Goal: Task Accomplishment & Management: Manage account settings

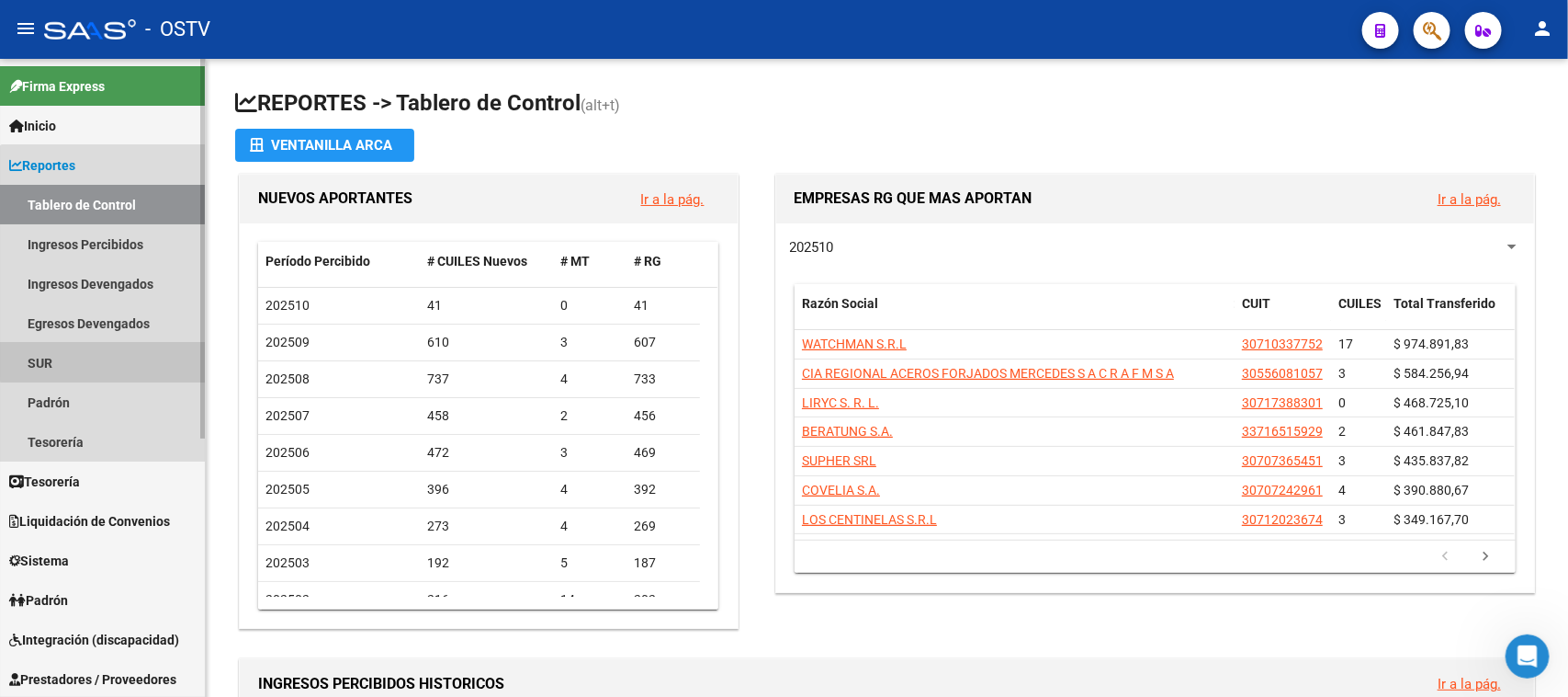
click at [125, 350] on link "SUR" at bounding box center [102, 363] width 205 height 40
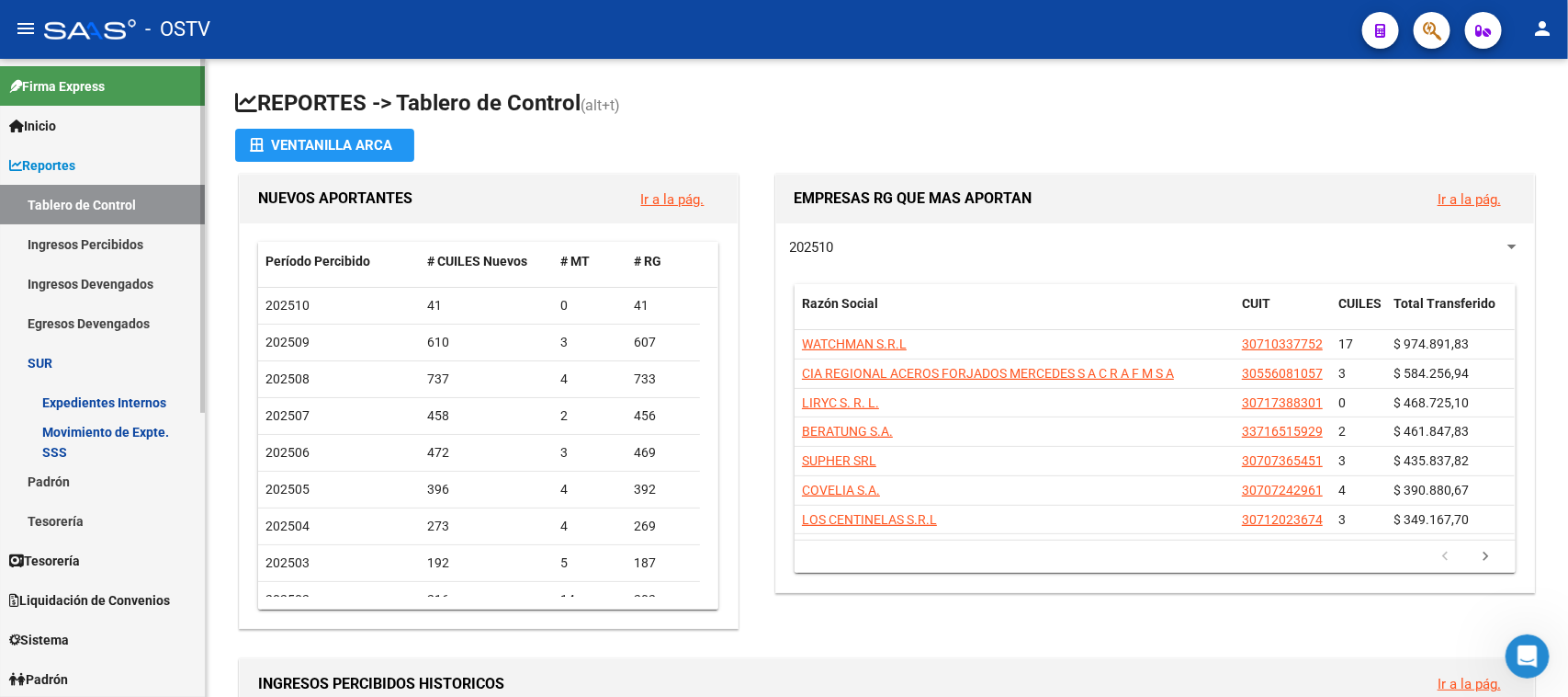
click at [120, 176] on link "Reportes" at bounding box center [102, 164] width 205 height 40
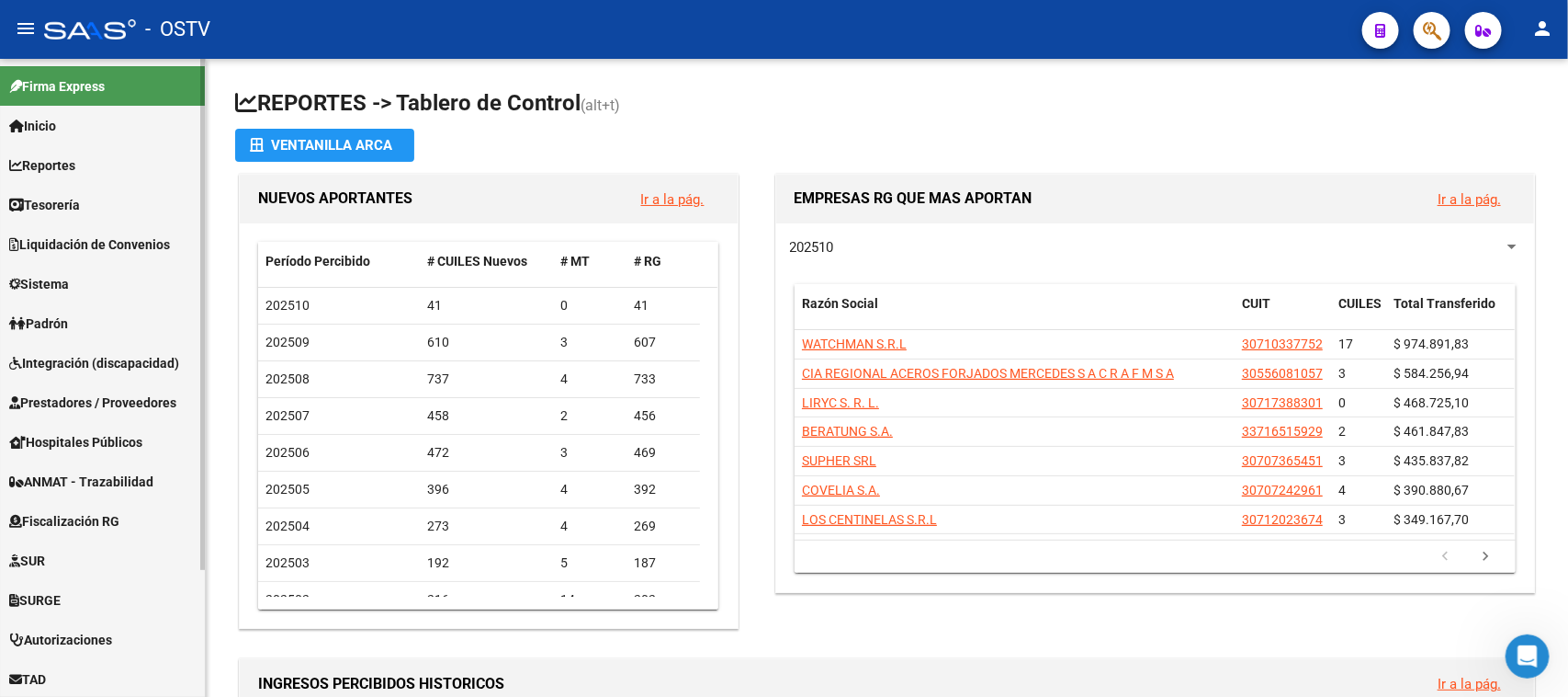
click at [124, 285] on link "Sistema" at bounding box center [102, 283] width 205 height 40
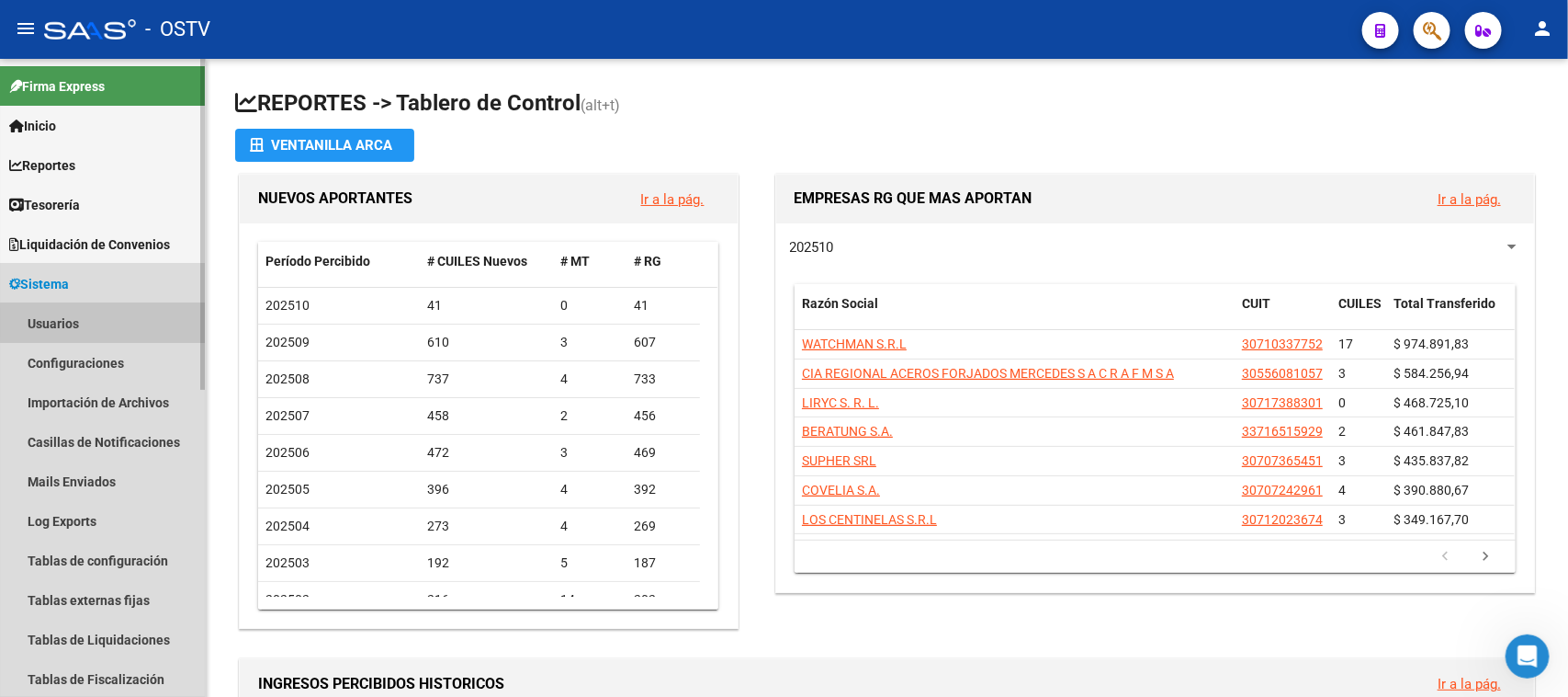
click at [125, 323] on link "Usuarios" at bounding box center [102, 323] width 205 height 40
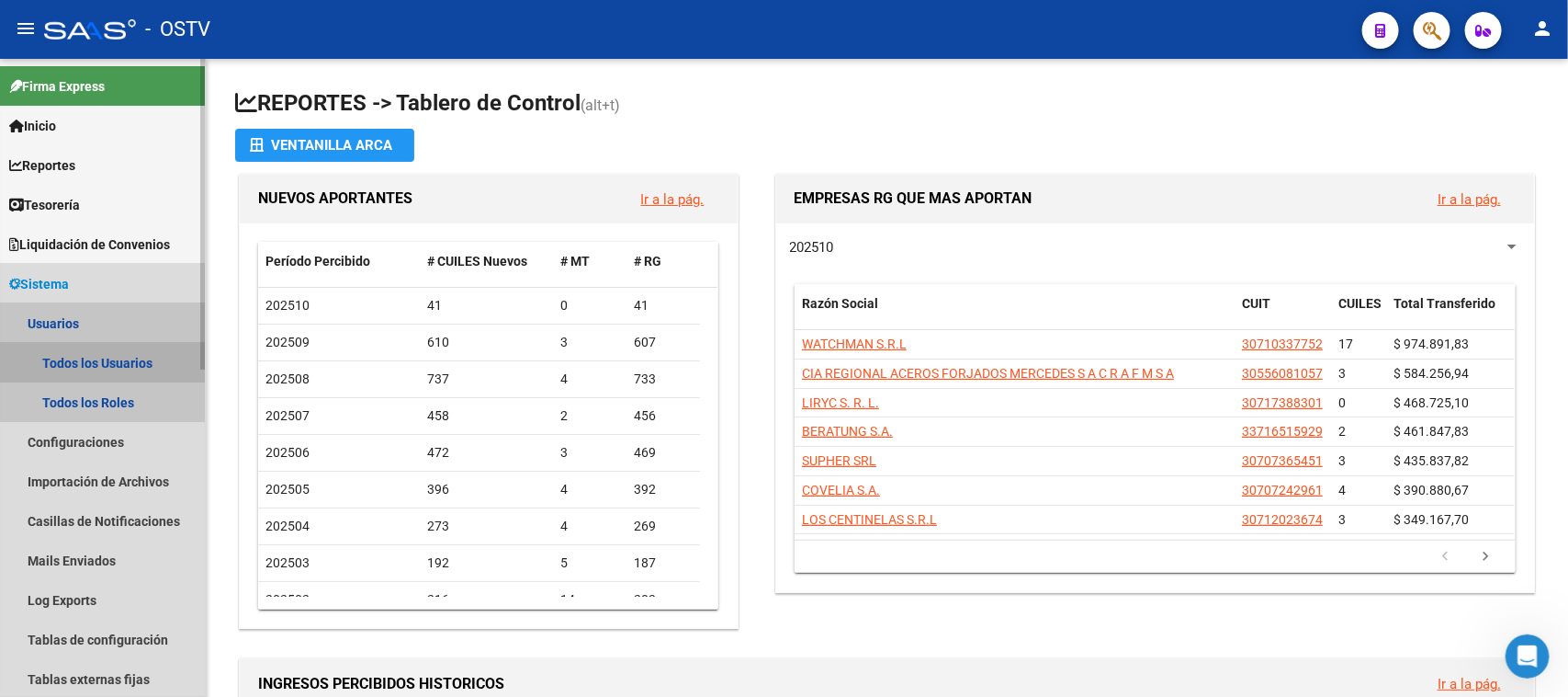
click at [149, 356] on link "Todos los Usuarios" at bounding box center [102, 363] width 205 height 40
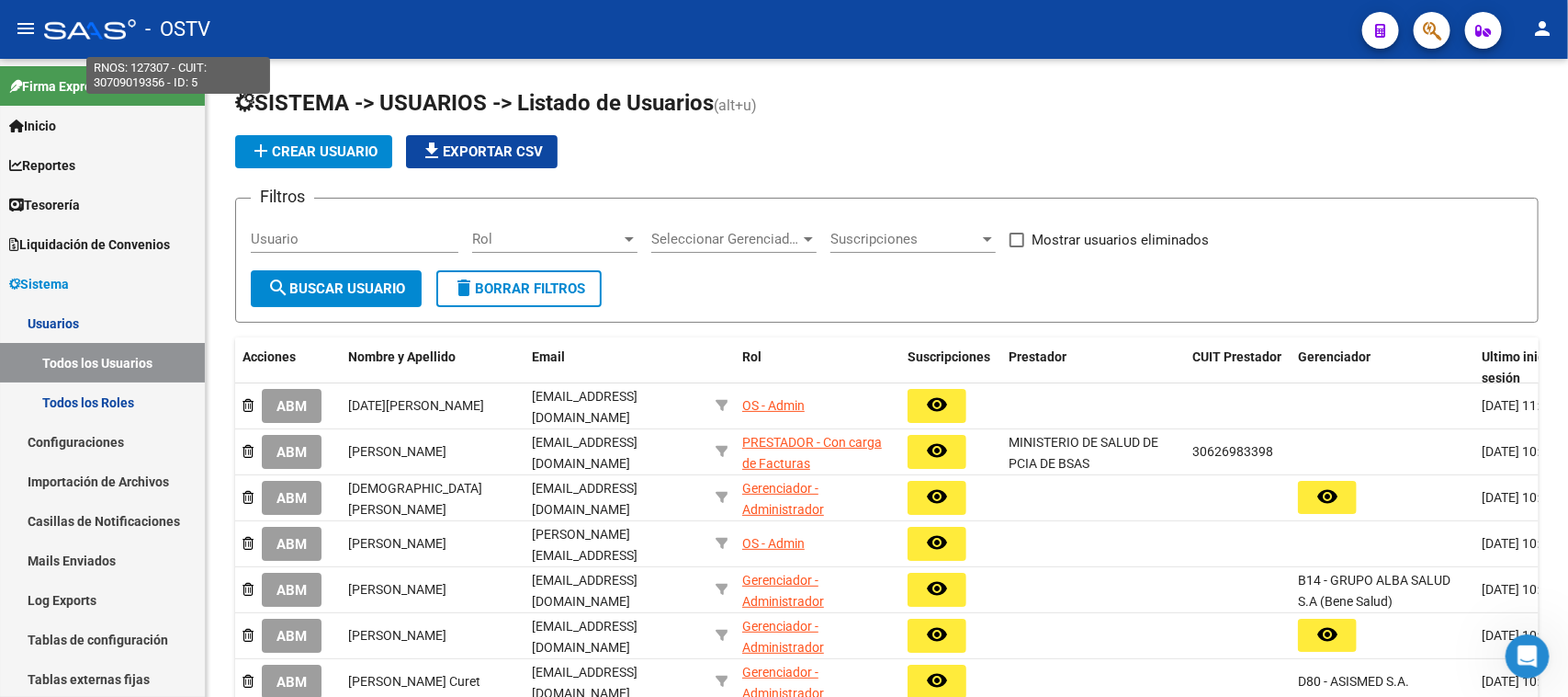
click at [179, 23] on span "- OSTV" at bounding box center [177, 30] width 65 height 41
click at [150, 361] on link "Todos los Usuarios" at bounding box center [102, 363] width 205 height 40
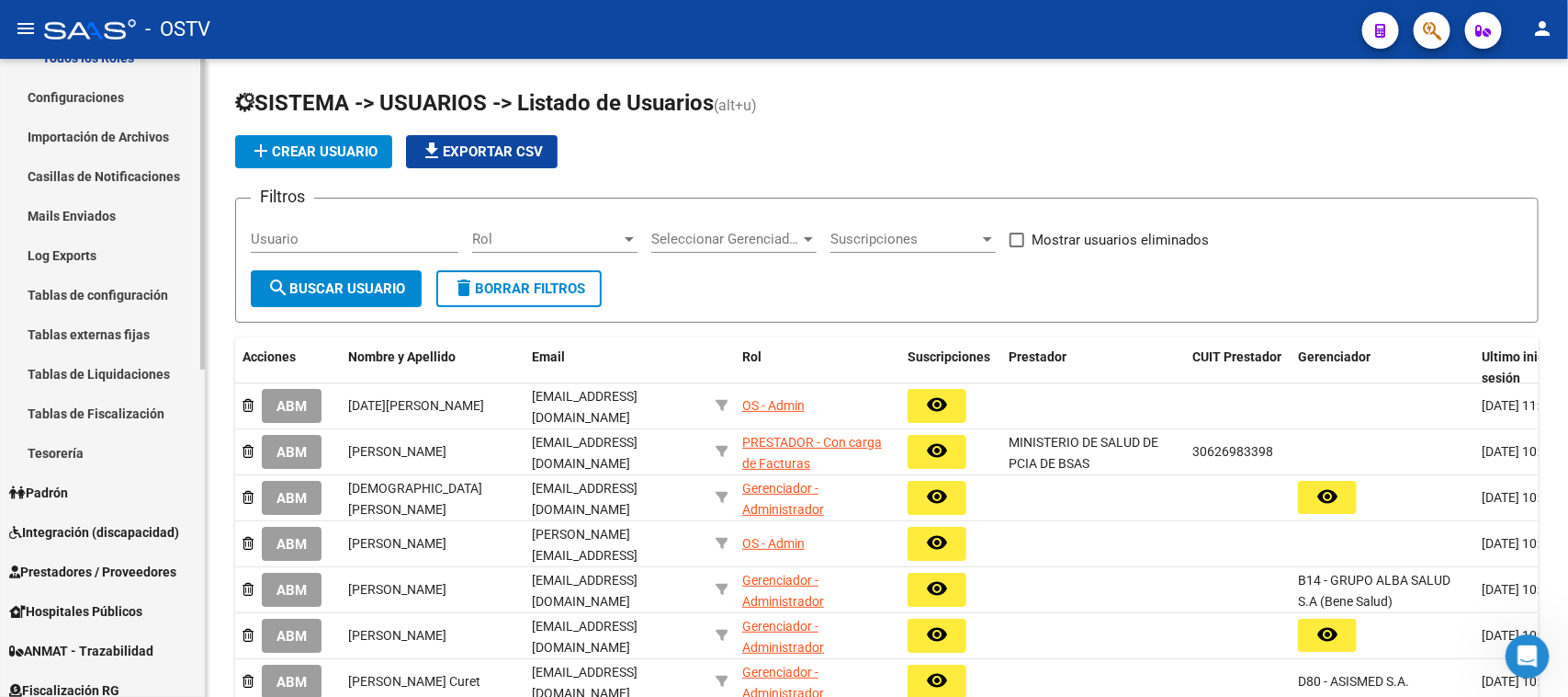
click at [116, 556] on link "Prestadores / Proveedores" at bounding box center [102, 570] width 205 height 40
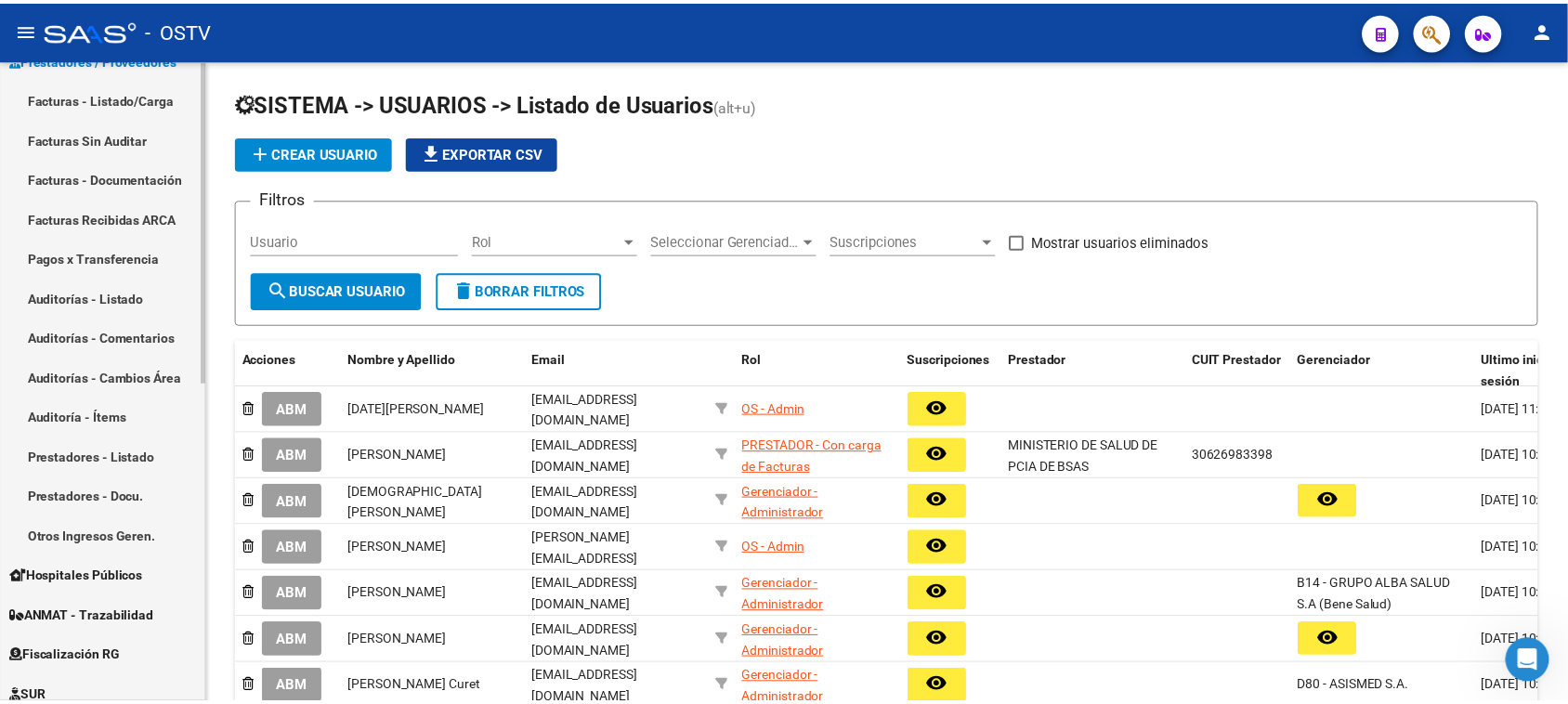
scroll to position [232, 0]
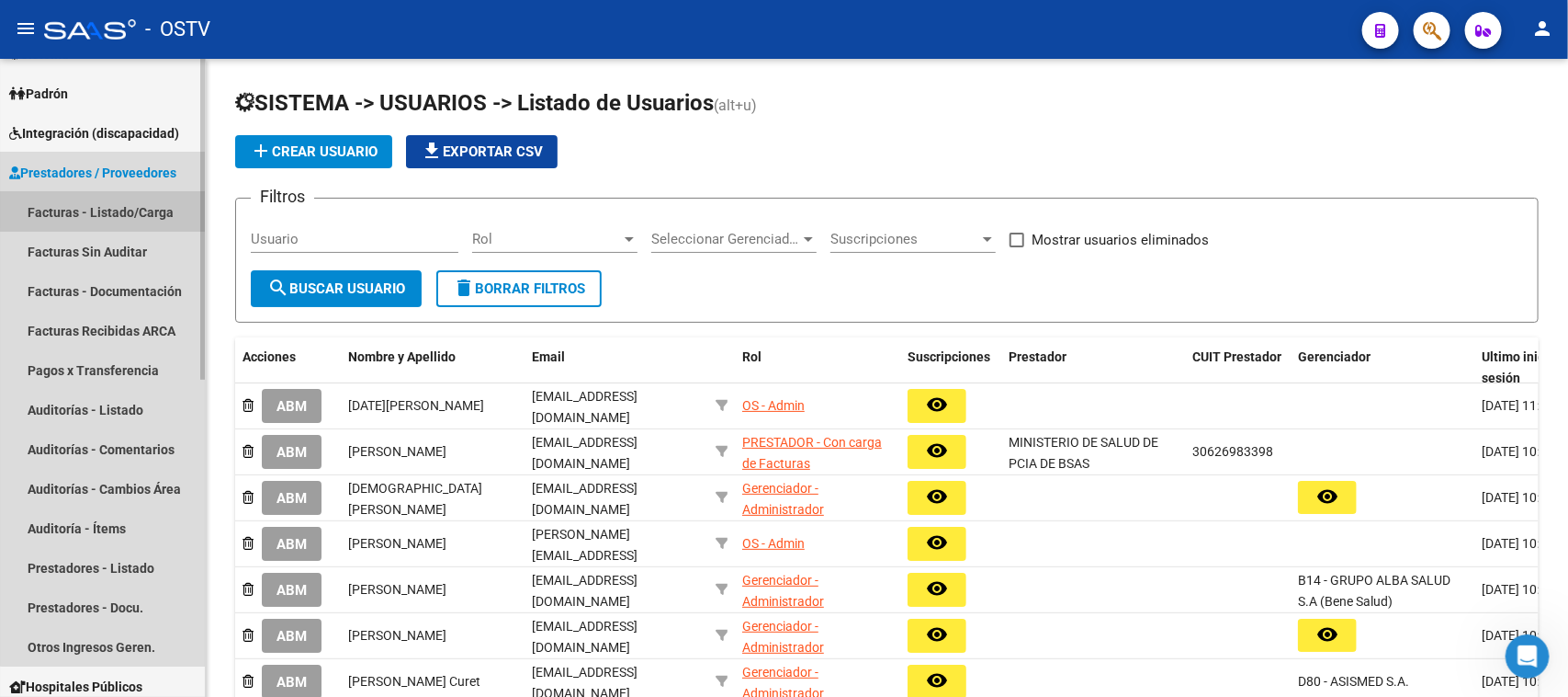
click at [140, 200] on link "Facturas - Listado/Carga" at bounding box center [102, 212] width 205 height 40
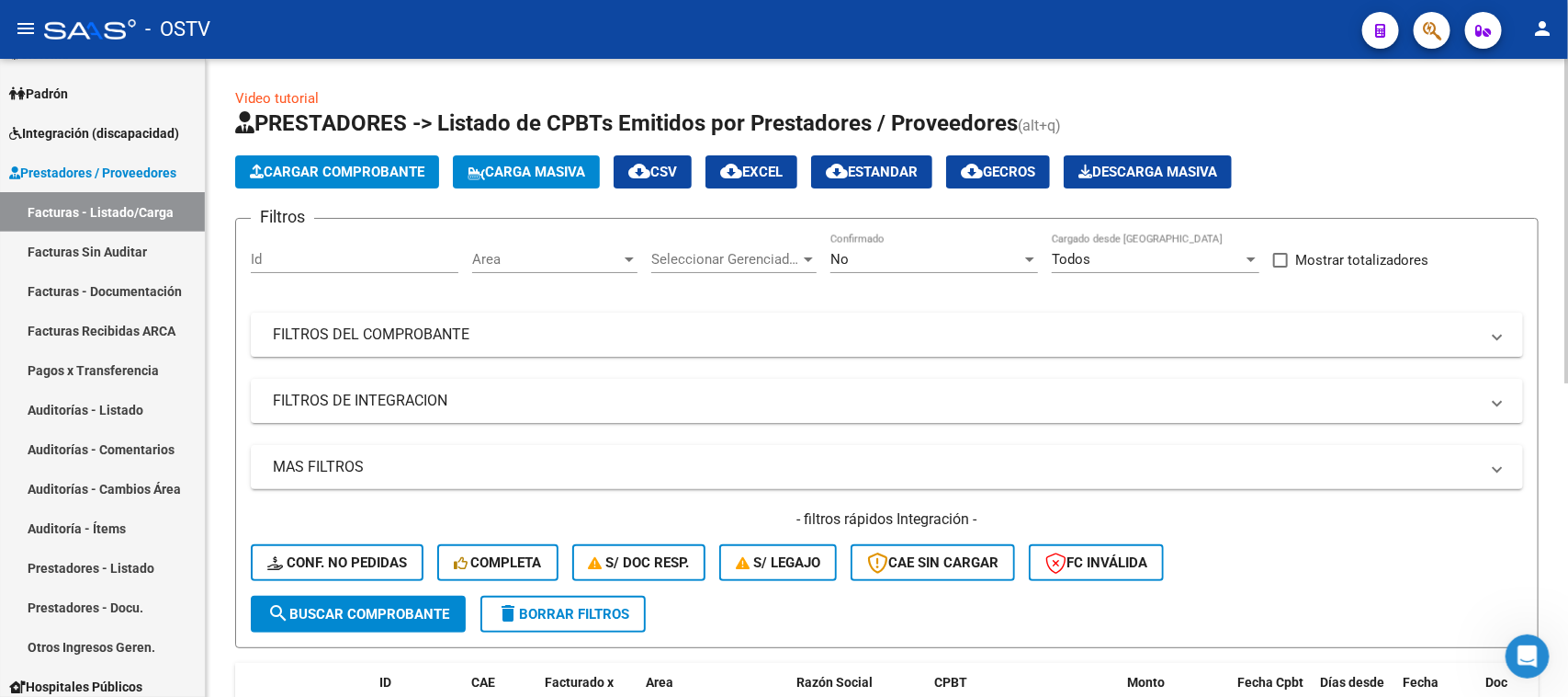
click at [367, 173] on span "Cargar Comprobante" at bounding box center [337, 171] width 175 height 16
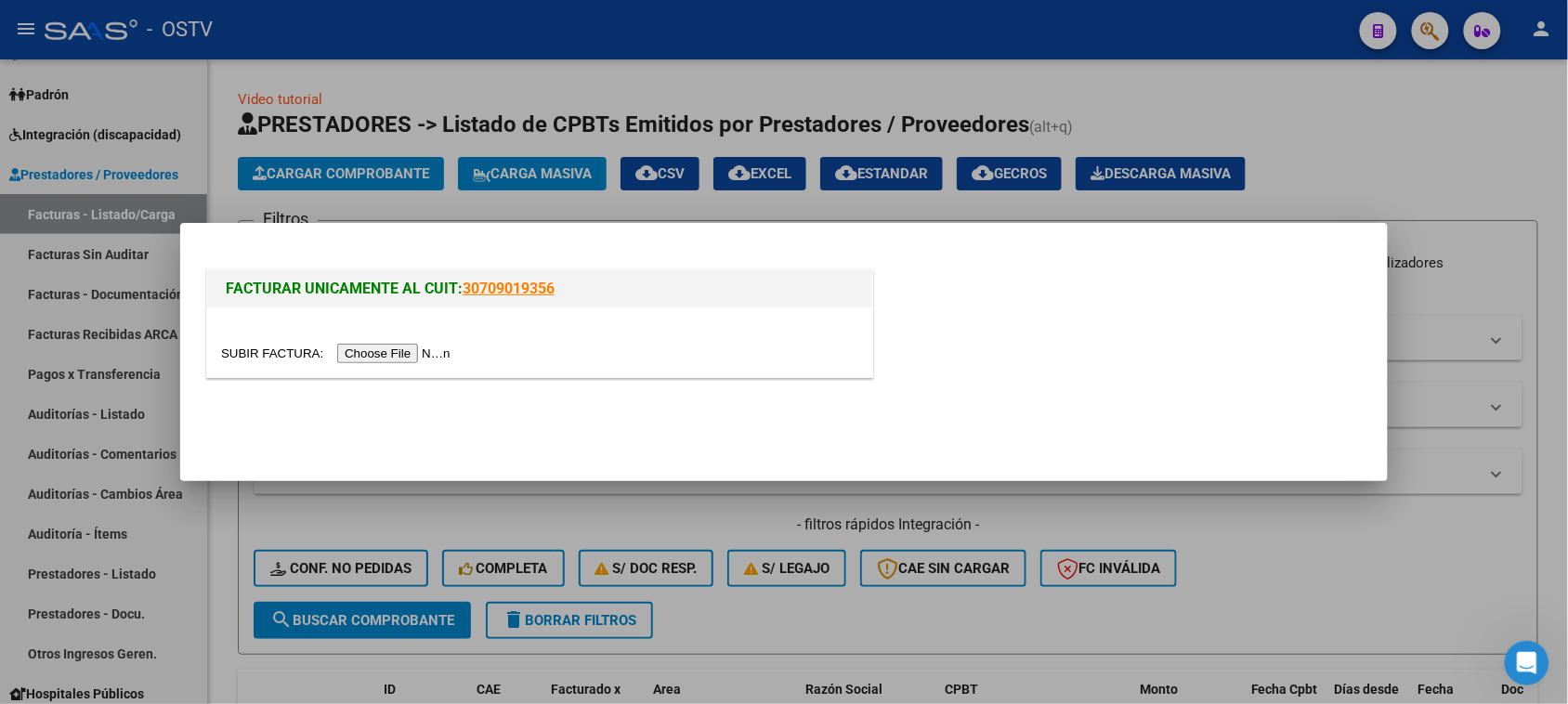
click at [395, 359] on input "file" at bounding box center [338, 353] width 235 height 20
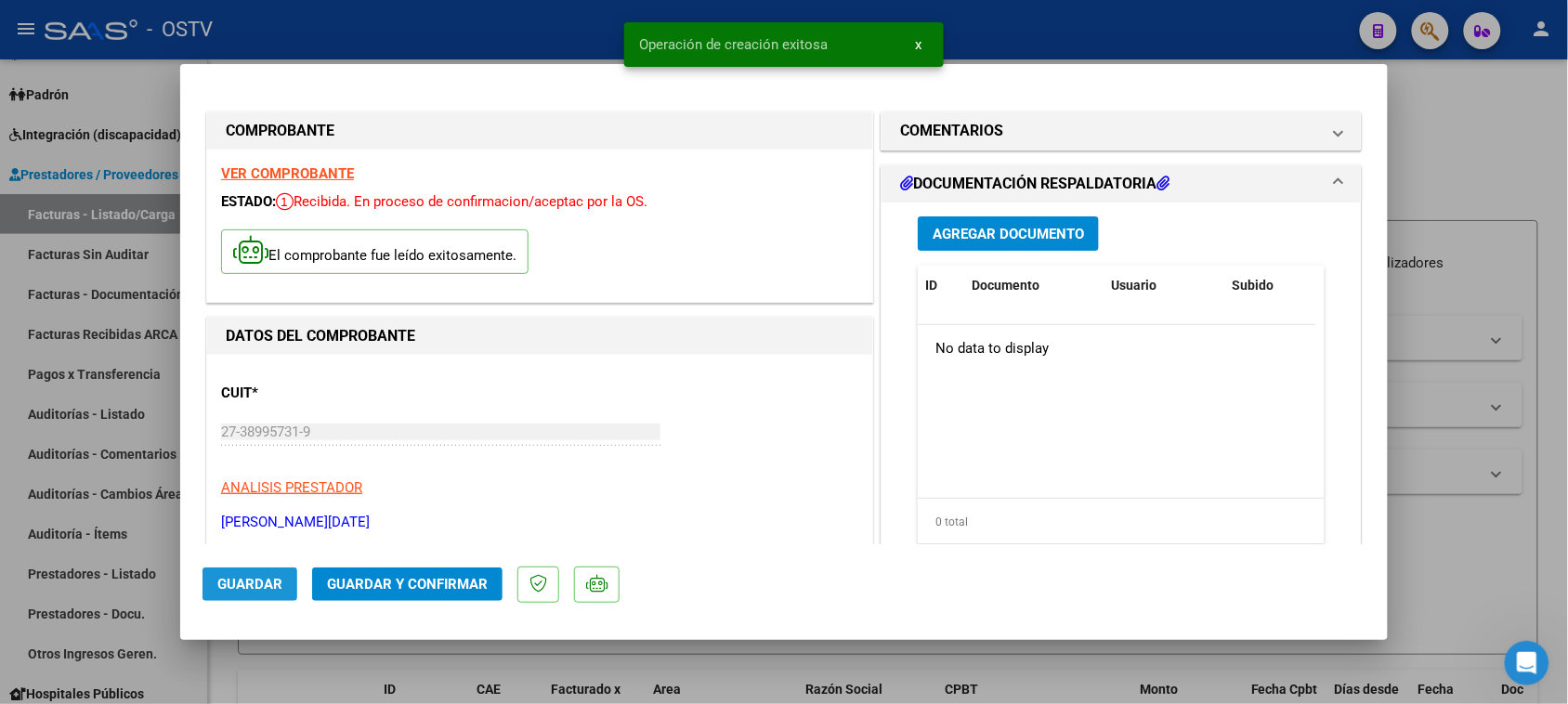
click at [274, 587] on span "Guardar" at bounding box center [249, 583] width 65 height 17
click at [443, 43] on div at bounding box center [784, 352] width 1568 height 704
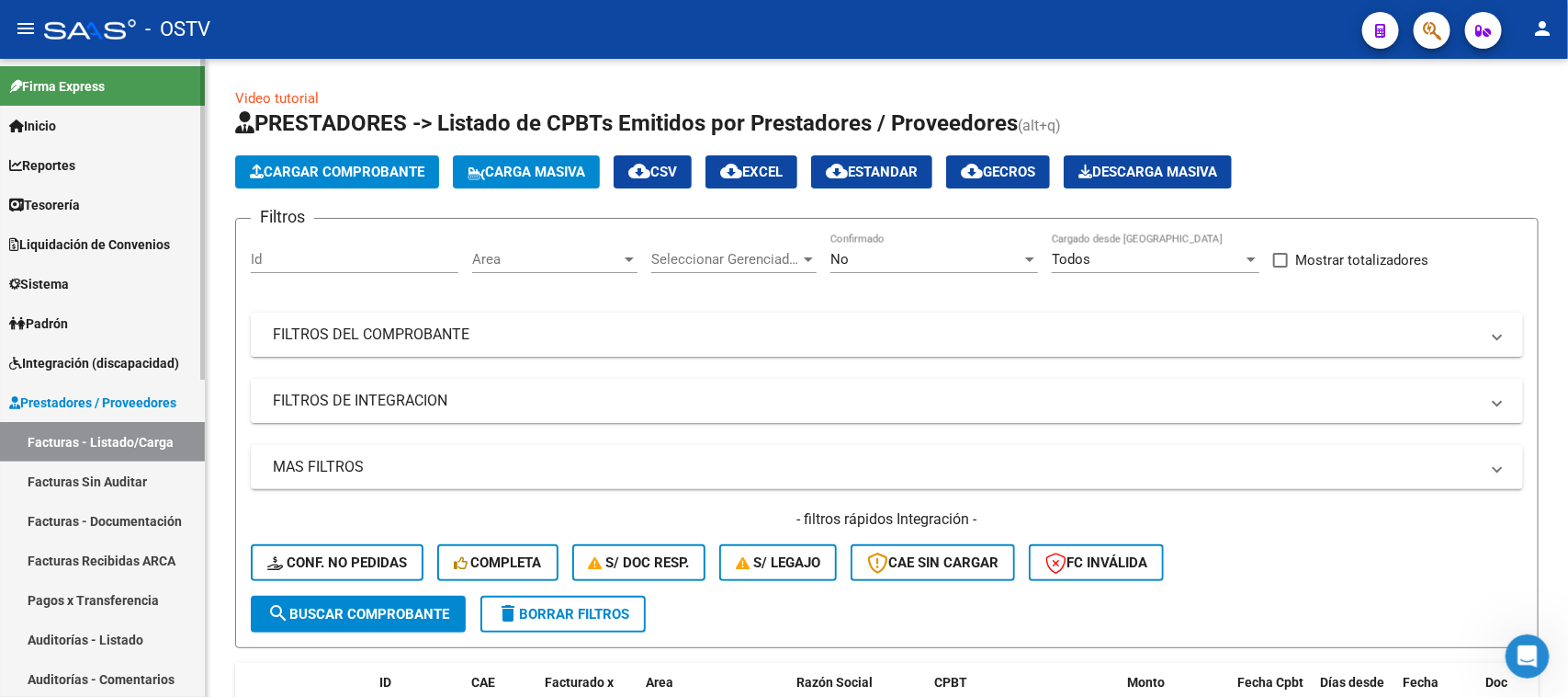
click at [99, 277] on link "Sistema" at bounding box center [102, 283] width 205 height 40
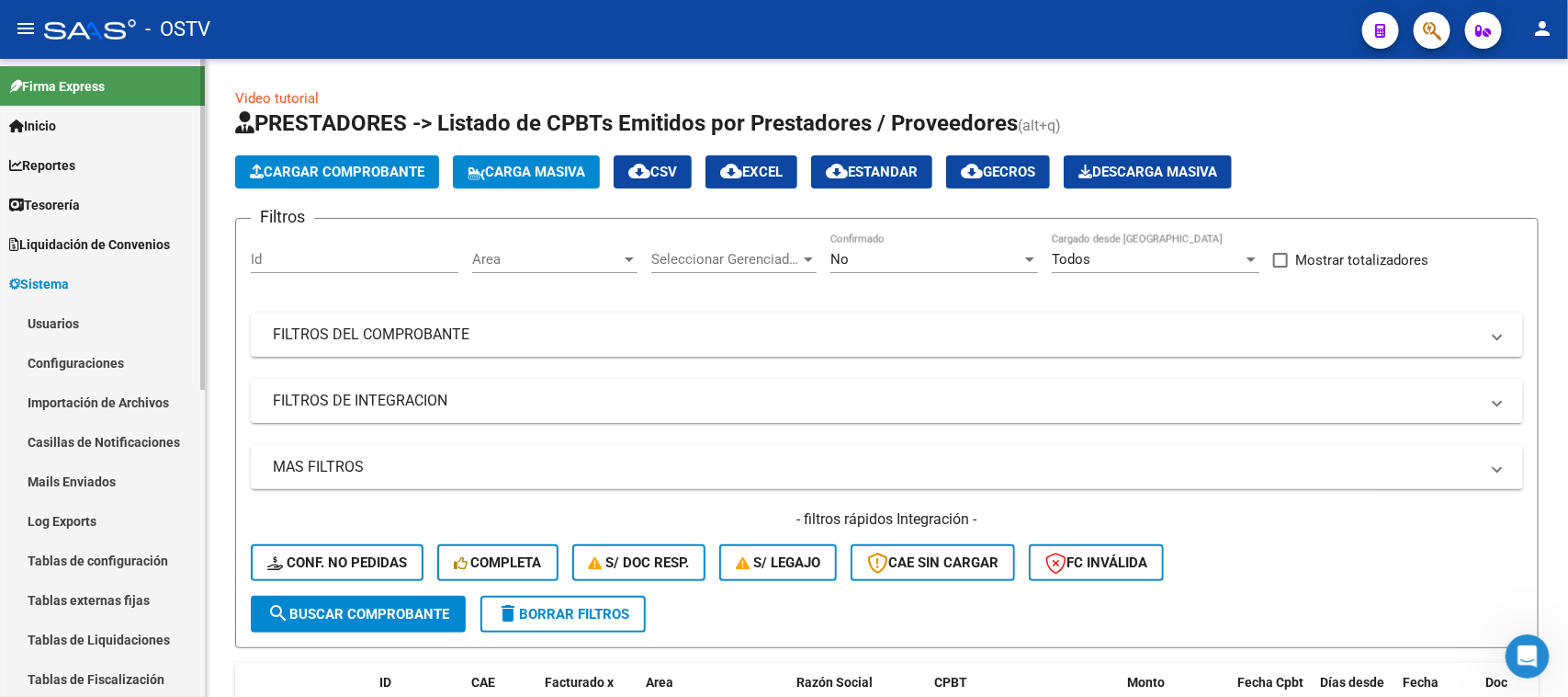
click at [106, 326] on link "Usuarios" at bounding box center [102, 323] width 205 height 40
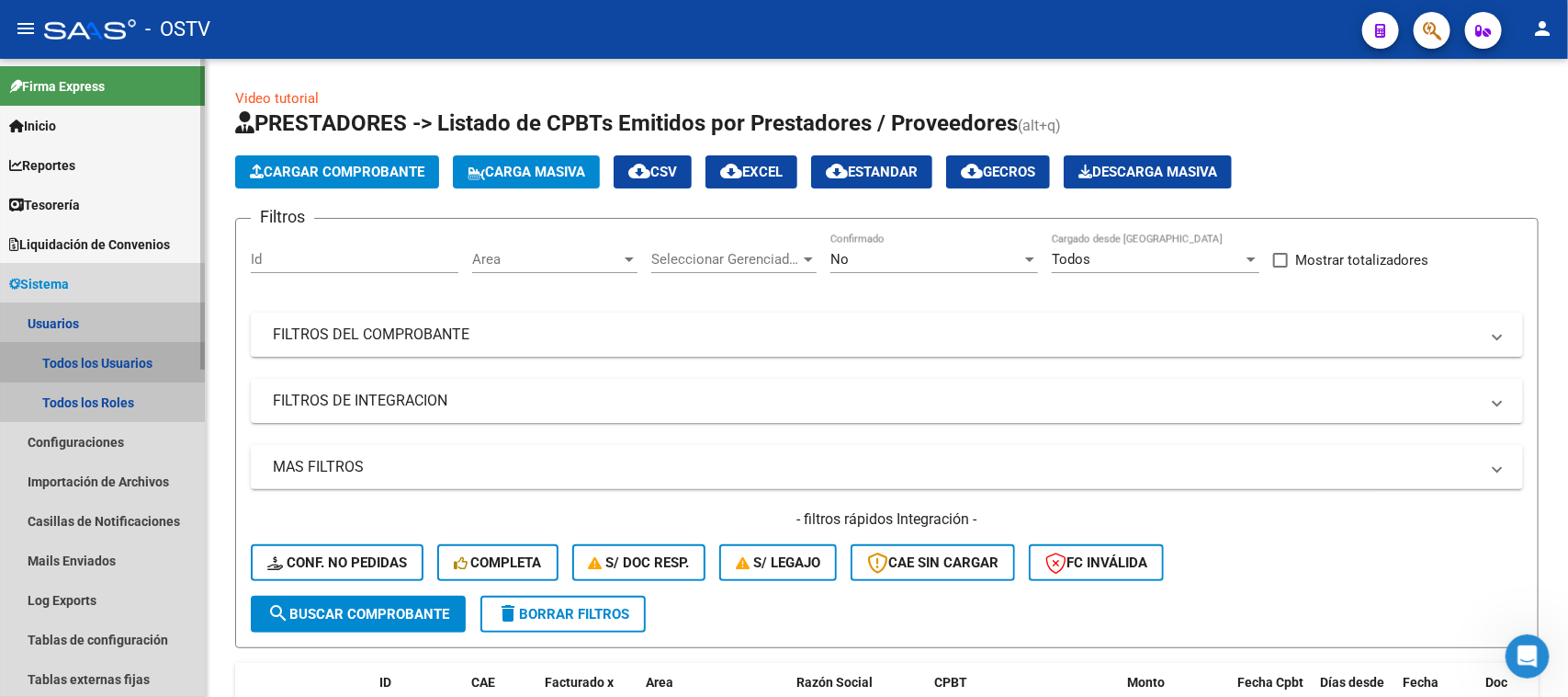
click at [148, 356] on link "Todos los Usuarios" at bounding box center [102, 363] width 205 height 40
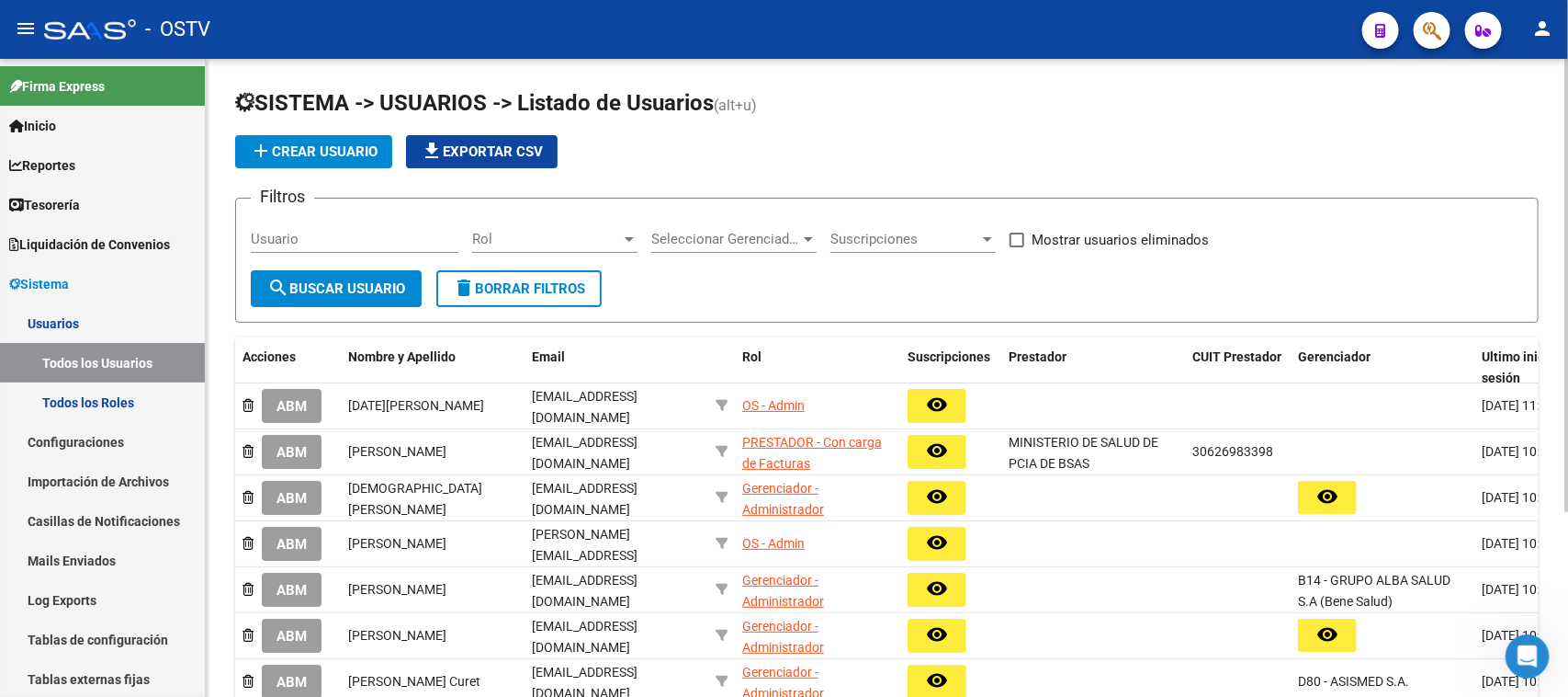
click at [265, 158] on mat-icon "add" at bounding box center [261, 151] width 22 height 22
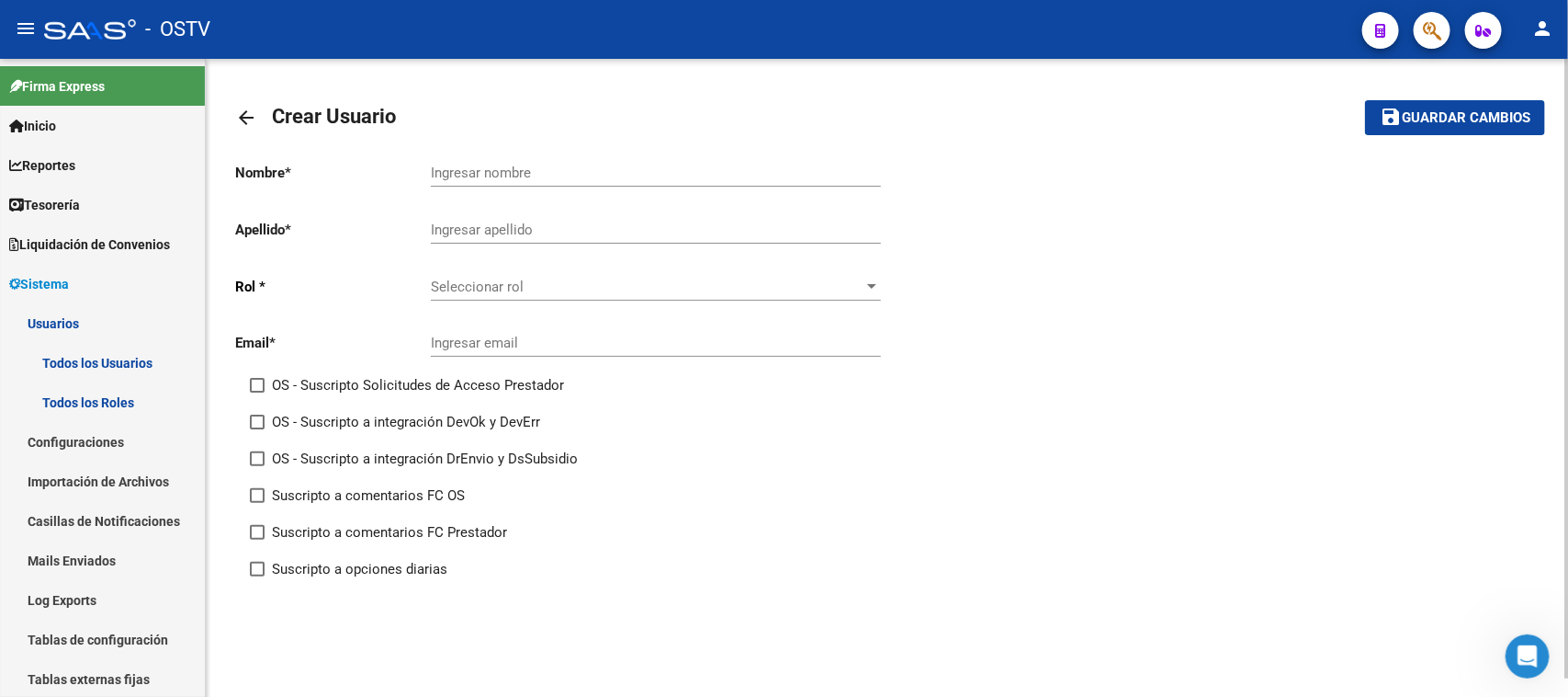
click at [508, 287] on span "Seleccionar rol" at bounding box center [647, 286] width 434 height 16
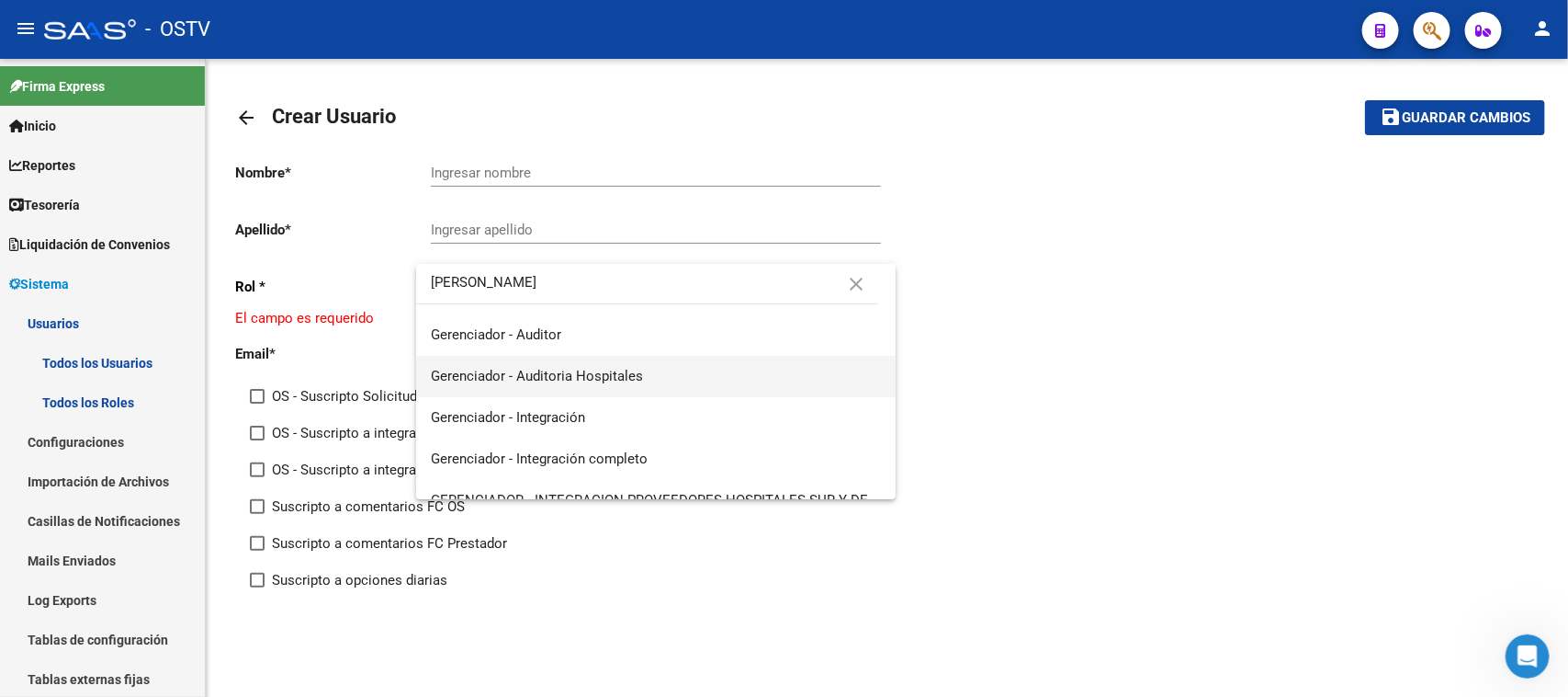
scroll to position [230, 0]
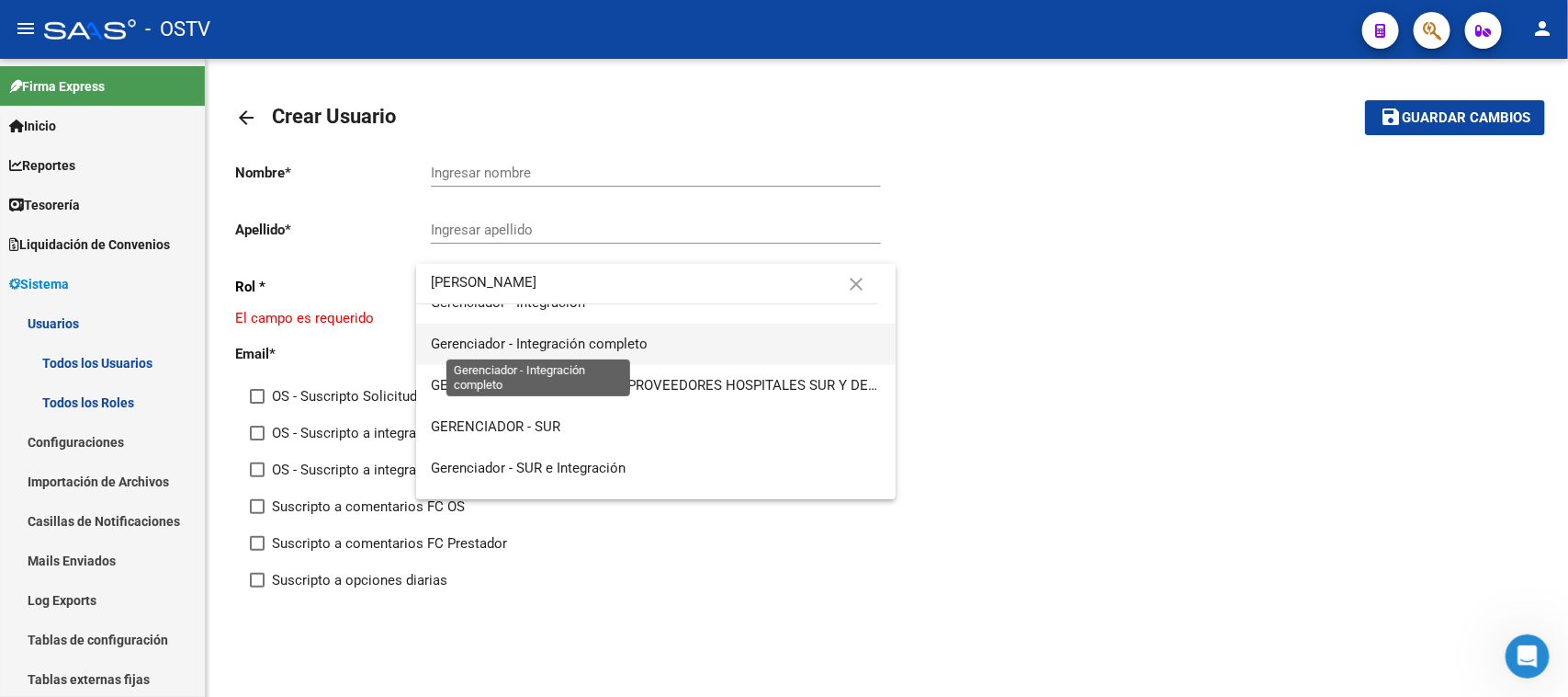
type input "GERE"
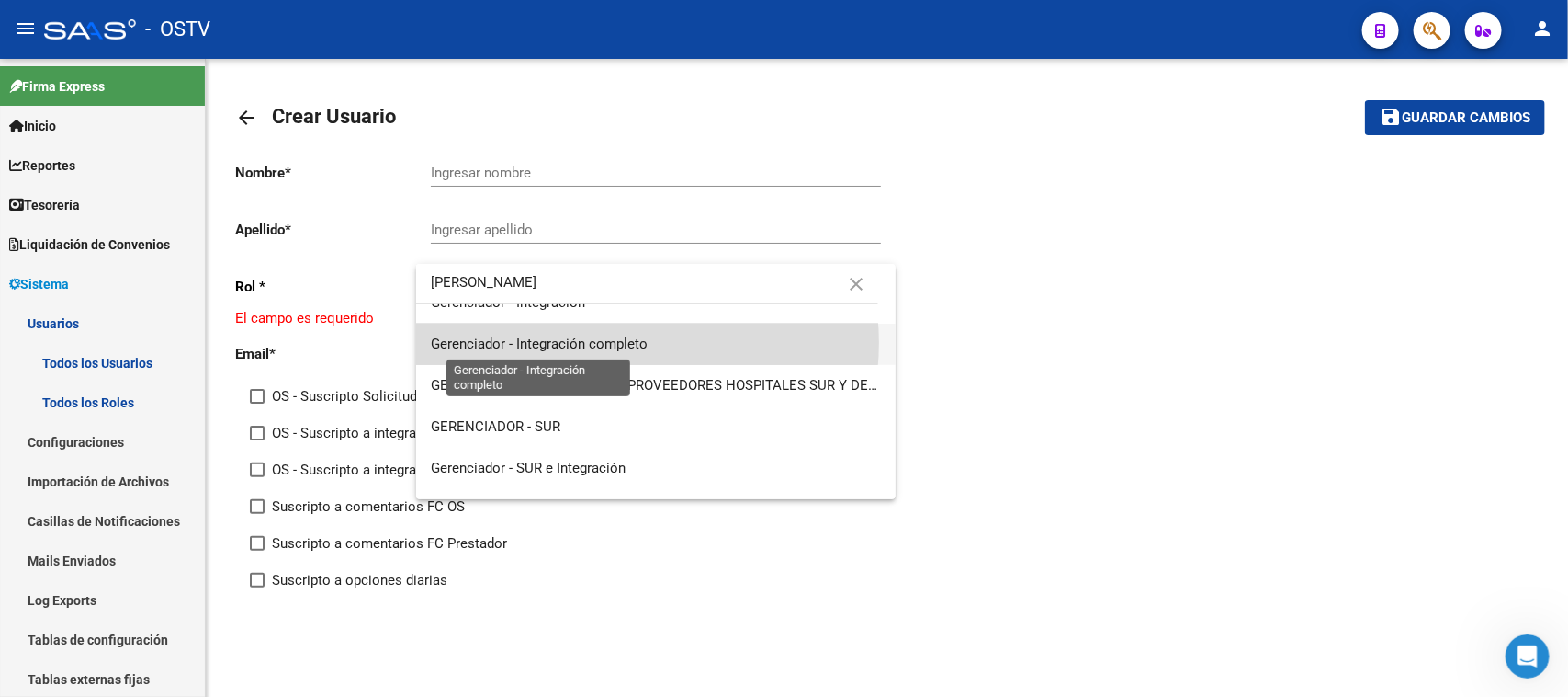
click at [615, 343] on span "Gerenciador - Integración completo" at bounding box center [539, 343] width 216 height 16
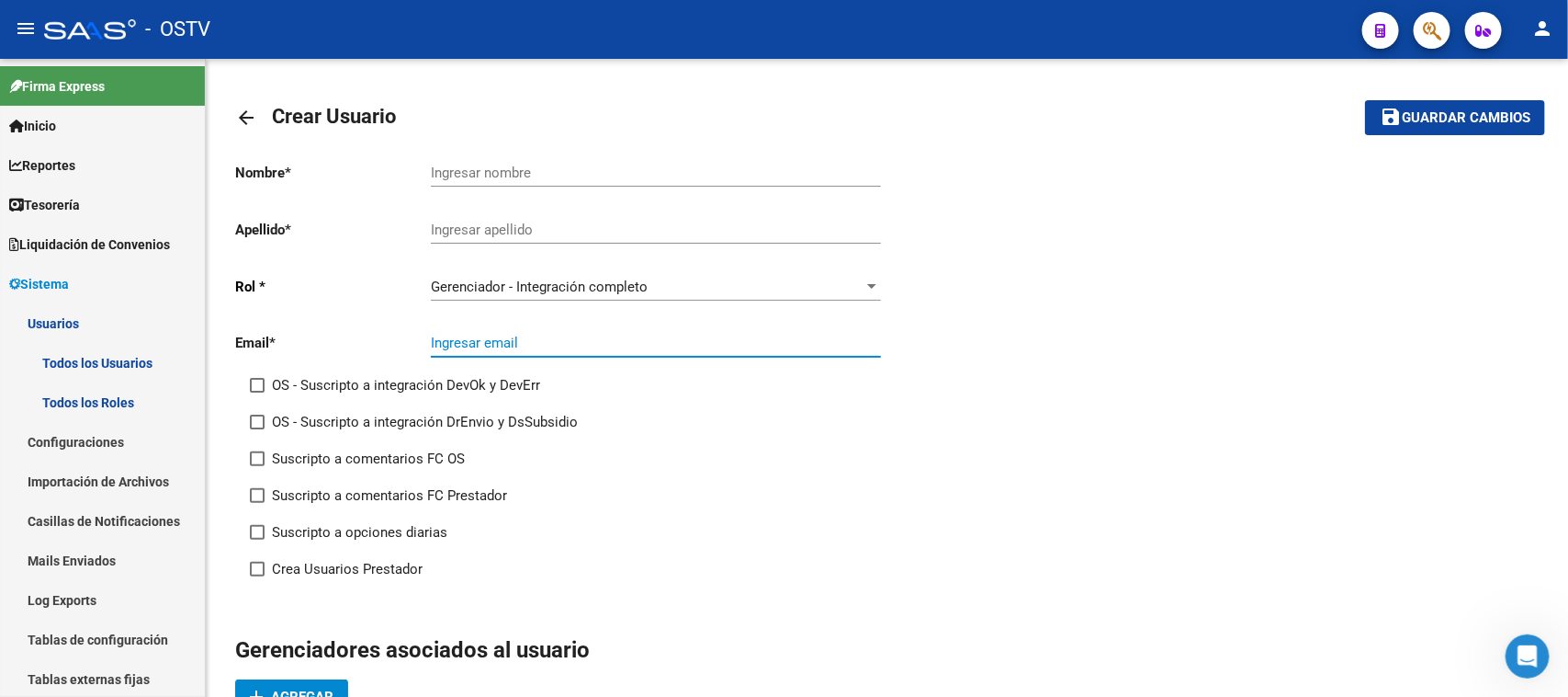
click at [615, 343] on input "Ingresar email" at bounding box center [656, 342] width 450 height 16
paste input "integracion@mgnsalud.com.ar"
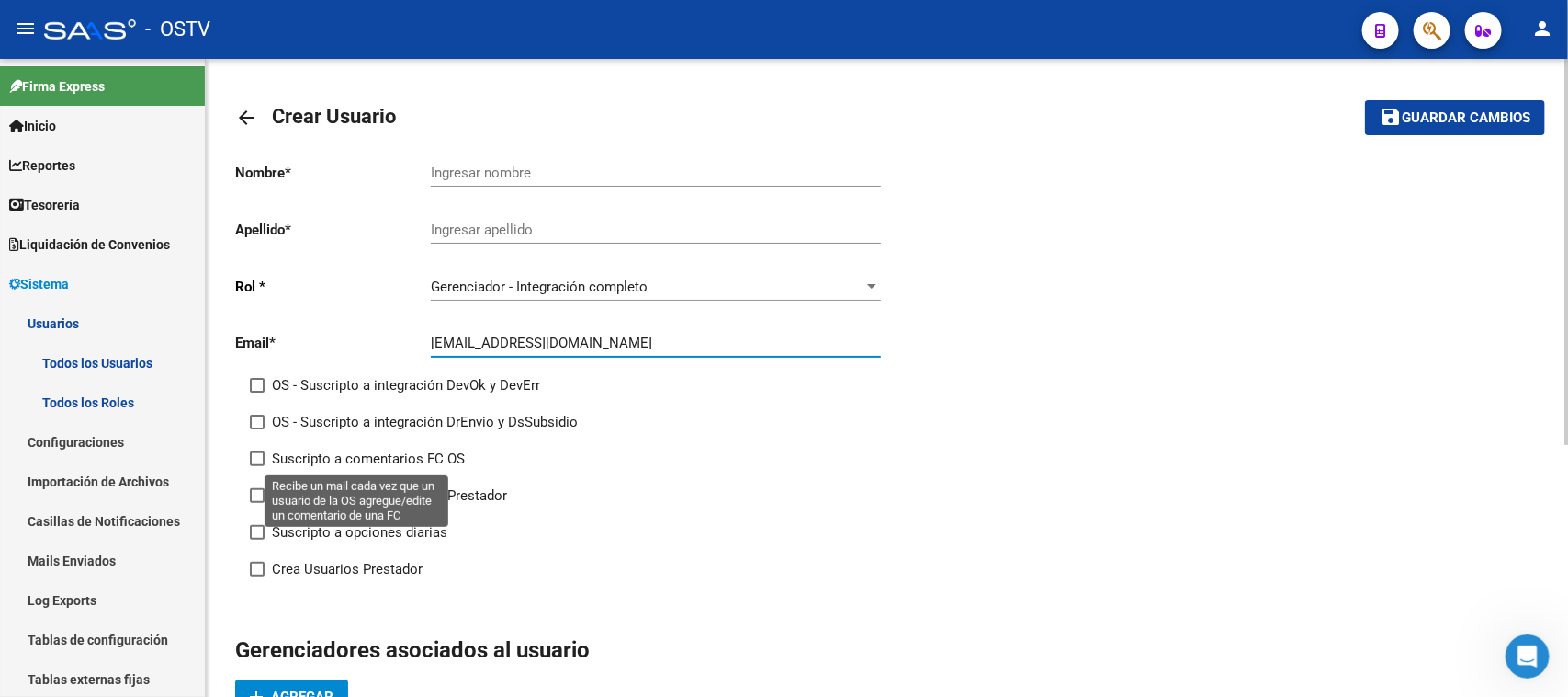
type input "integracion@mgnsalud.com.ar"
click at [252, 461] on span at bounding box center [257, 458] width 14 height 15
click at [256, 466] on input "Suscripto a comentarios FC OS" at bounding box center [256, 466] width 1 height 1
checkbox input "true"
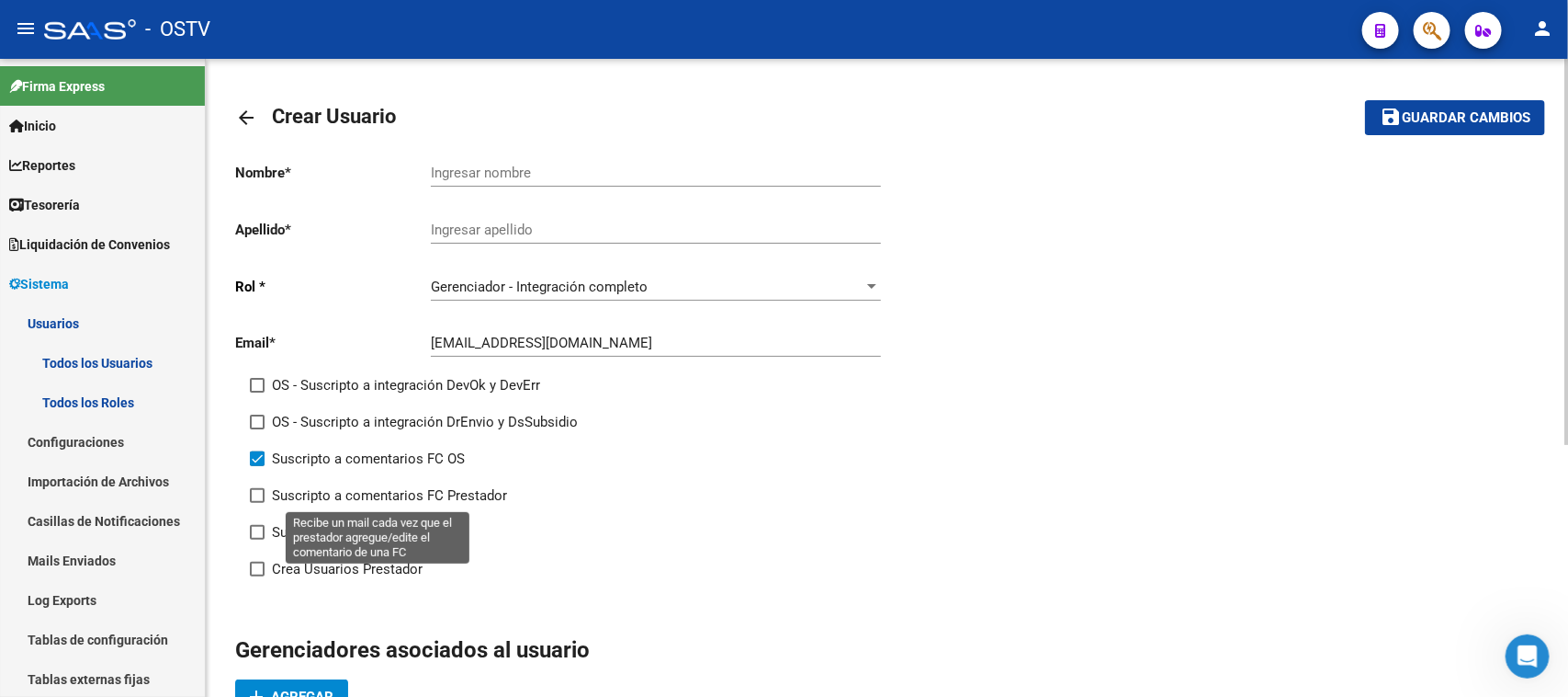
click at [252, 494] on span at bounding box center [257, 495] width 14 height 15
click at [256, 503] on input "Suscripto a comentarios FC Prestador" at bounding box center [256, 503] width 1 height 1
checkbox input "true"
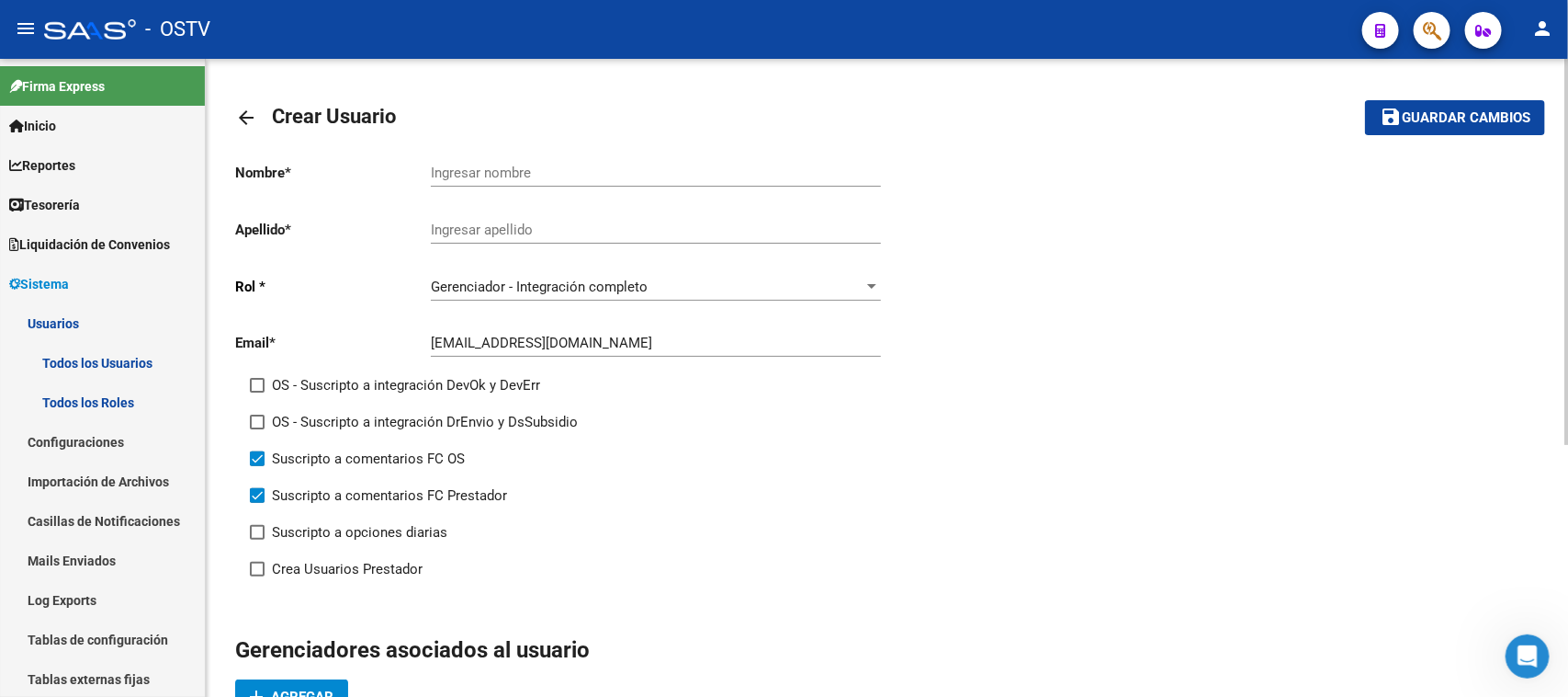
click at [545, 164] on input "Ingresar nombre" at bounding box center [656, 172] width 450 height 16
type input "MGN"
click at [539, 221] on input "Ingresar apellido" at bounding box center [656, 229] width 450 height 16
type input "SALUD"
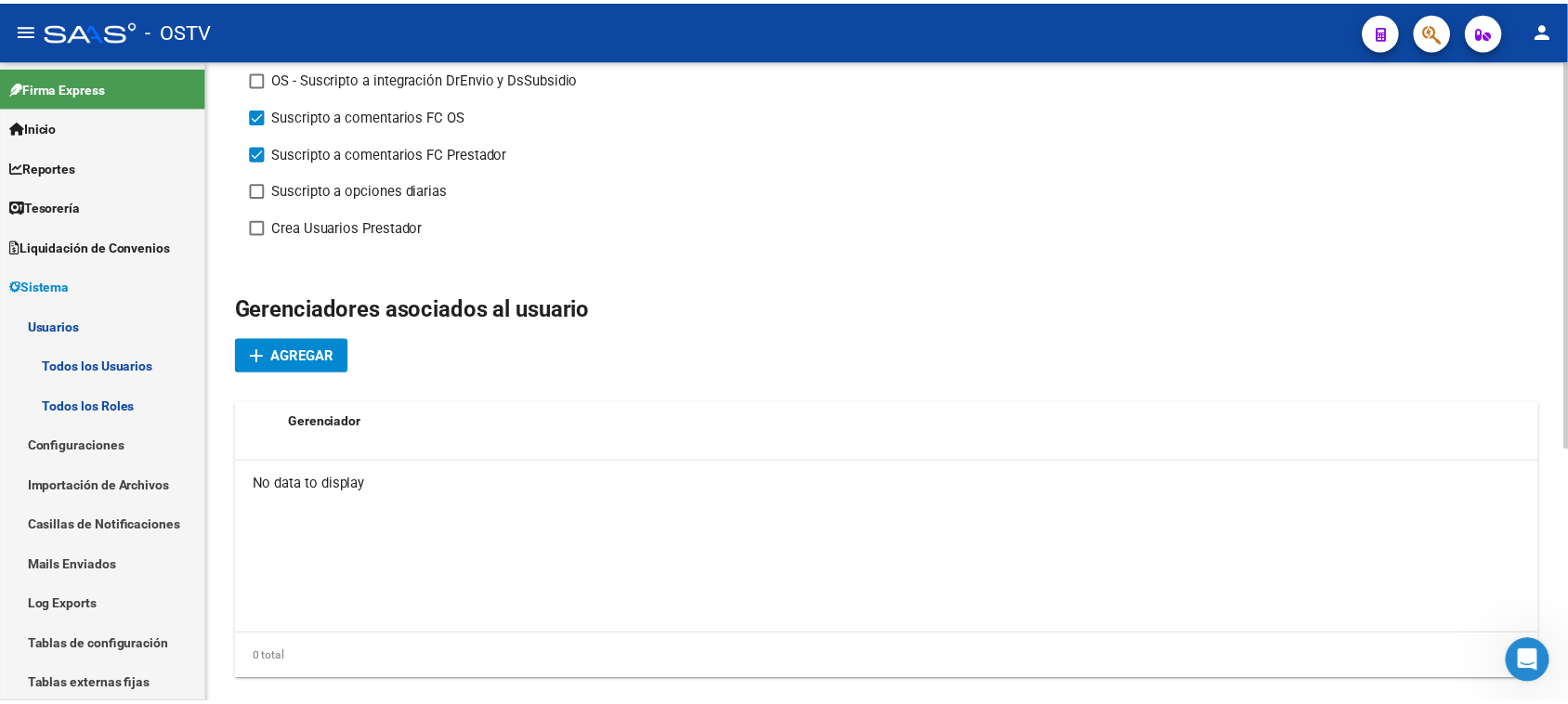
scroll to position [421, 0]
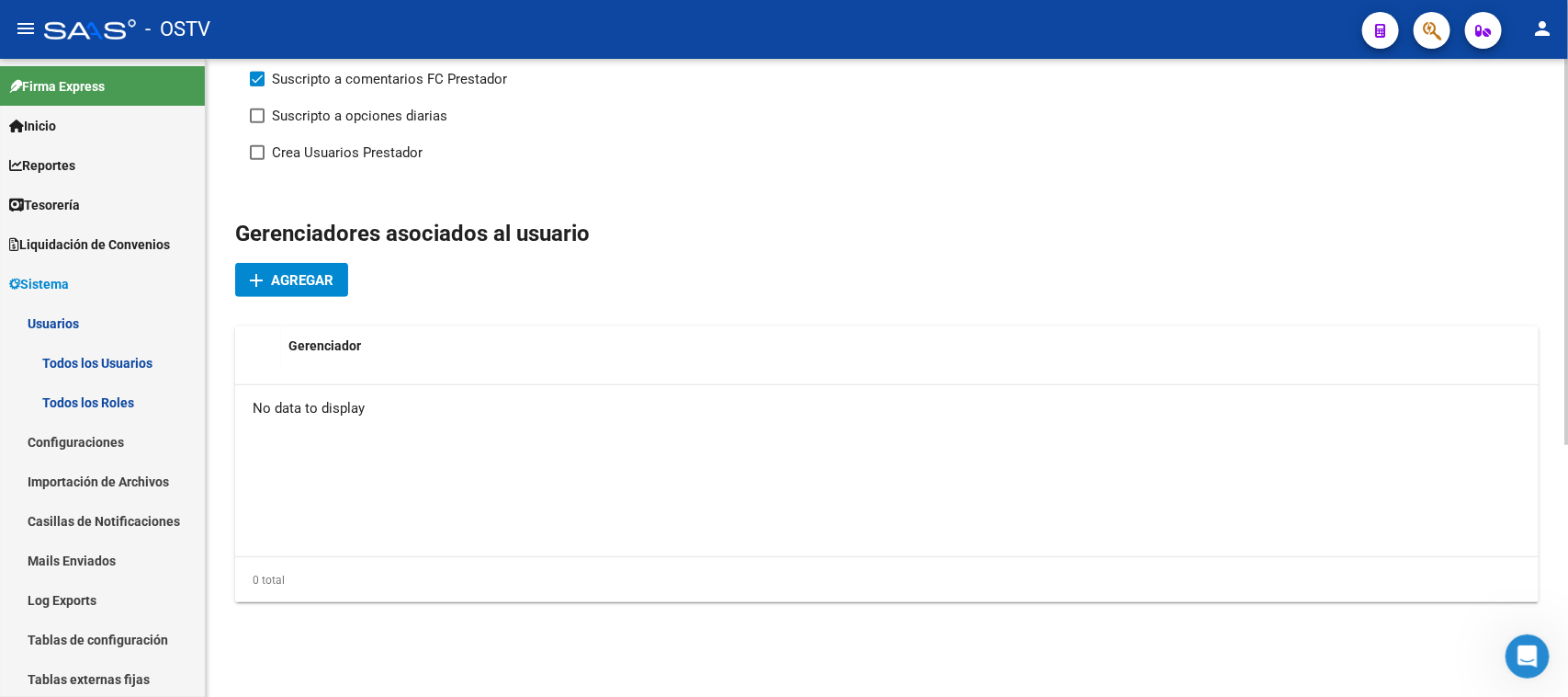
click at [319, 272] on span "Agregar" at bounding box center [301, 279] width 63 height 16
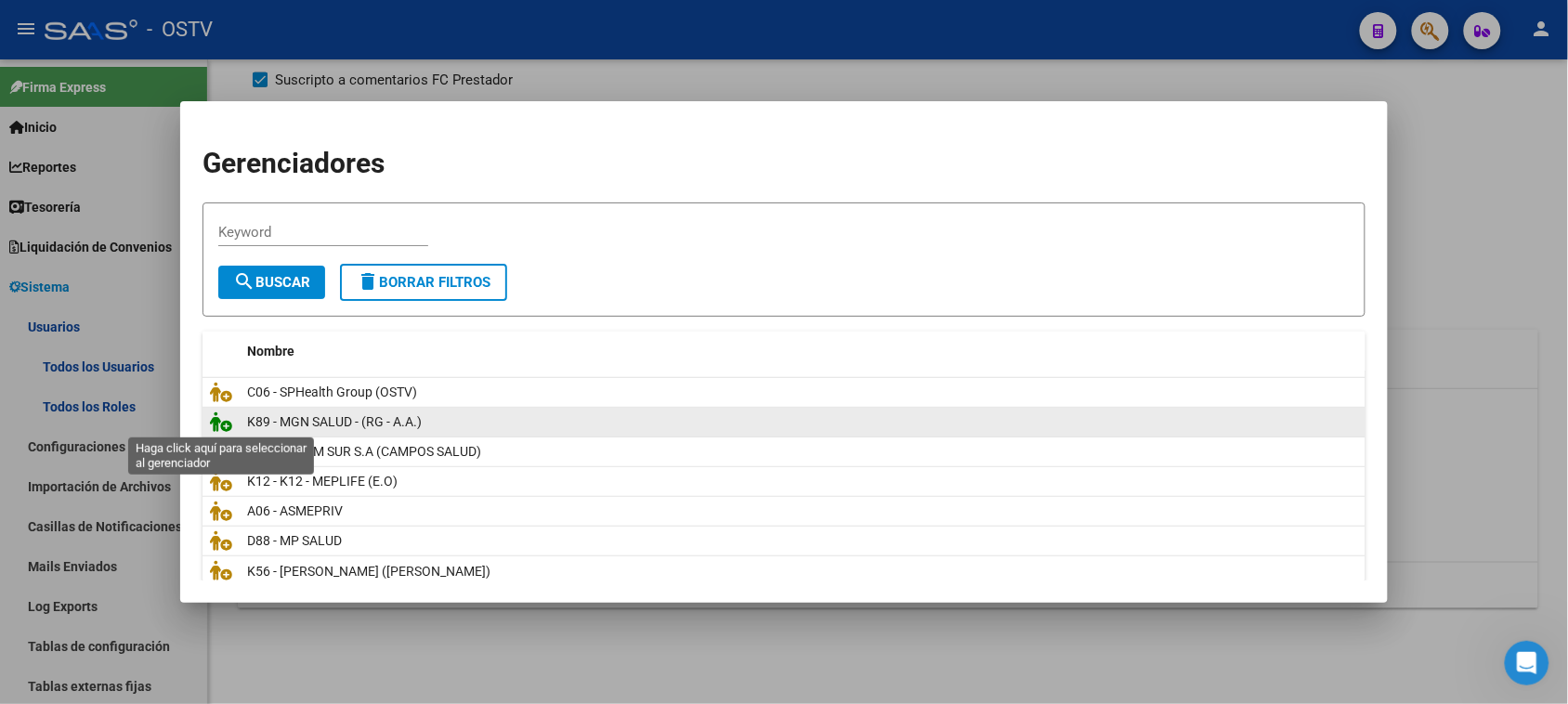
click at [214, 424] on icon at bounding box center [221, 421] width 22 height 21
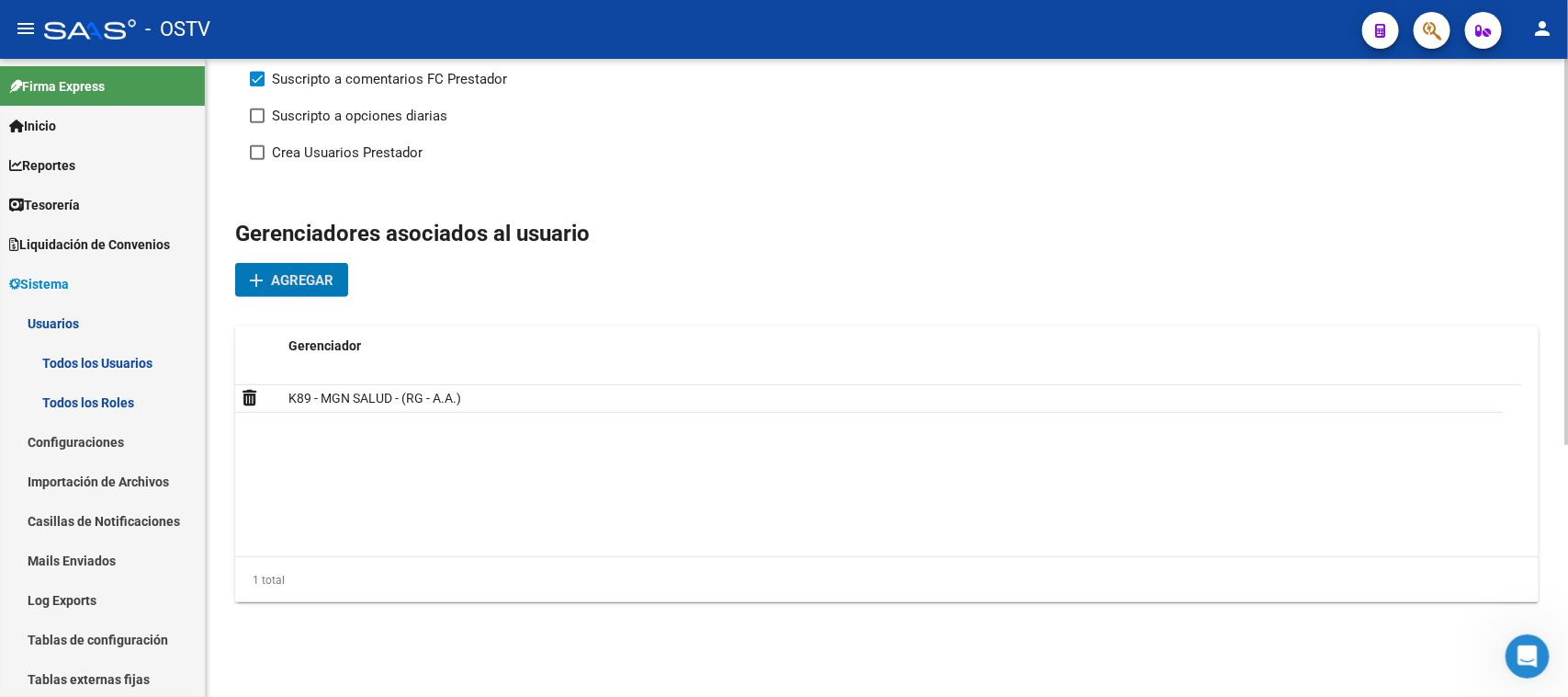
click at [299, 283] on span "Agregar" at bounding box center [301, 279] width 63 height 16
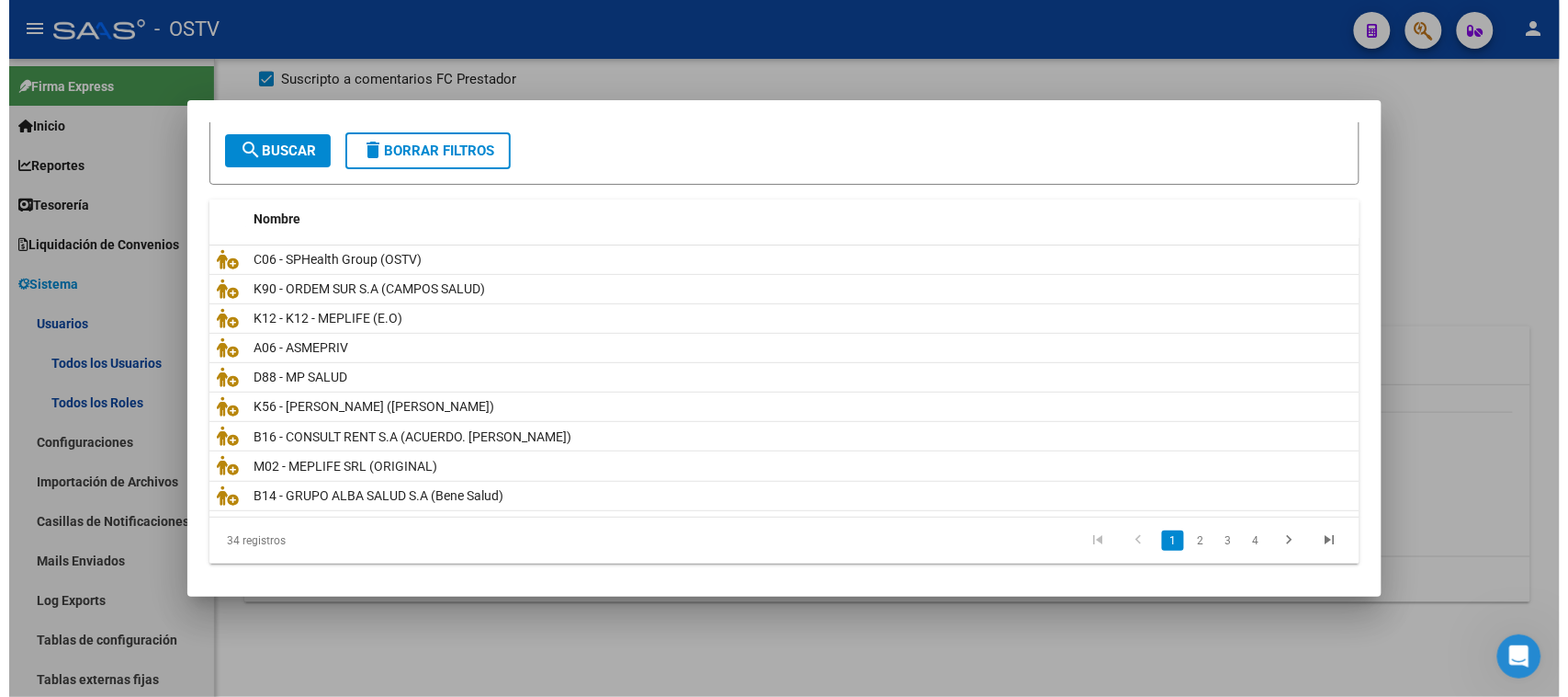
scroll to position [0, 0]
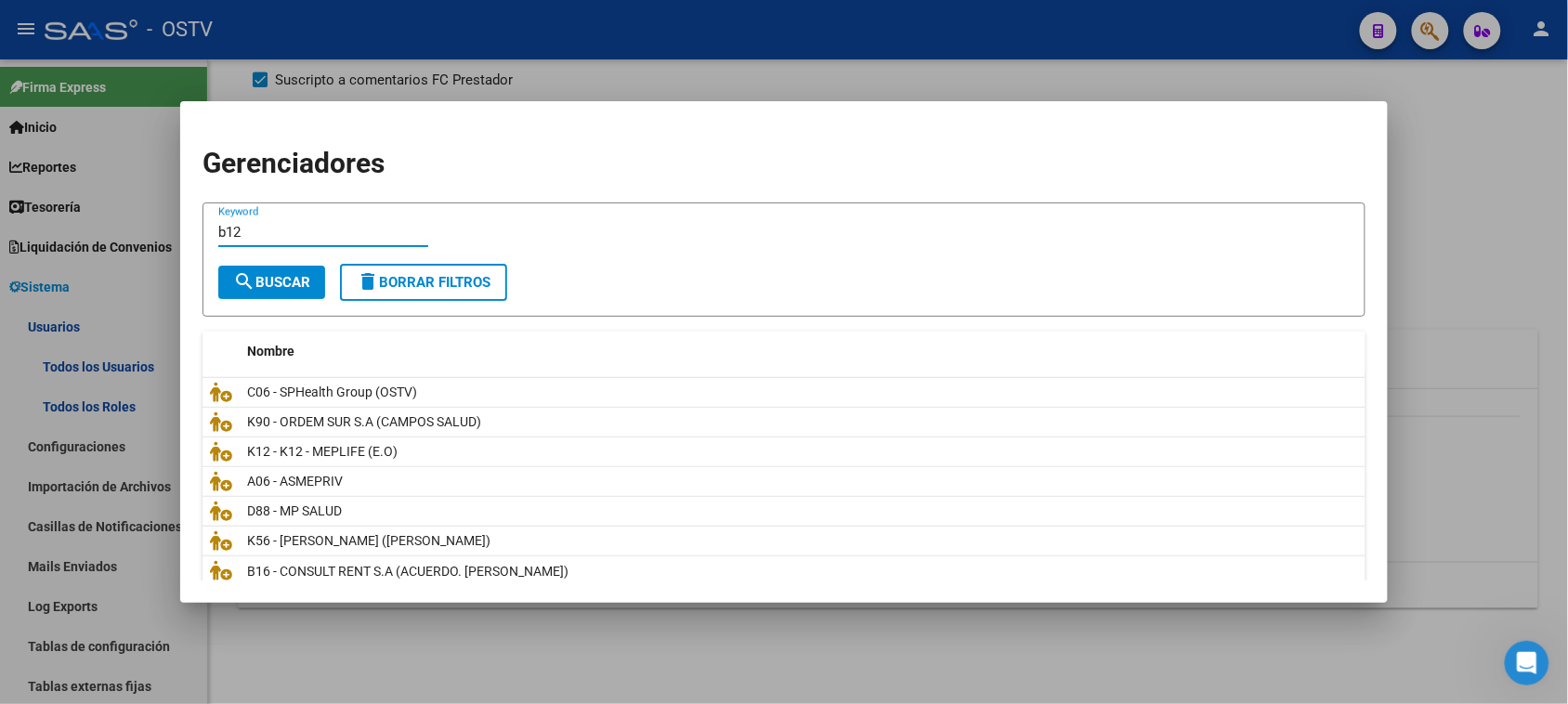
type input "b12"
click at [279, 279] on span "search Buscar" at bounding box center [272, 281] width 77 height 17
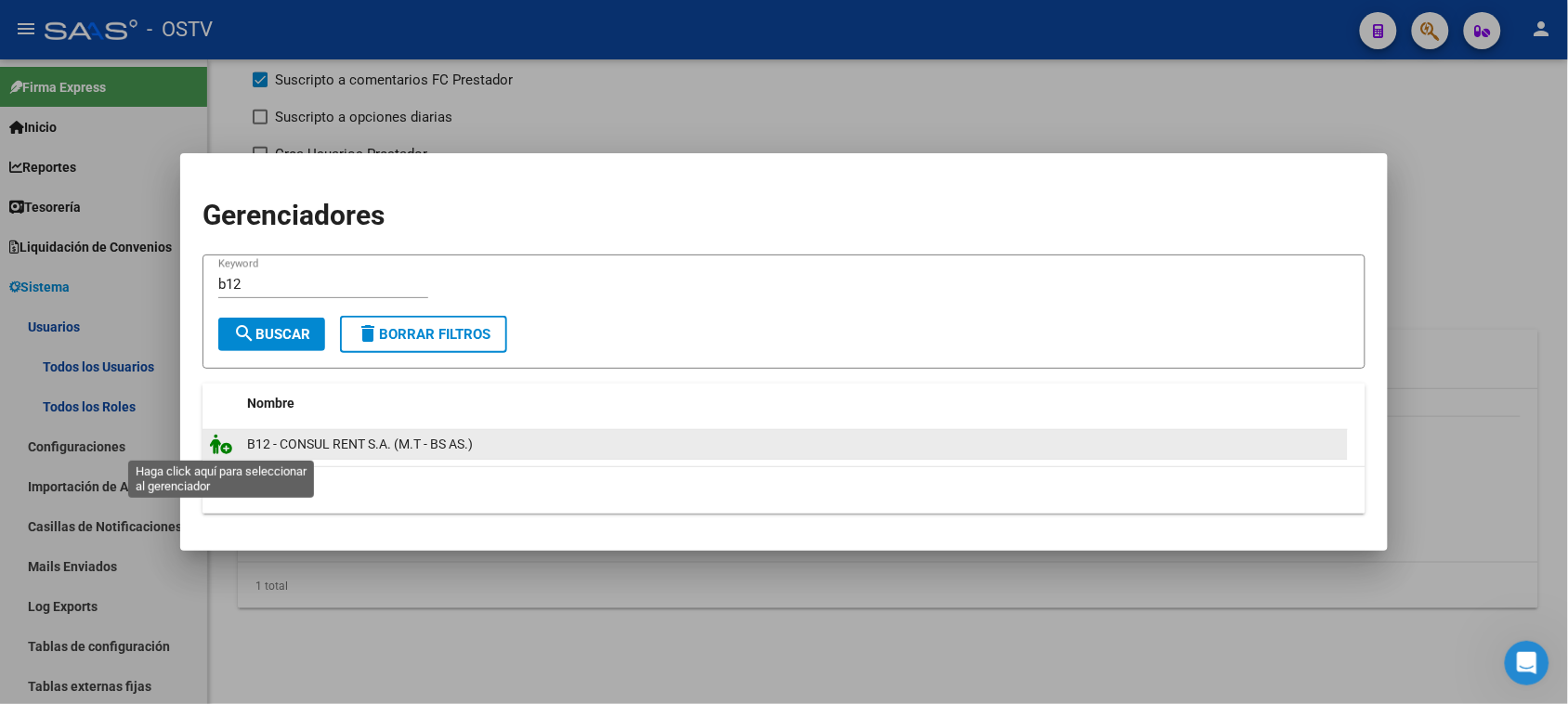
click at [224, 446] on icon at bounding box center [221, 443] width 22 height 21
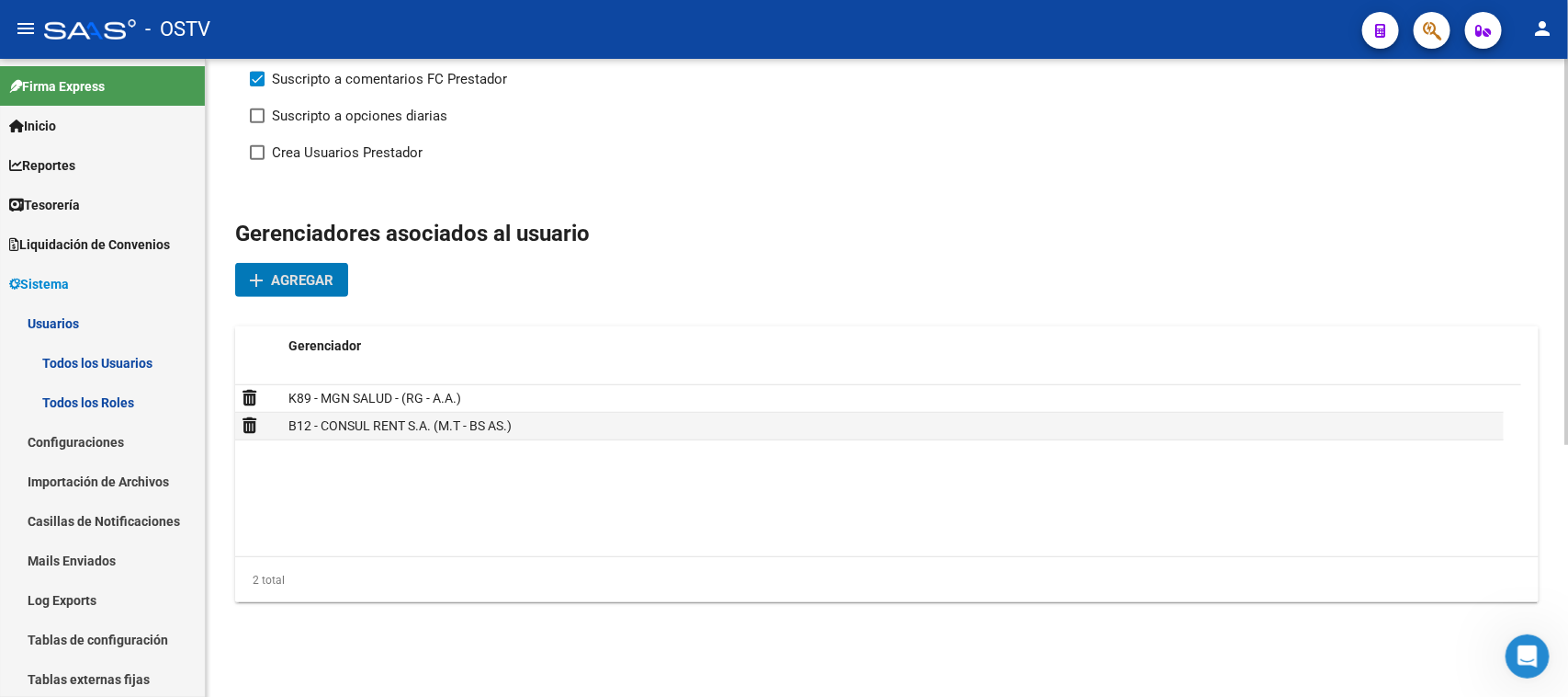
click at [602, 280] on div "Gerenciadores asociados al usuario add Agregar Gerenciador K89 - MGN SALUD - (R…" at bounding box center [886, 418] width 1303 height 398
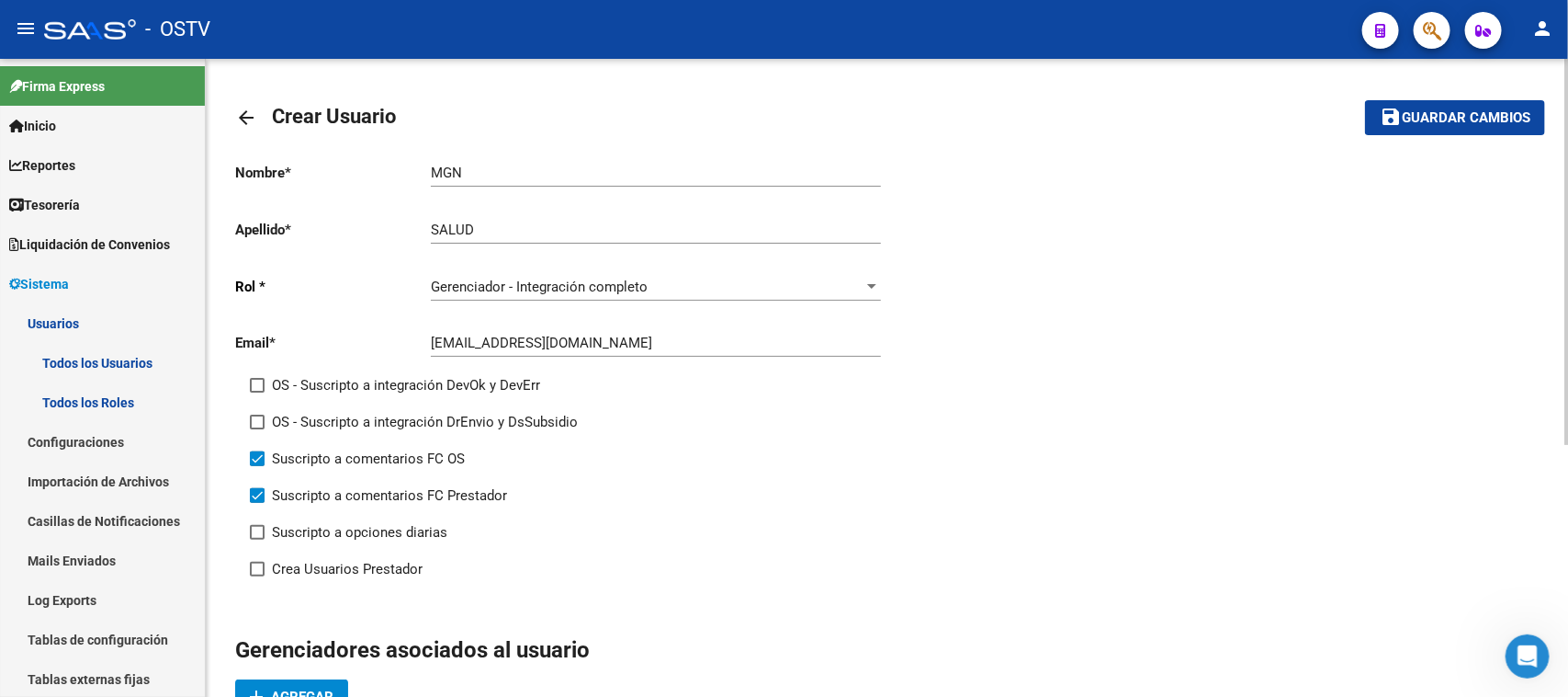
click at [1477, 112] on span "Guardar cambios" at bounding box center [1466, 118] width 128 height 16
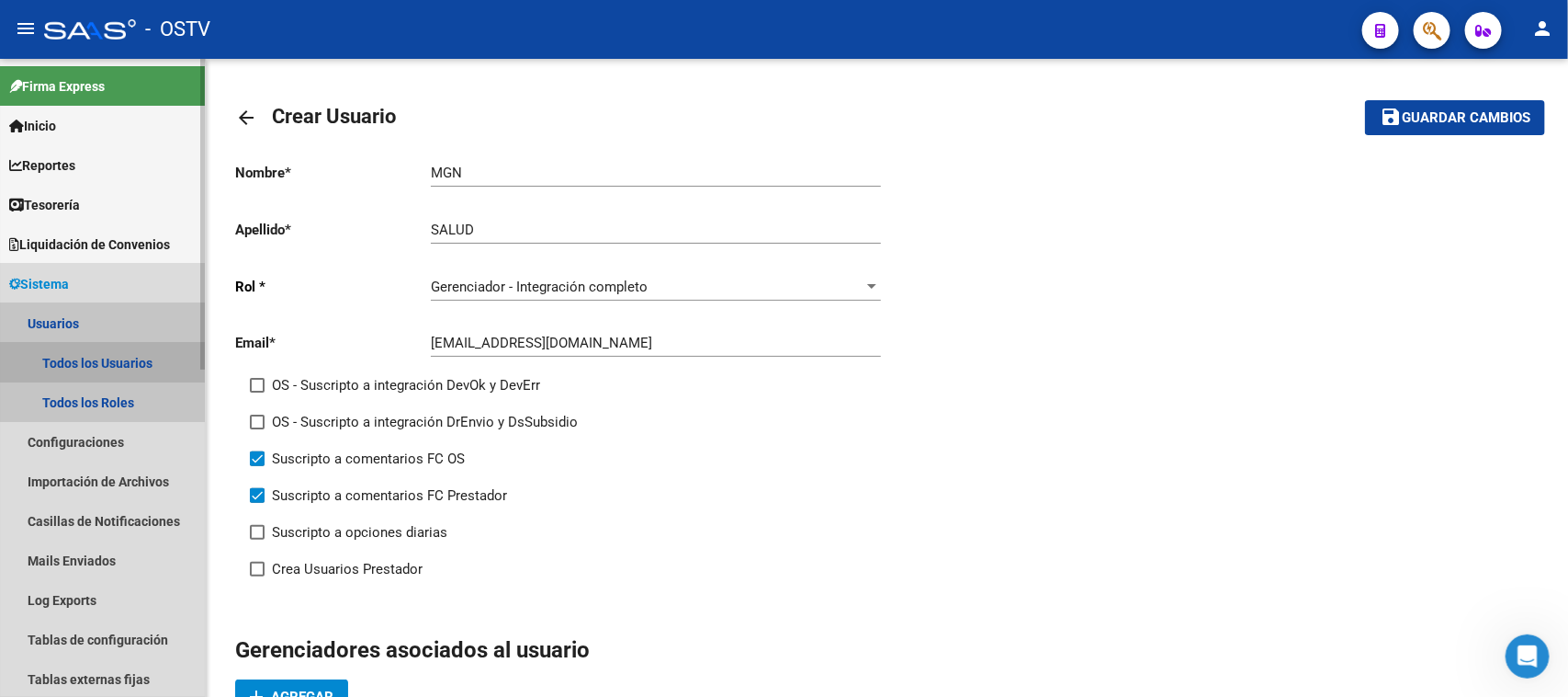
click at [155, 350] on link "Todos los Usuarios" at bounding box center [102, 363] width 205 height 40
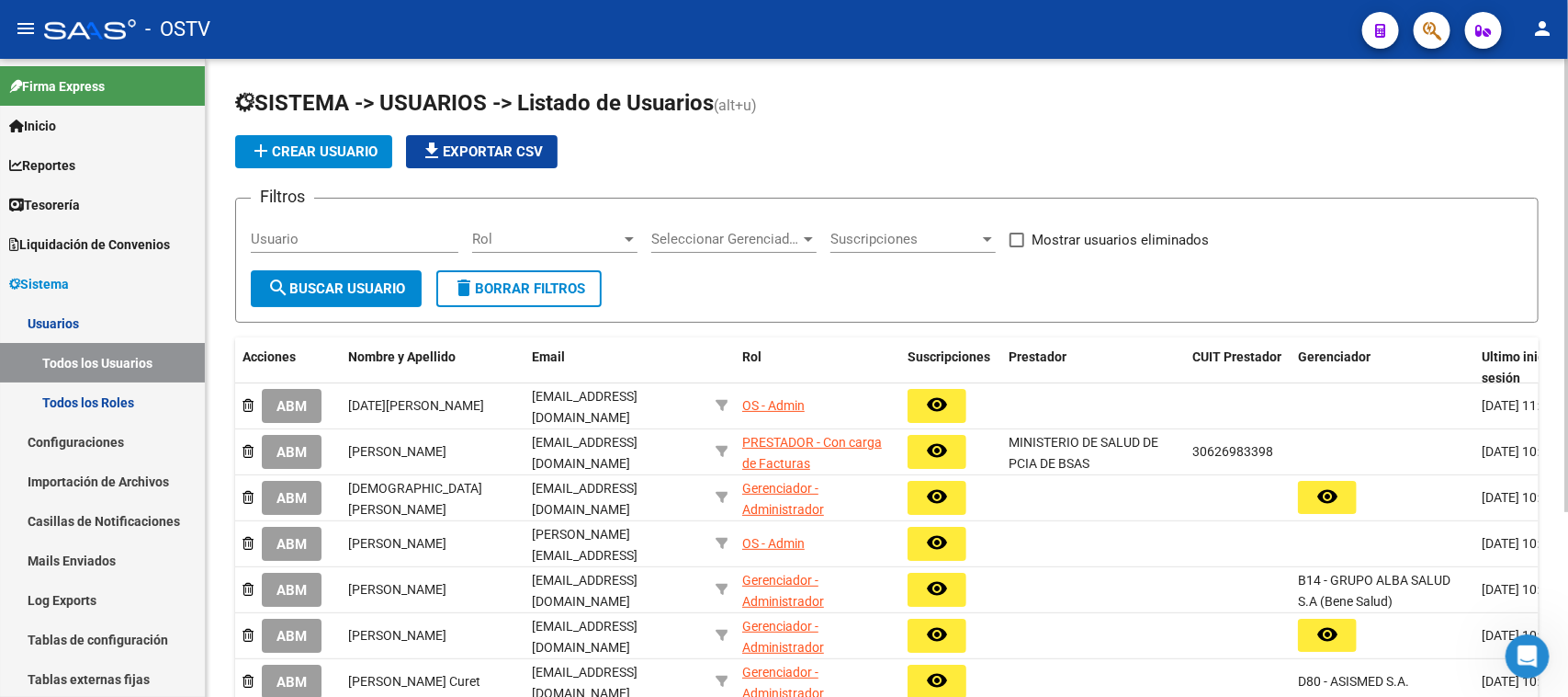
click at [379, 236] on input "Usuario" at bounding box center [355, 239] width 208 height 16
paste input "20576855894"
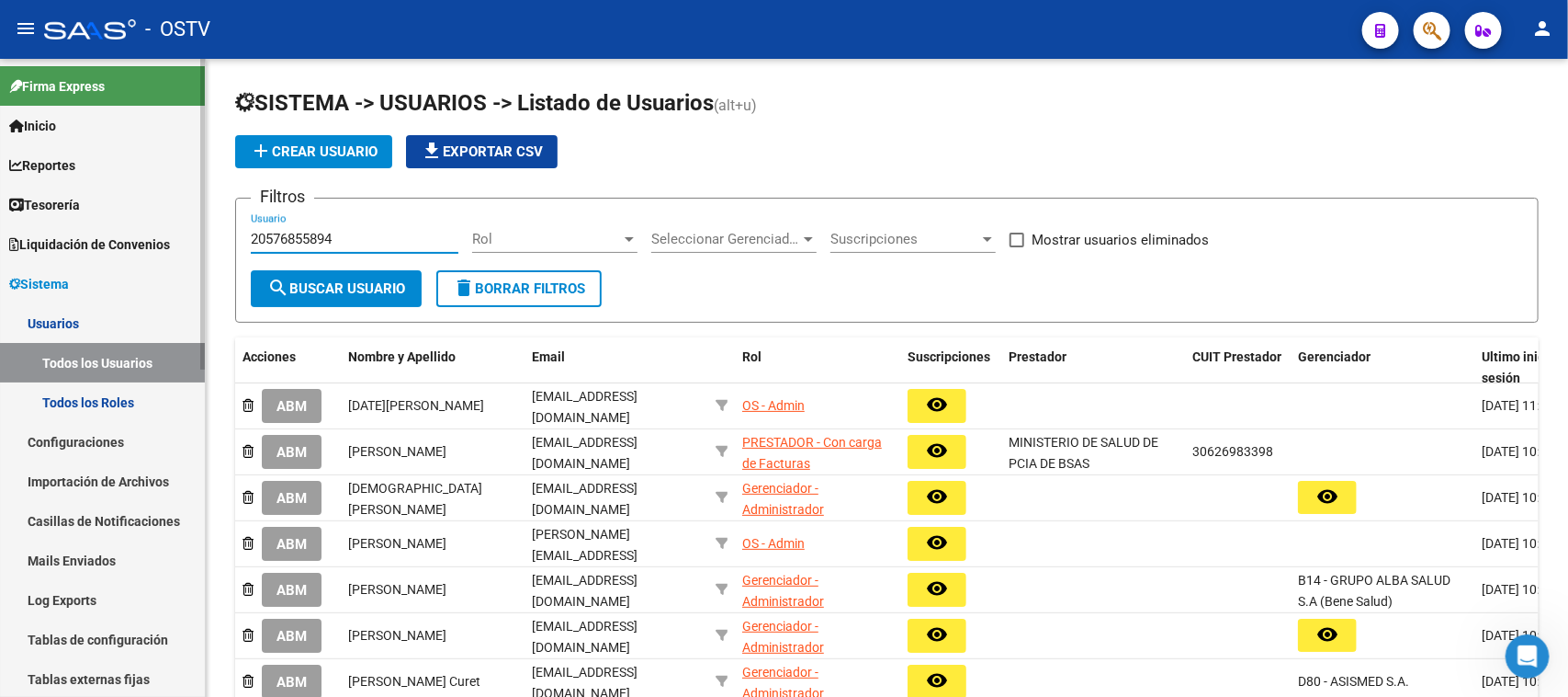
drag, startPoint x: 379, startPoint y: 236, endPoint x: 150, endPoint y: 241, distance: 229.1
click at [150, 241] on mat-sidenav-container "Firma Express Inicio Calendario SSS Instructivos Contacto OS Reportes Tablero d…" at bounding box center [784, 378] width 1568 height 638
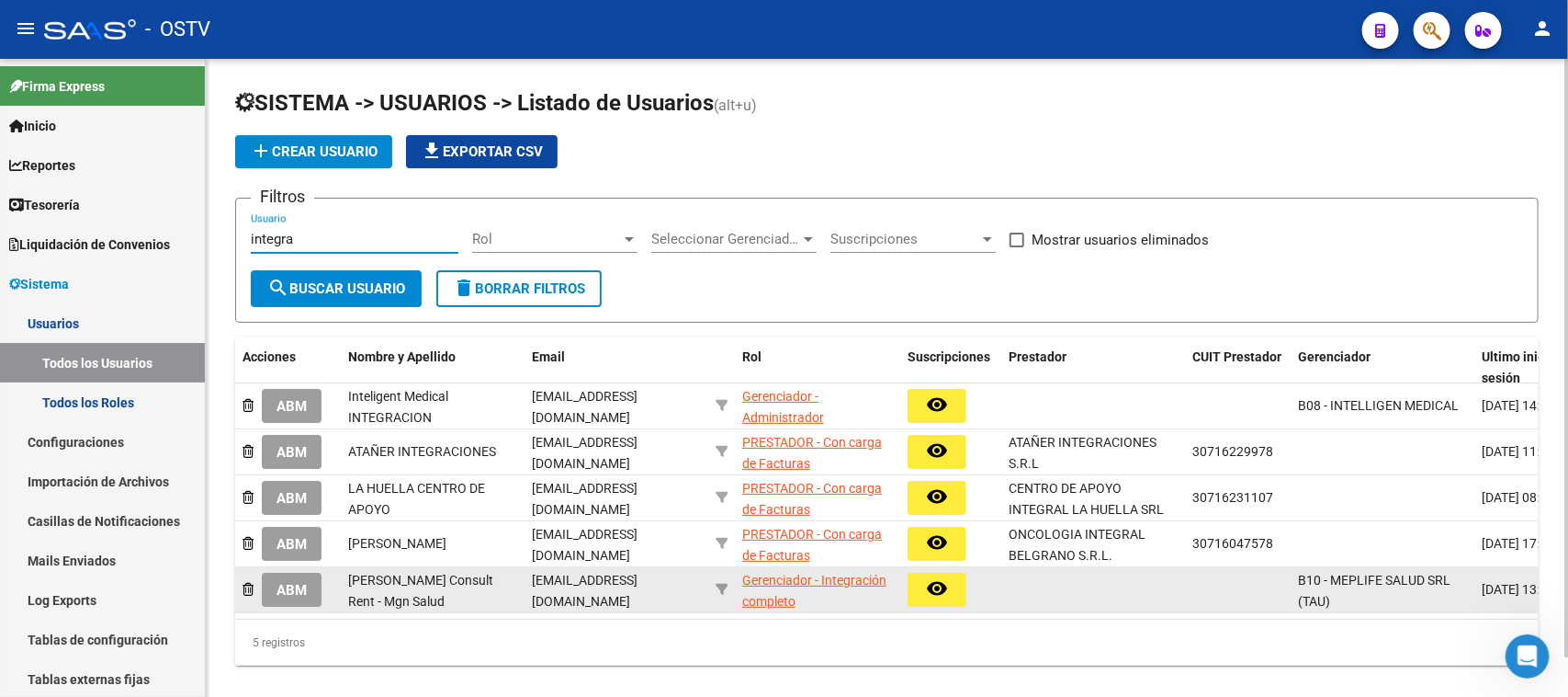
type input "integra"
click at [308, 585] on button "ABM" at bounding box center [292, 589] width 60 height 34
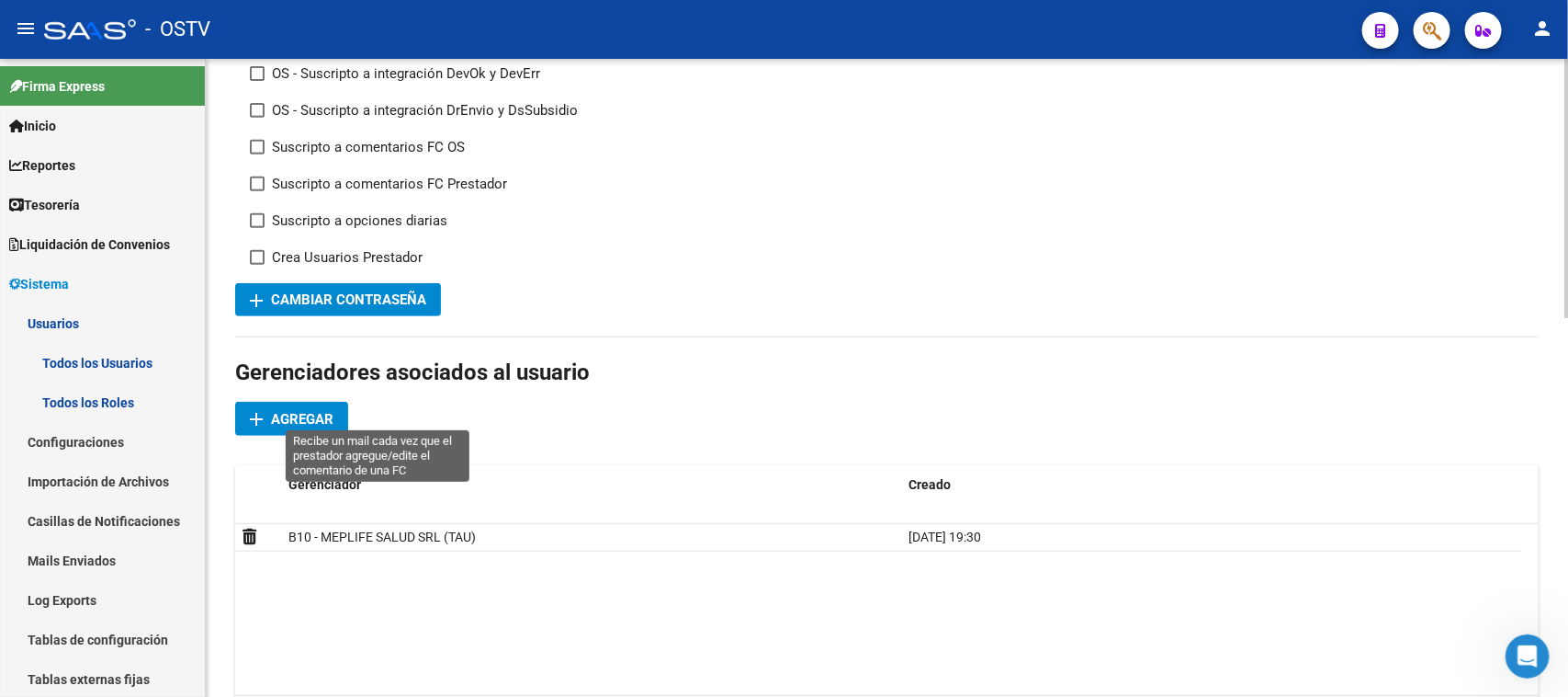
scroll to position [459, 0]
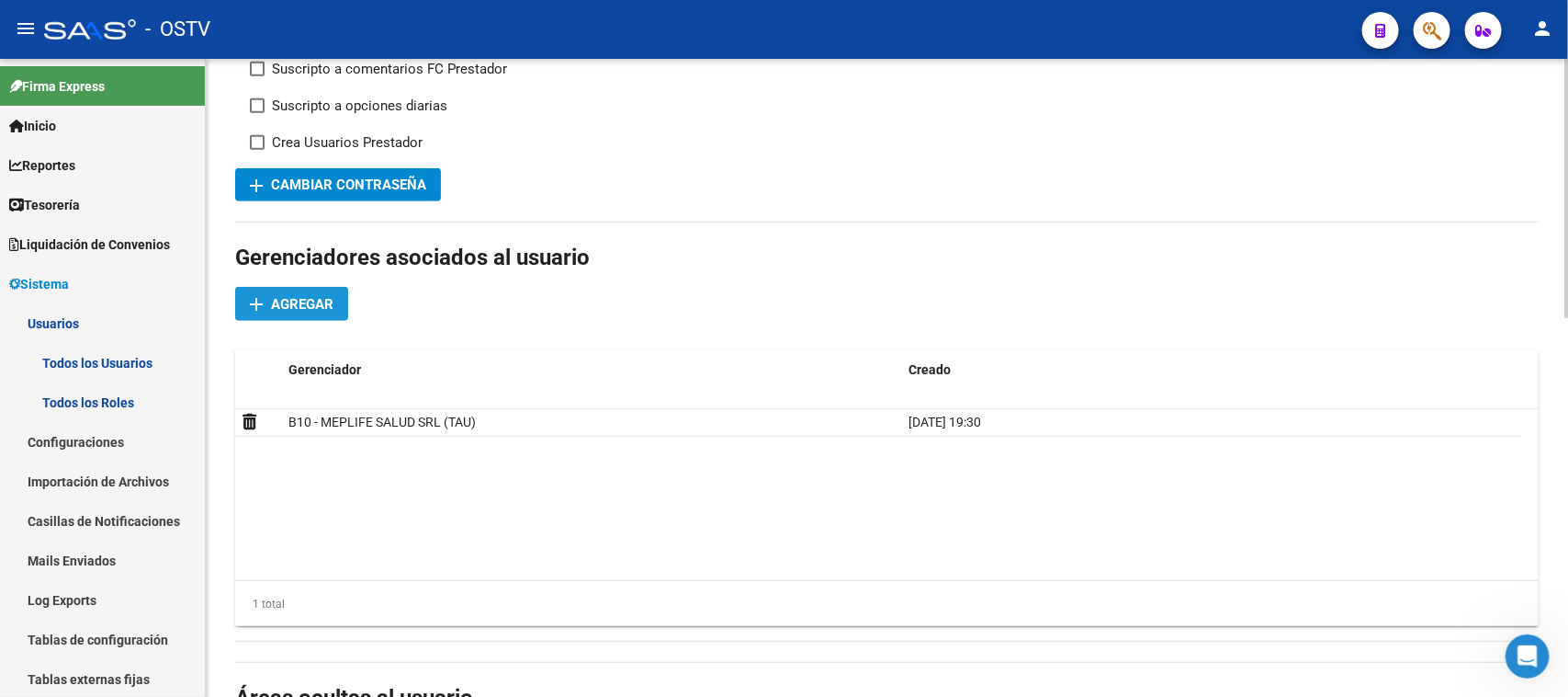
click at [312, 305] on span "Agregar" at bounding box center [301, 304] width 63 height 16
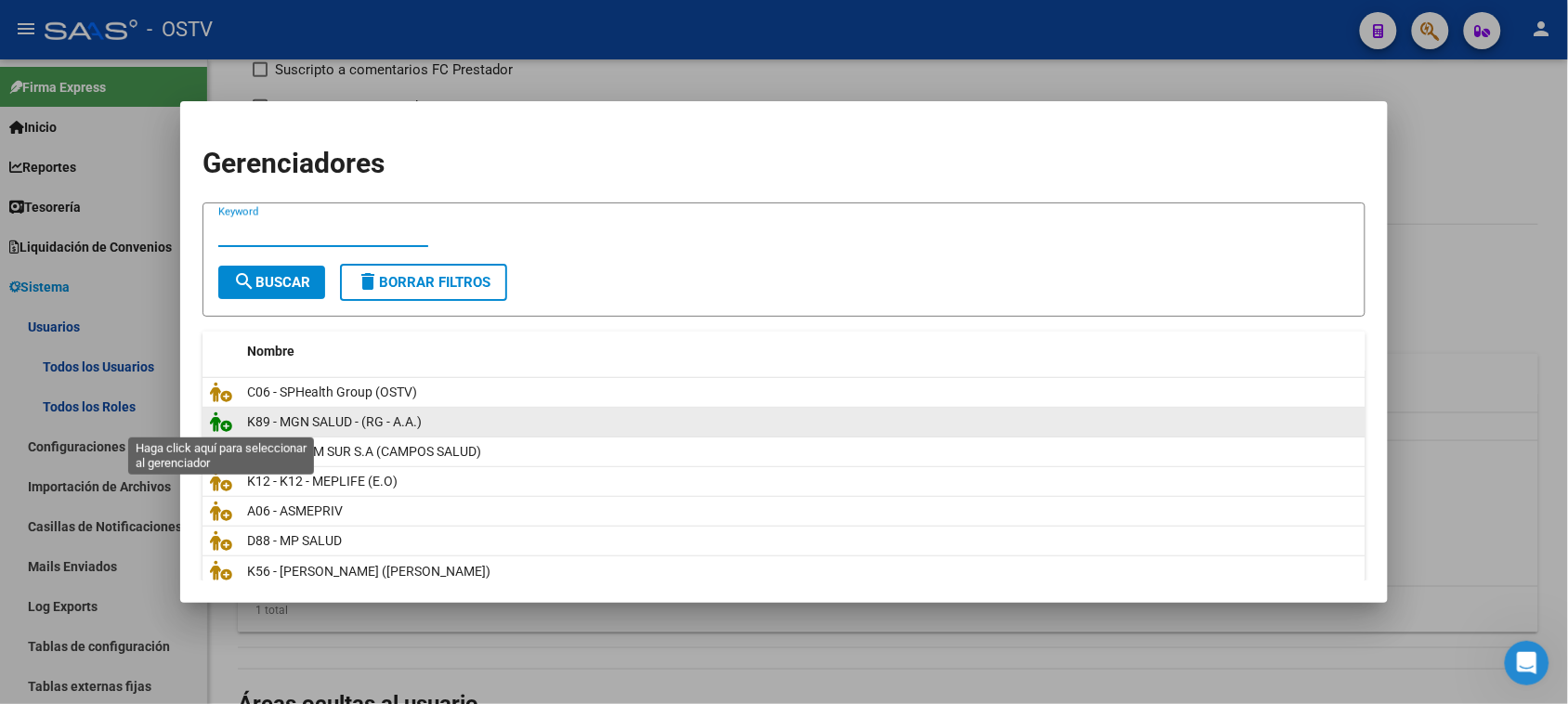
click at [219, 415] on icon at bounding box center [221, 421] width 22 height 21
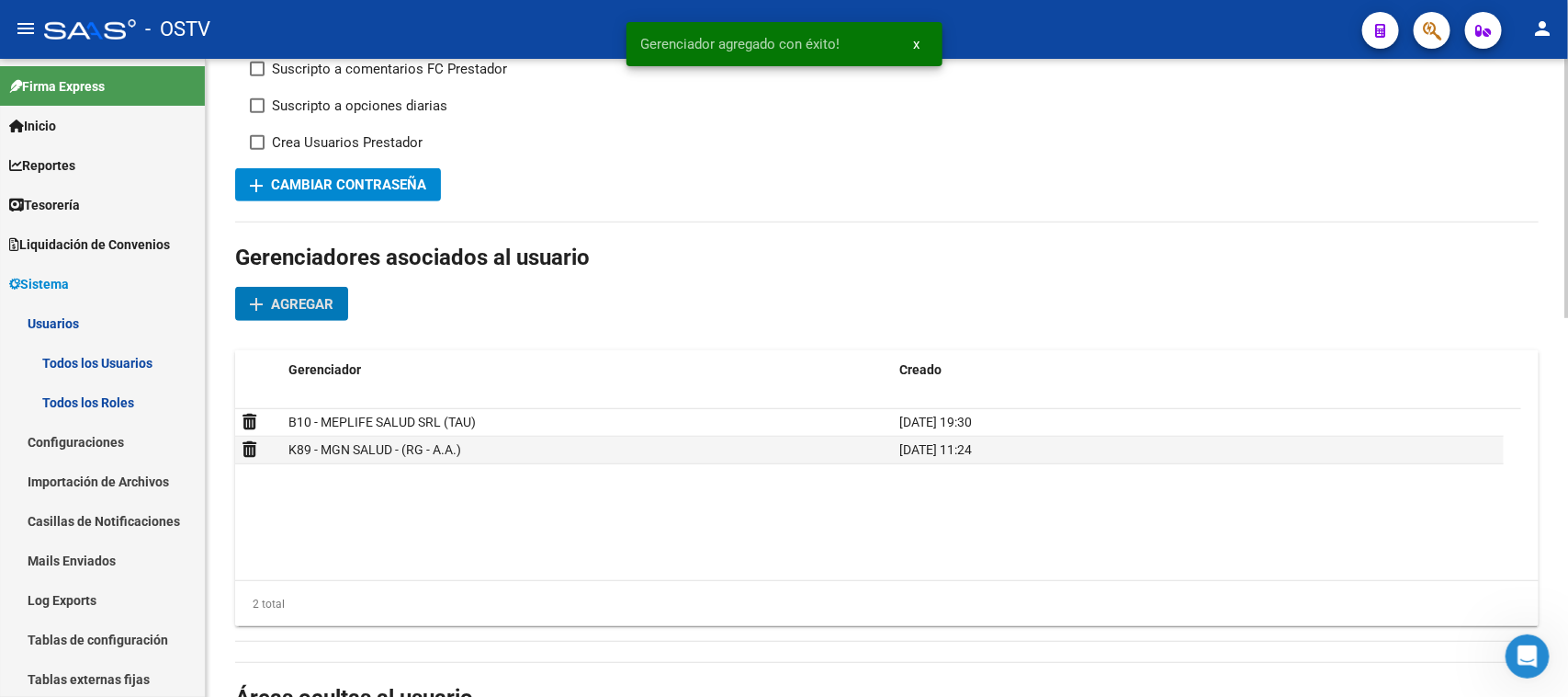
click at [308, 297] on span "Agregar" at bounding box center [301, 304] width 63 height 16
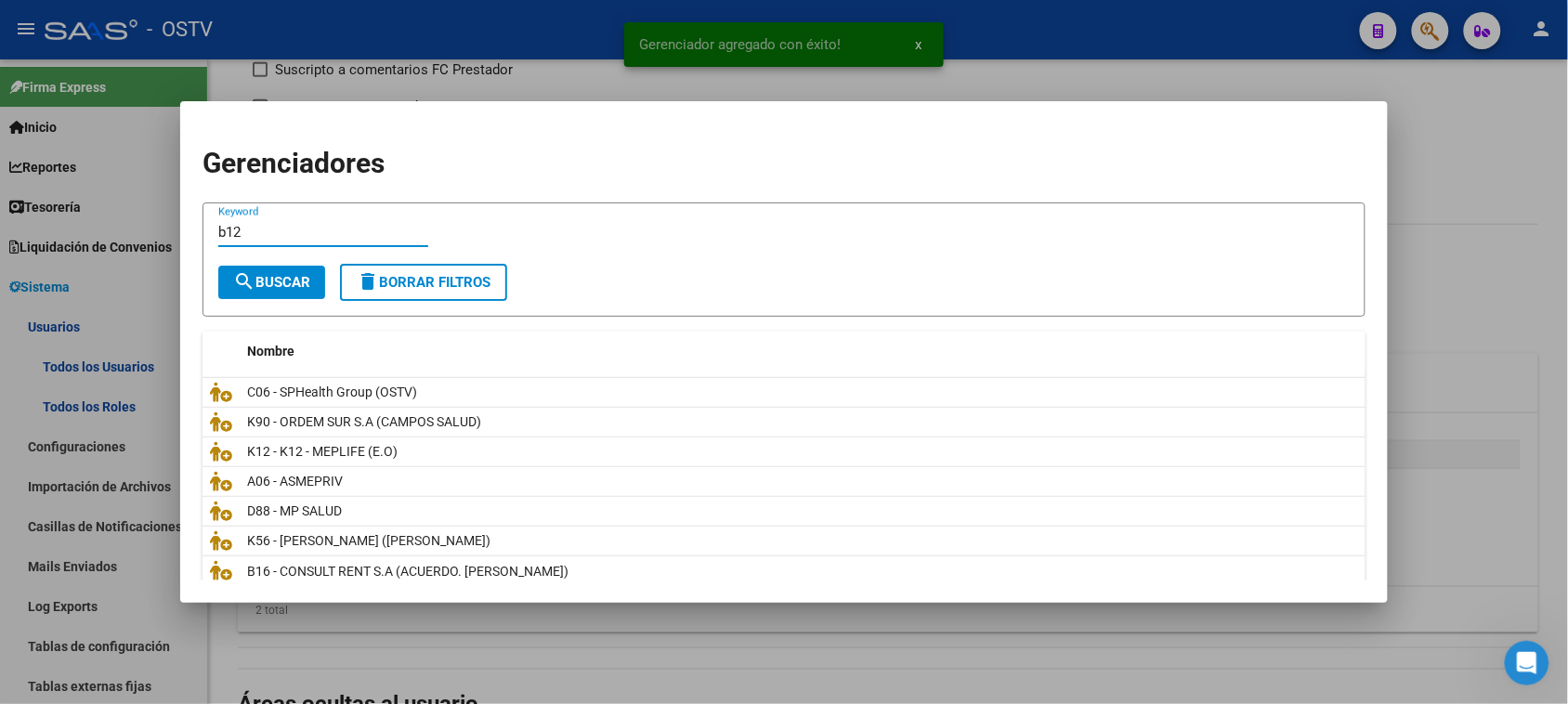
type input "b12"
click at [295, 280] on span "search Buscar" at bounding box center [272, 281] width 77 height 17
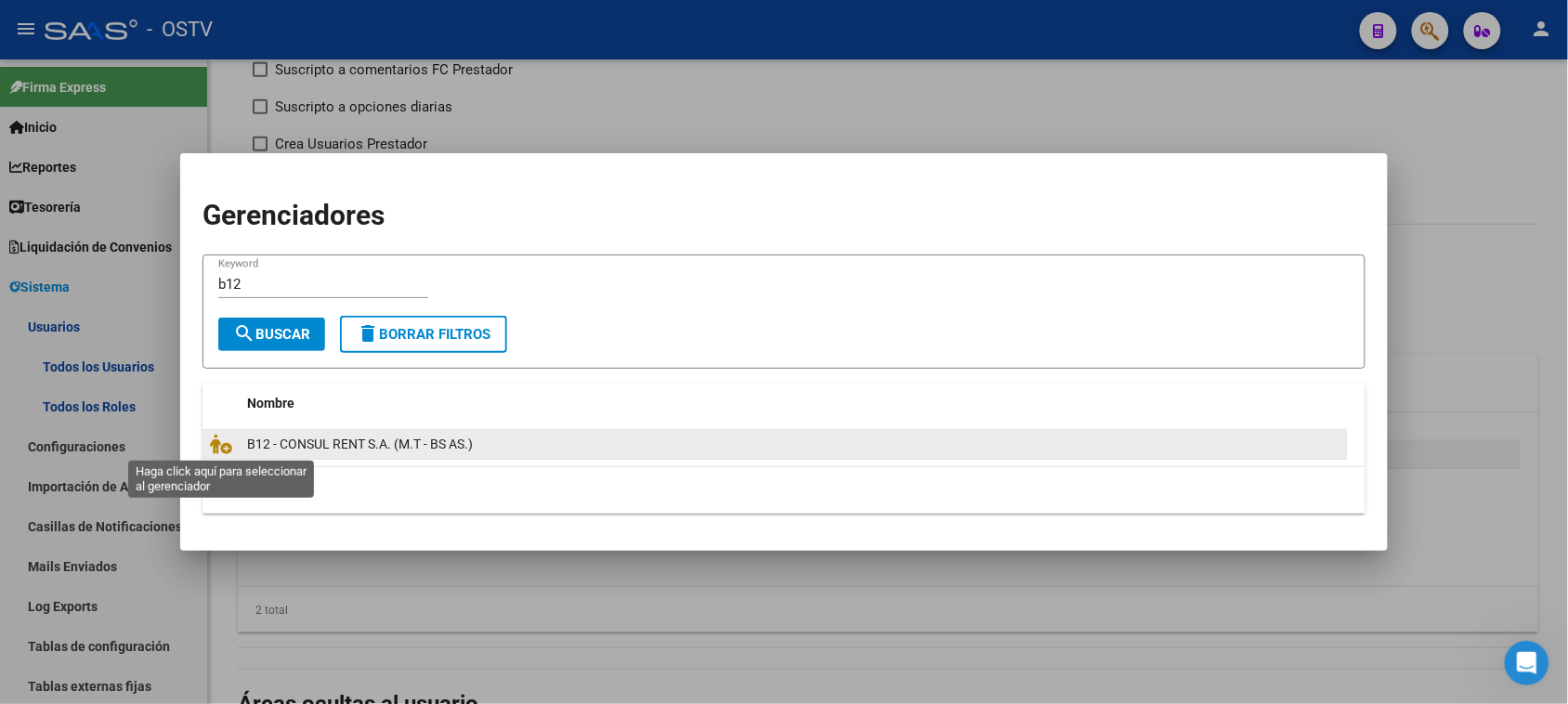
click at [218, 450] on icon at bounding box center [221, 443] width 22 height 21
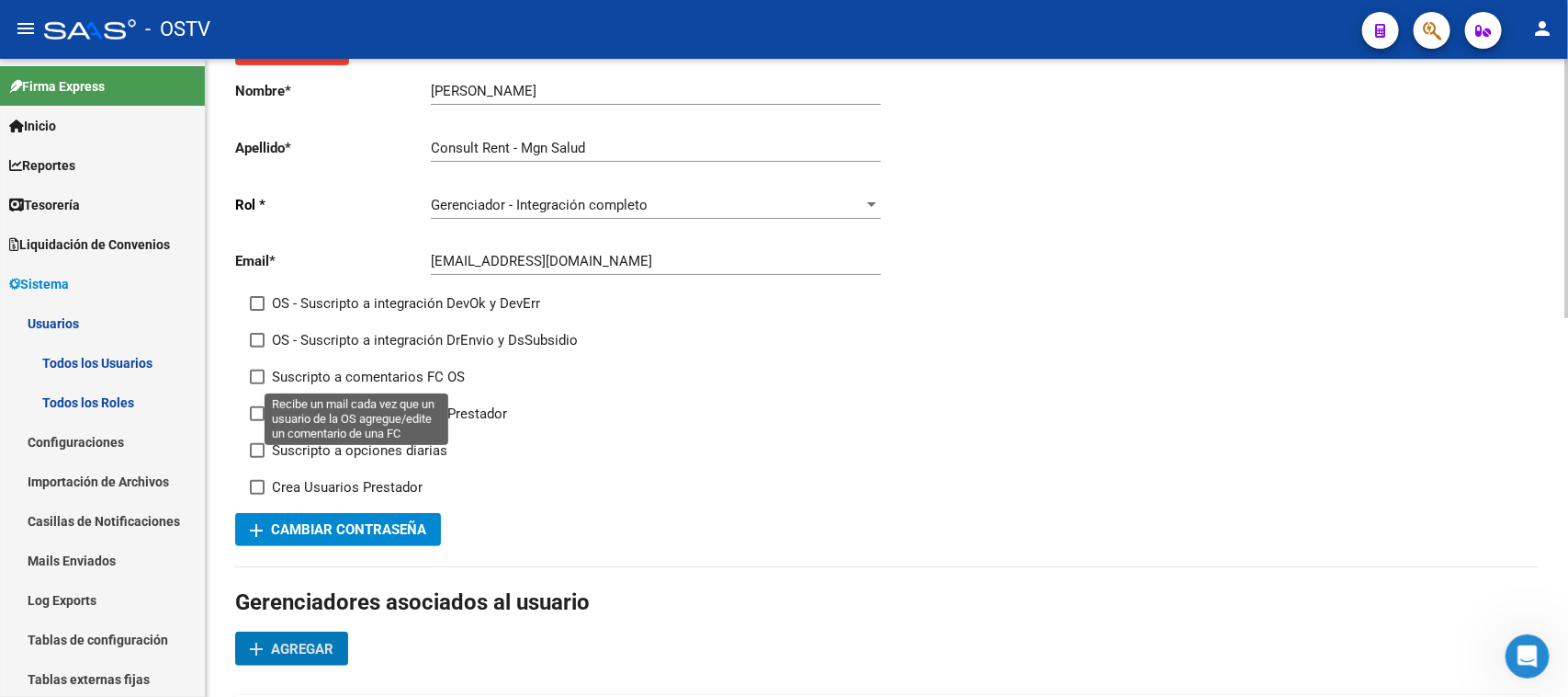
scroll to position [0, 0]
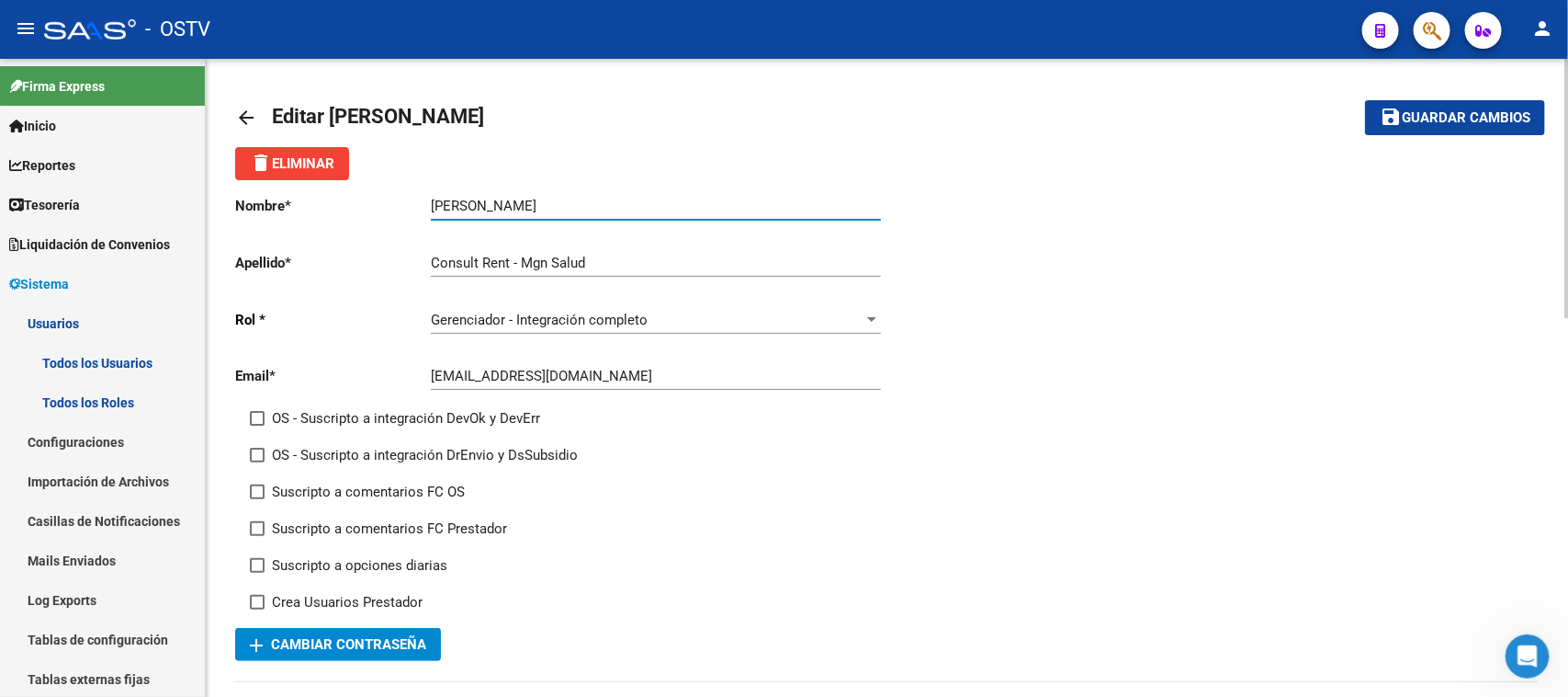
drag, startPoint x: 489, startPoint y: 208, endPoint x: 351, endPoint y: 170, distance: 143.1
type input "Mirela"
click at [336, 484] on span "Suscripto a comentarios FC OS" at bounding box center [368, 491] width 193 height 22
click at [257, 499] on input "Suscripto a comentarios FC OS" at bounding box center [256, 499] width 1 height 1
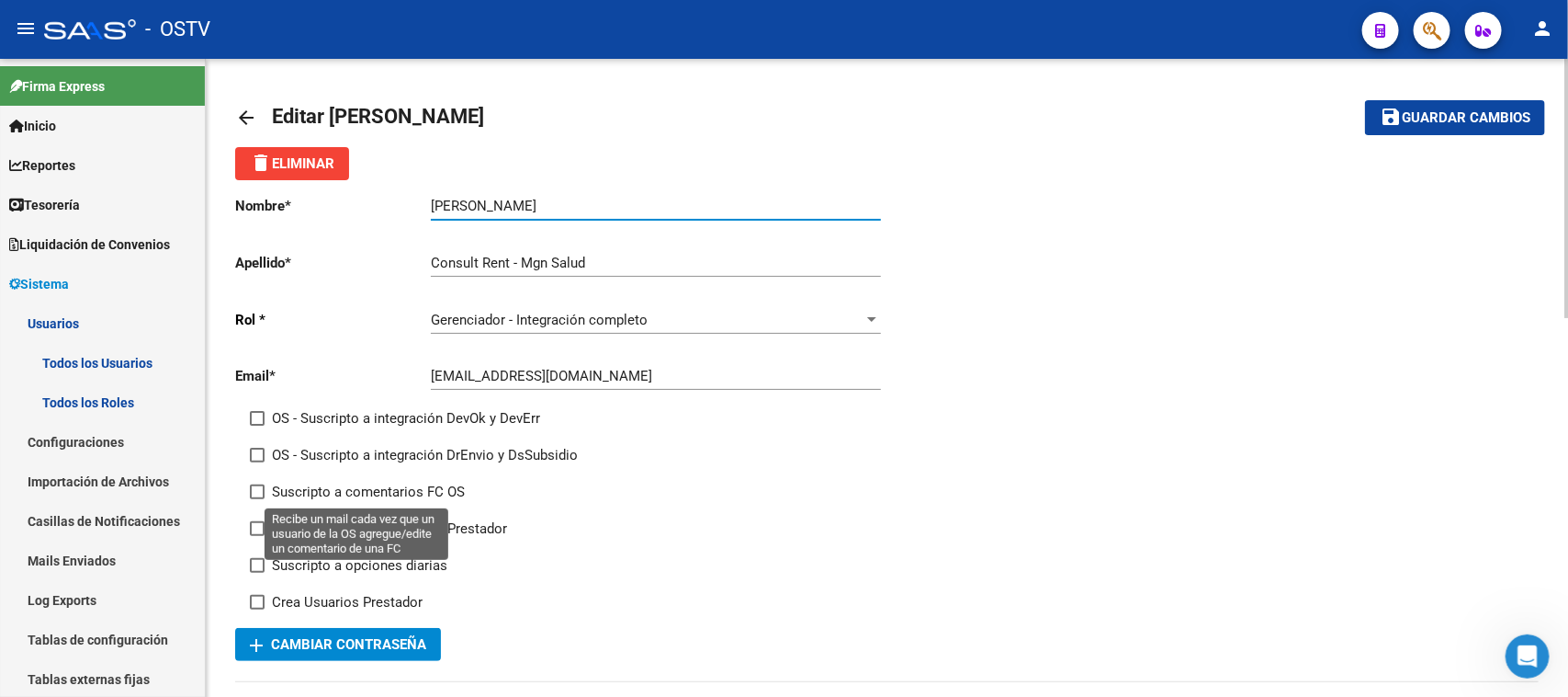
checkbox input "true"
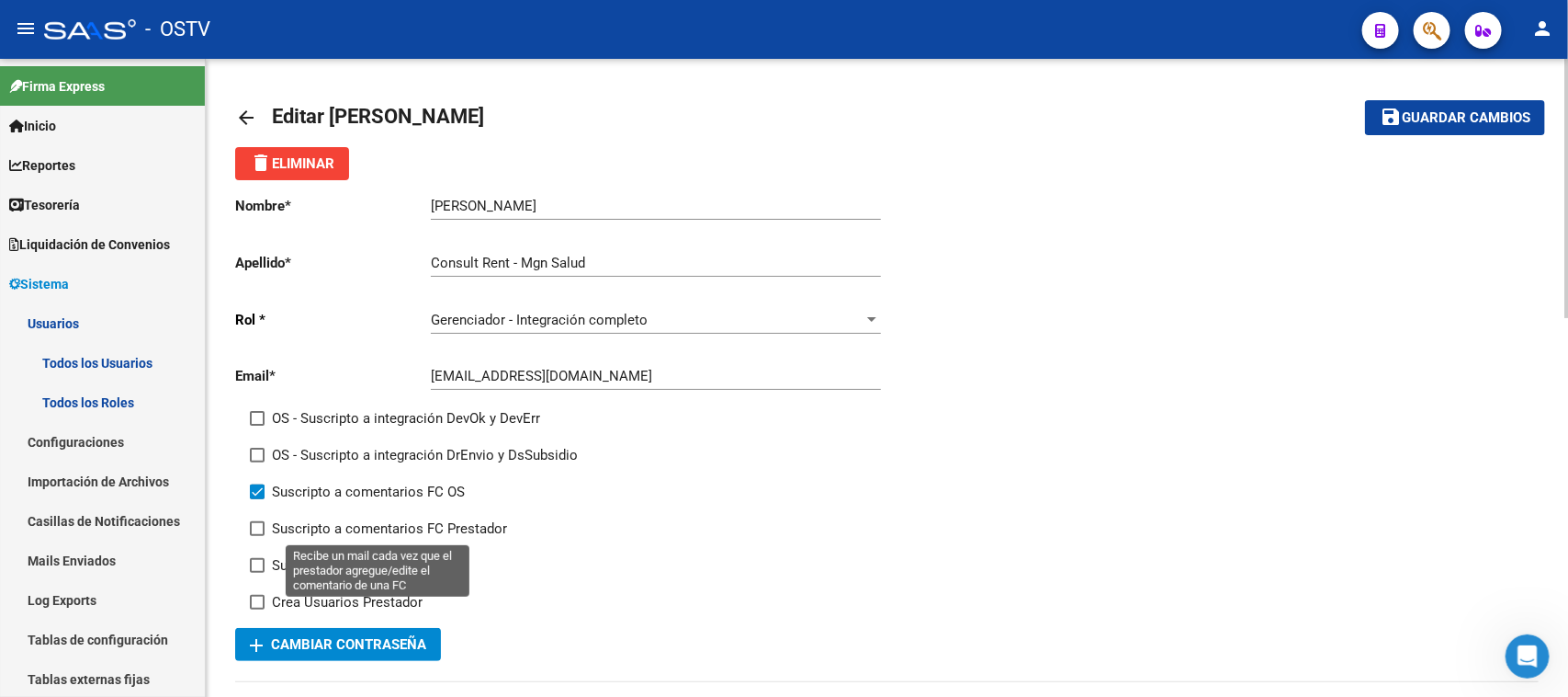
click at [336, 527] on span "Suscripto a comentarios FC Prestador" at bounding box center [388, 528] width 235 height 22
click at [257, 536] on input "Suscripto a comentarios FC Prestador" at bounding box center [256, 536] width 1 height 1
checkbox input "true"
click at [1474, 120] on span "Guardar cambios" at bounding box center [1466, 118] width 128 height 16
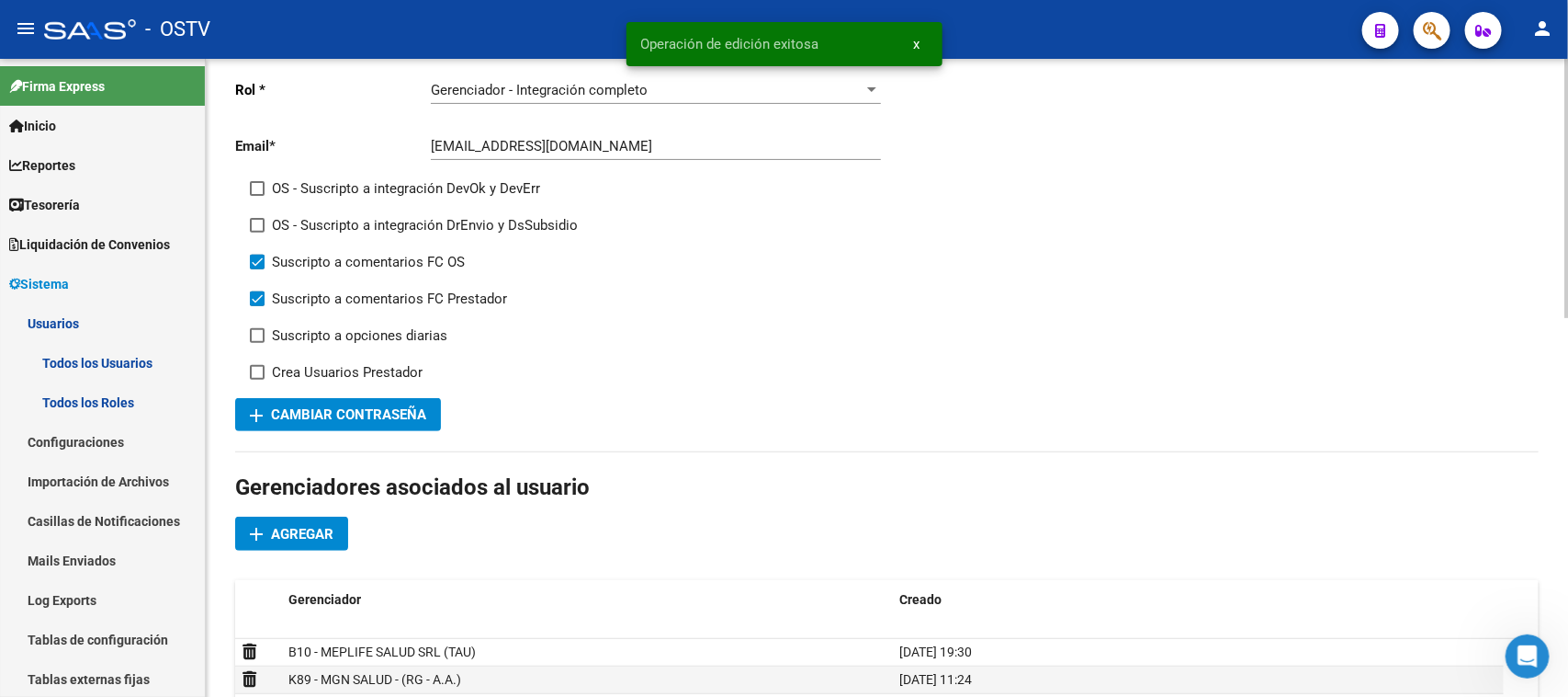
scroll to position [115, 0]
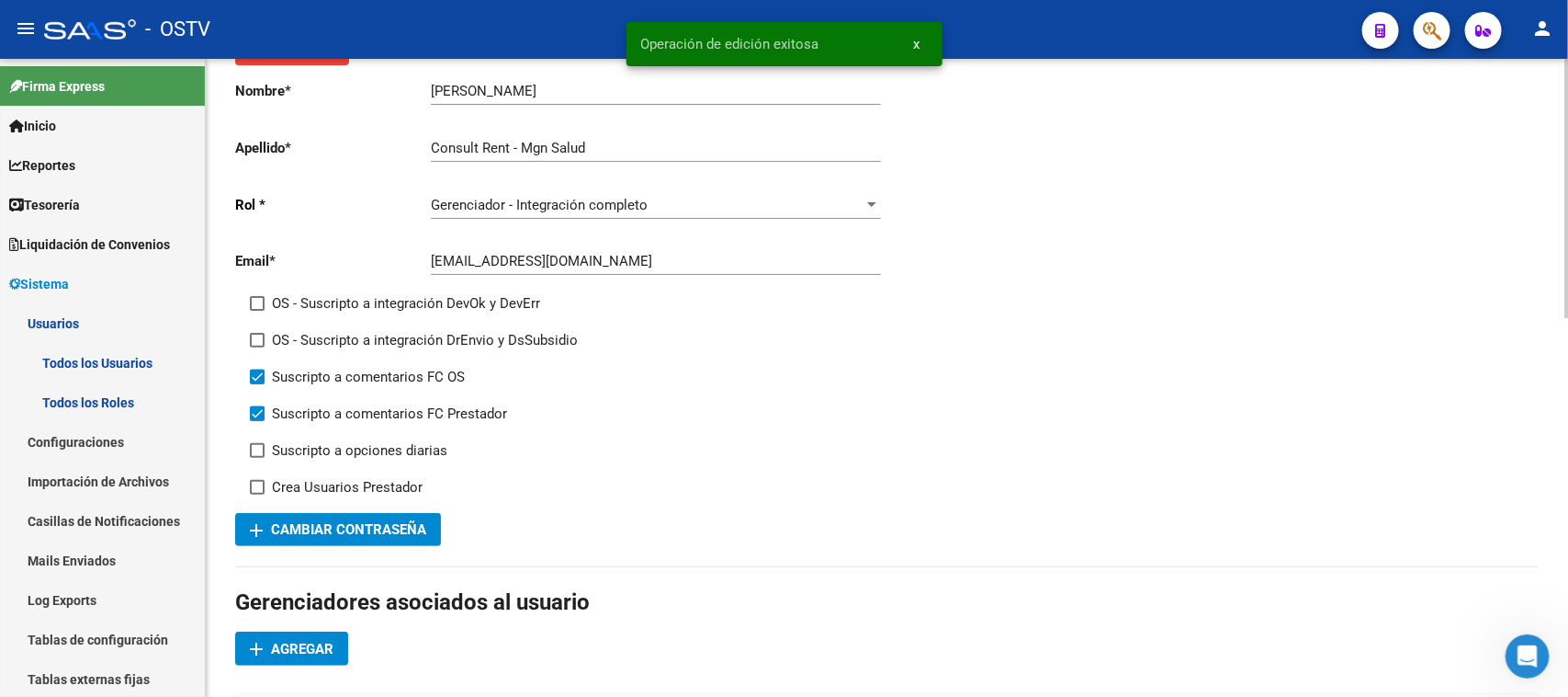
click at [354, 526] on span "add Cambiar Contraseña" at bounding box center [338, 529] width 177 height 16
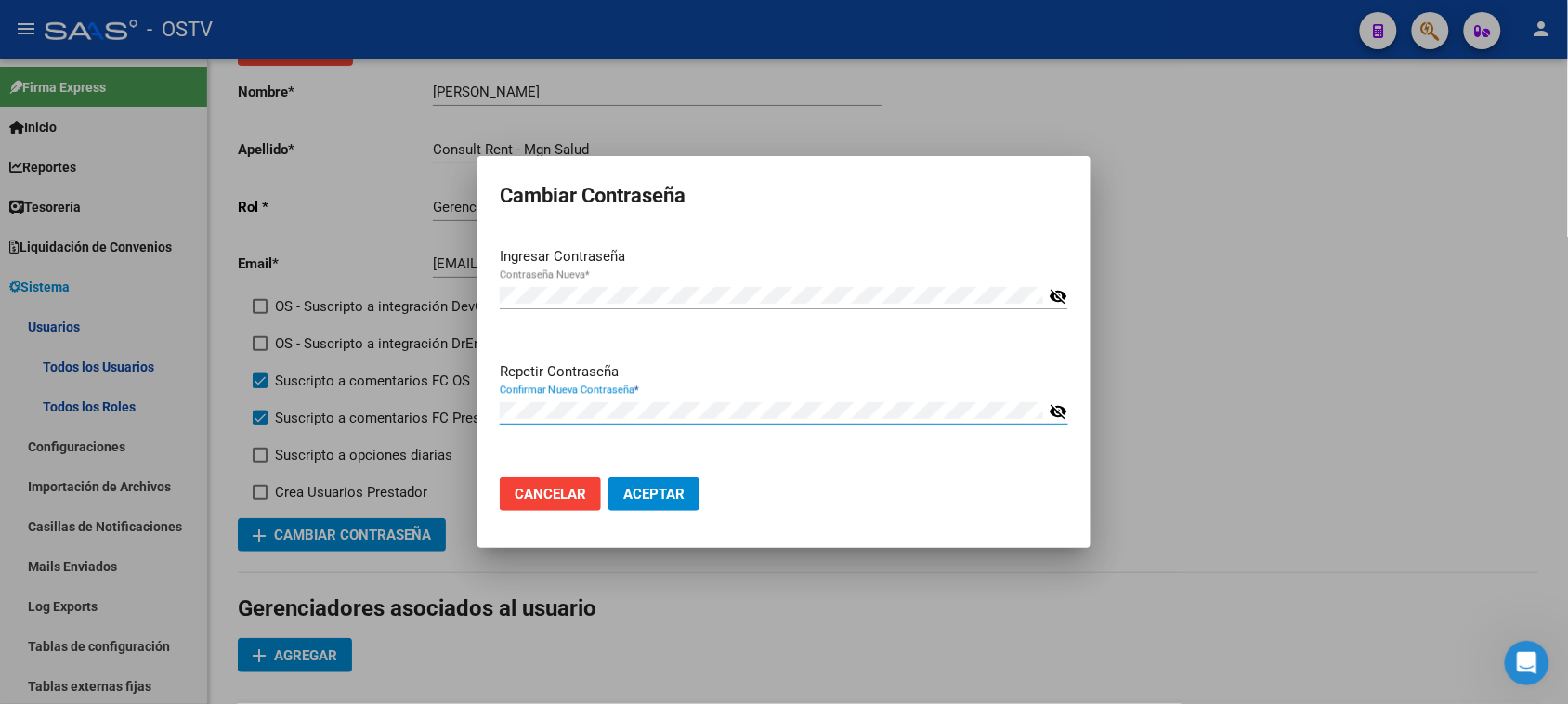
click at [563, 427] on div "Confirmar Nueva Contraseña * visibility_off" at bounding box center [784, 419] width 569 height 46
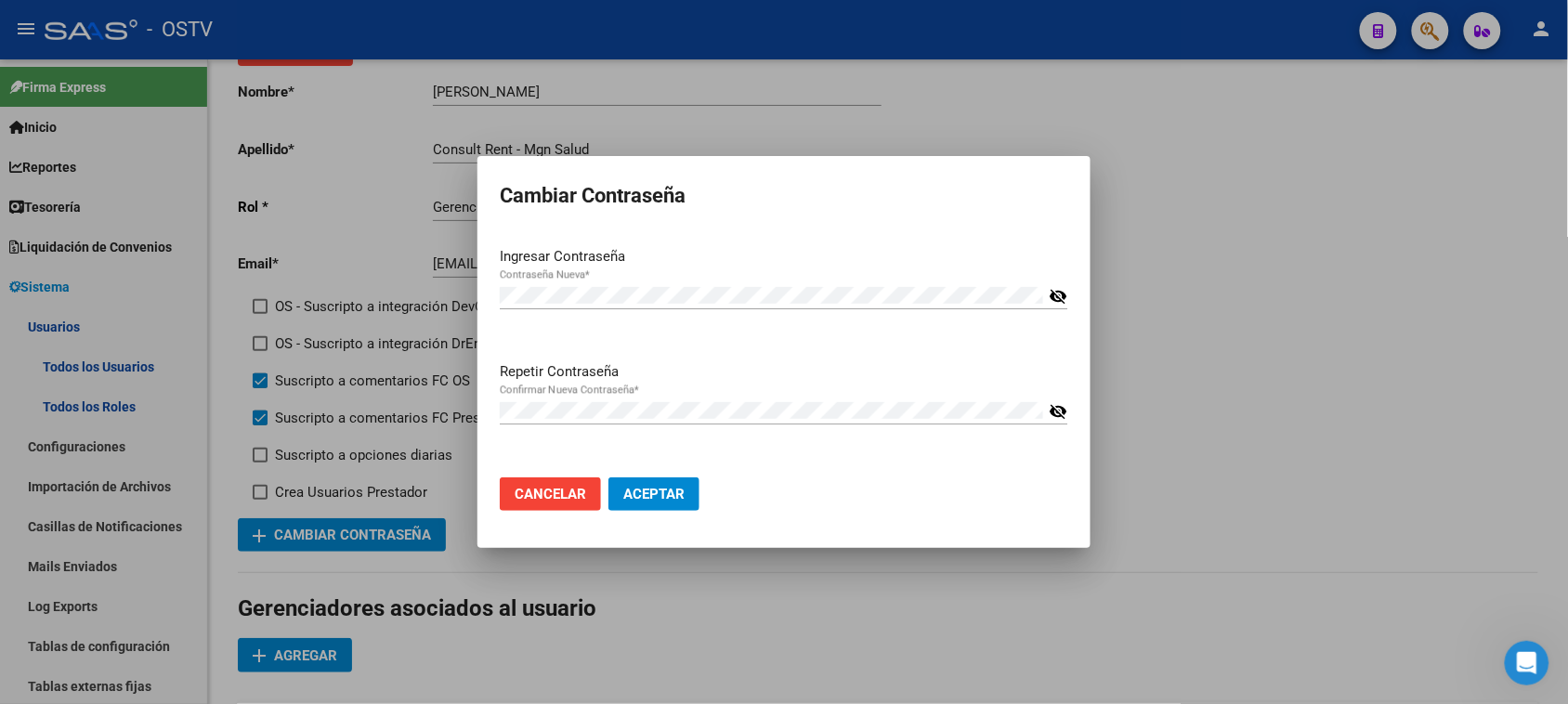
click at [633, 488] on span "Aceptar" at bounding box center [654, 493] width 62 height 17
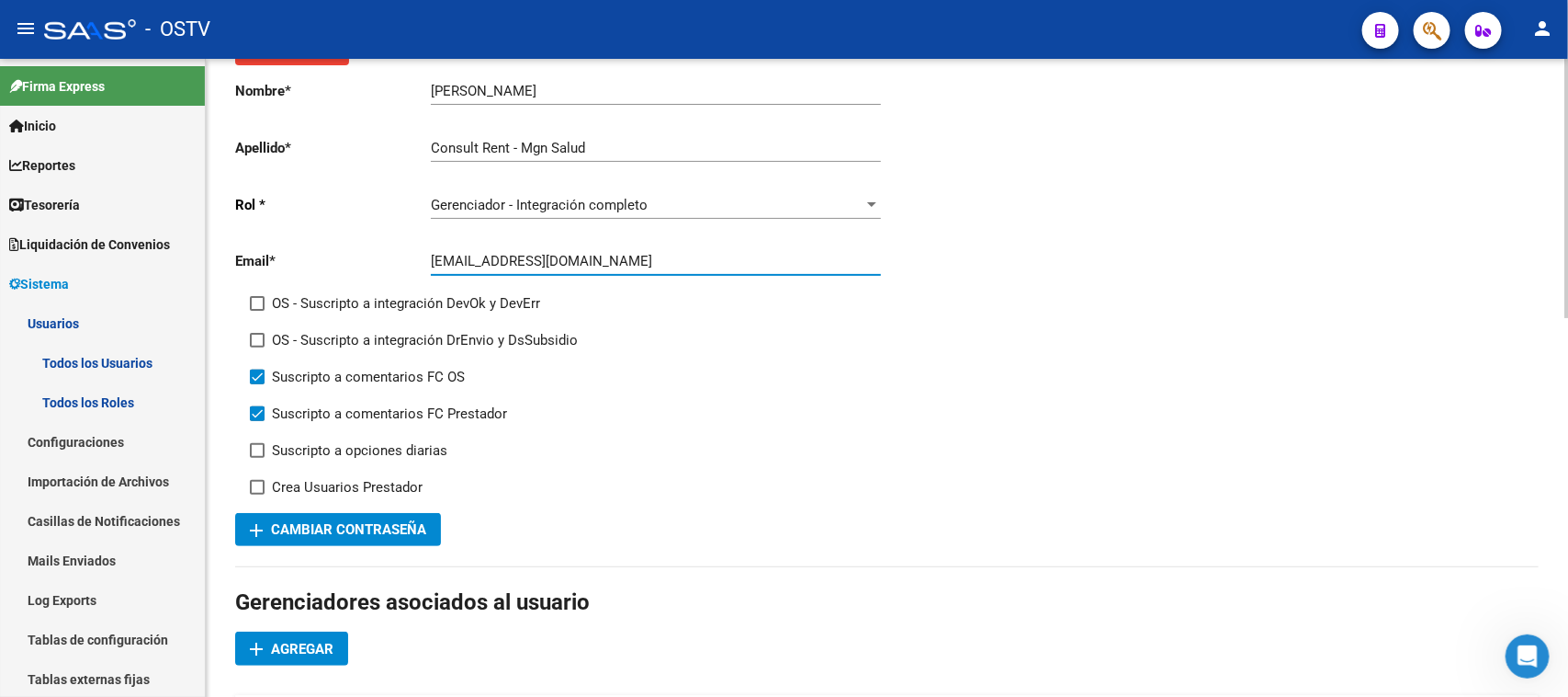
drag, startPoint x: 664, startPoint y: 254, endPoint x: 393, endPoint y: 258, distance: 271.0
click at [393, 258] on app-form-text-field "Email * integracion@mgnsalud.com.ar Ingresar email" at bounding box center [556, 260] width 644 height 16
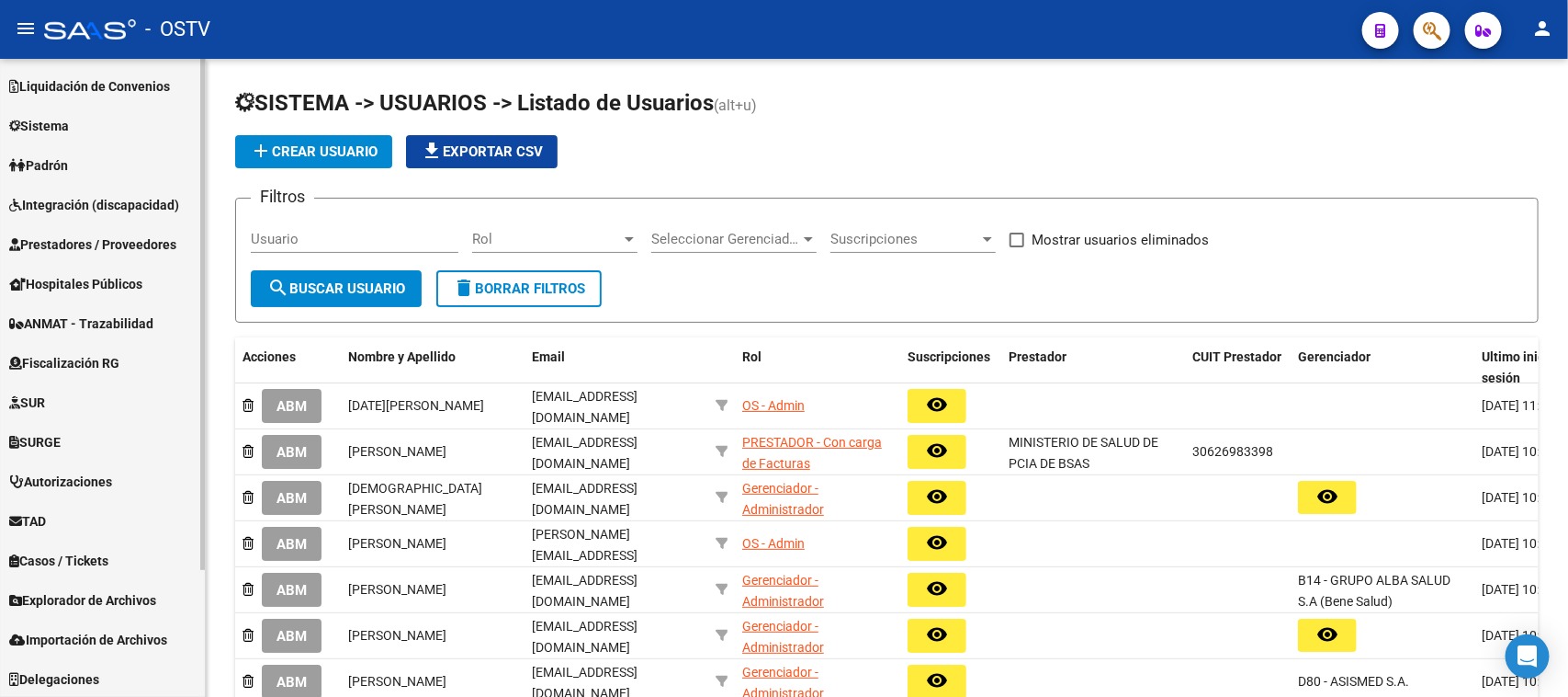
scroll to position [44, 0]
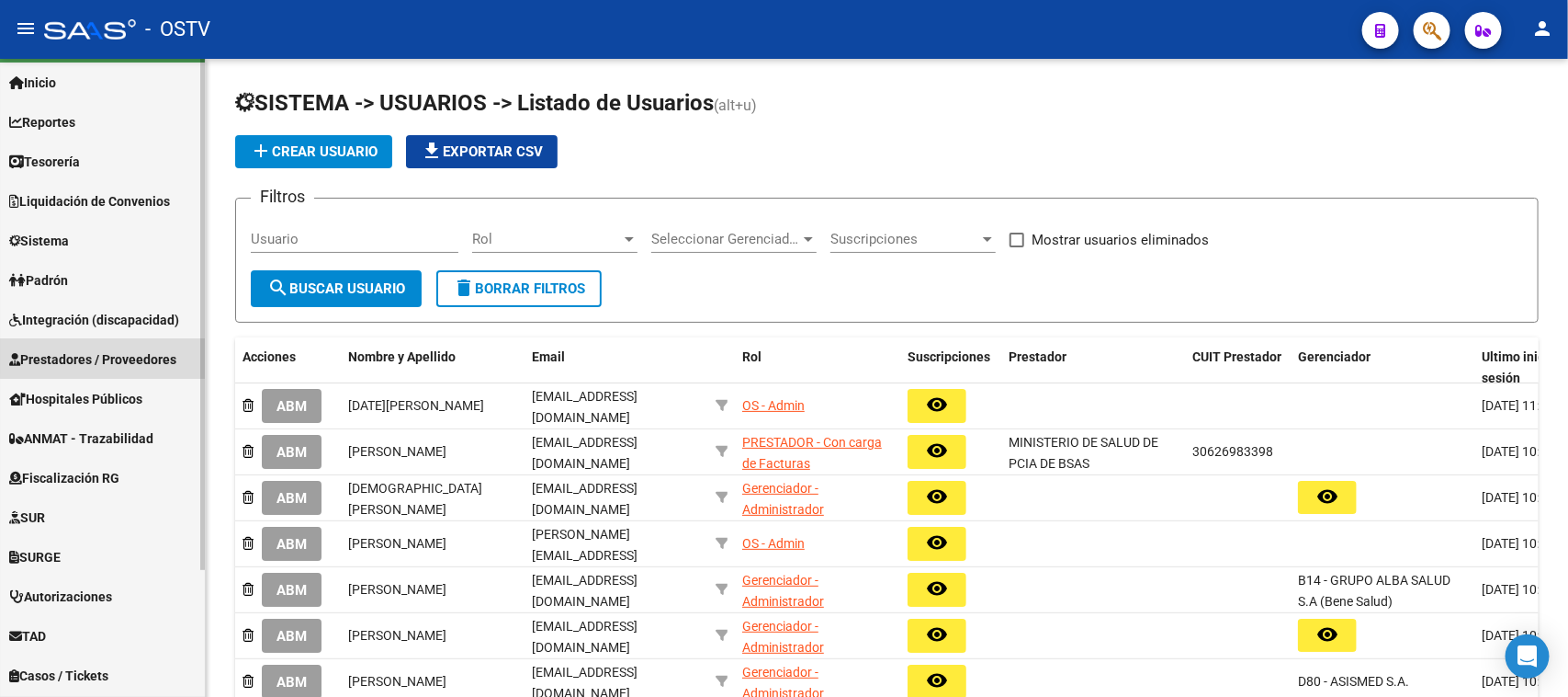
click at [108, 349] on span "Prestadores / Proveedores" at bounding box center [93, 359] width 167 height 20
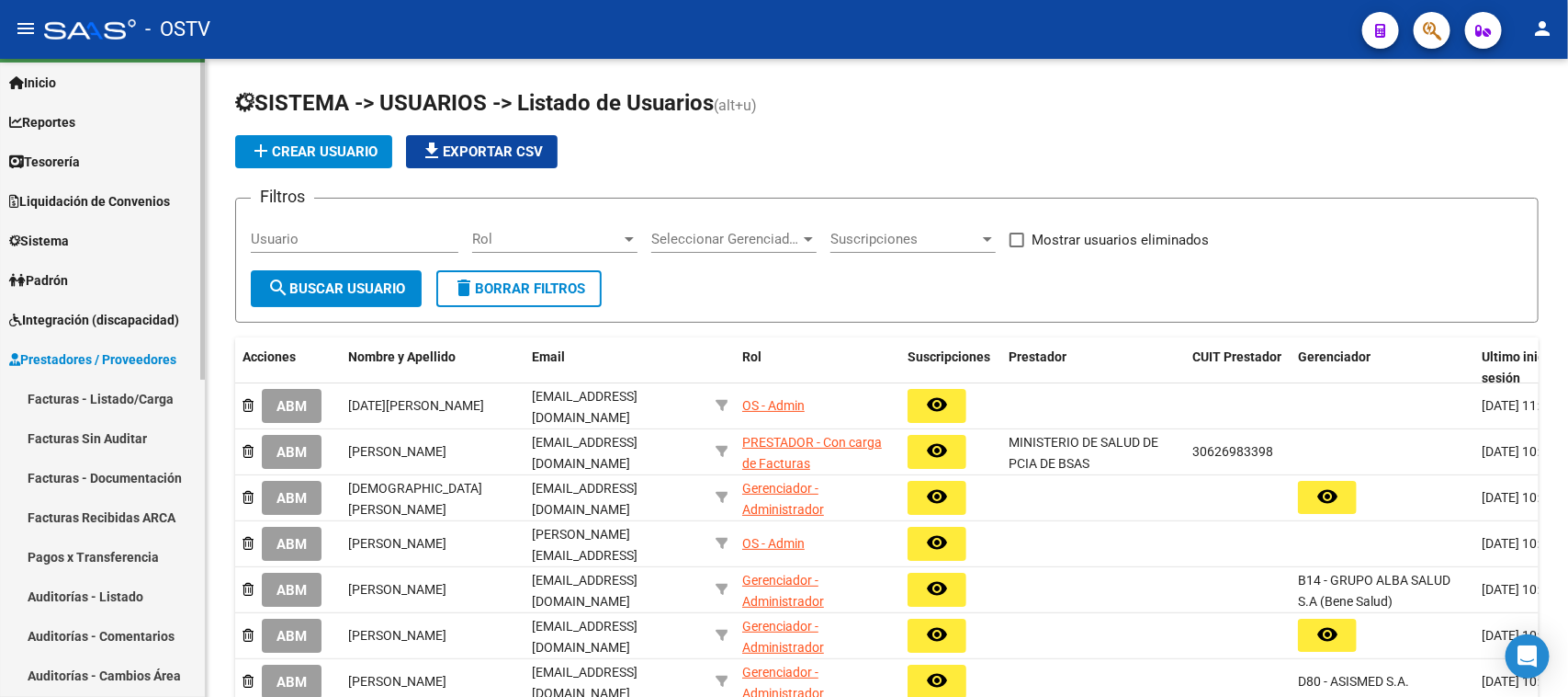
click at [124, 384] on link "Facturas - Listado/Carga" at bounding box center [102, 398] width 205 height 40
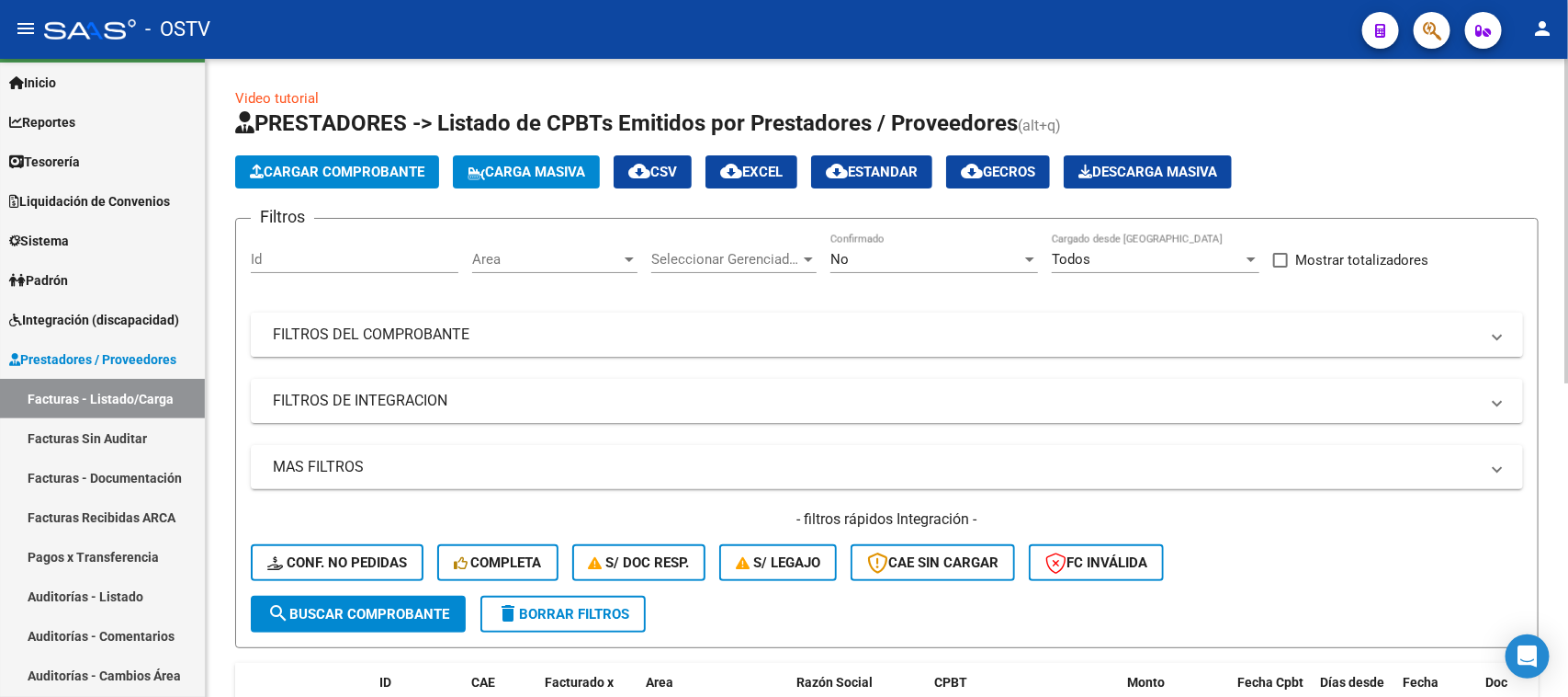
click at [900, 332] on mat-panel-title "FILTROS DEL COMPROBANTE" at bounding box center [875, 334] width 1206 height 20
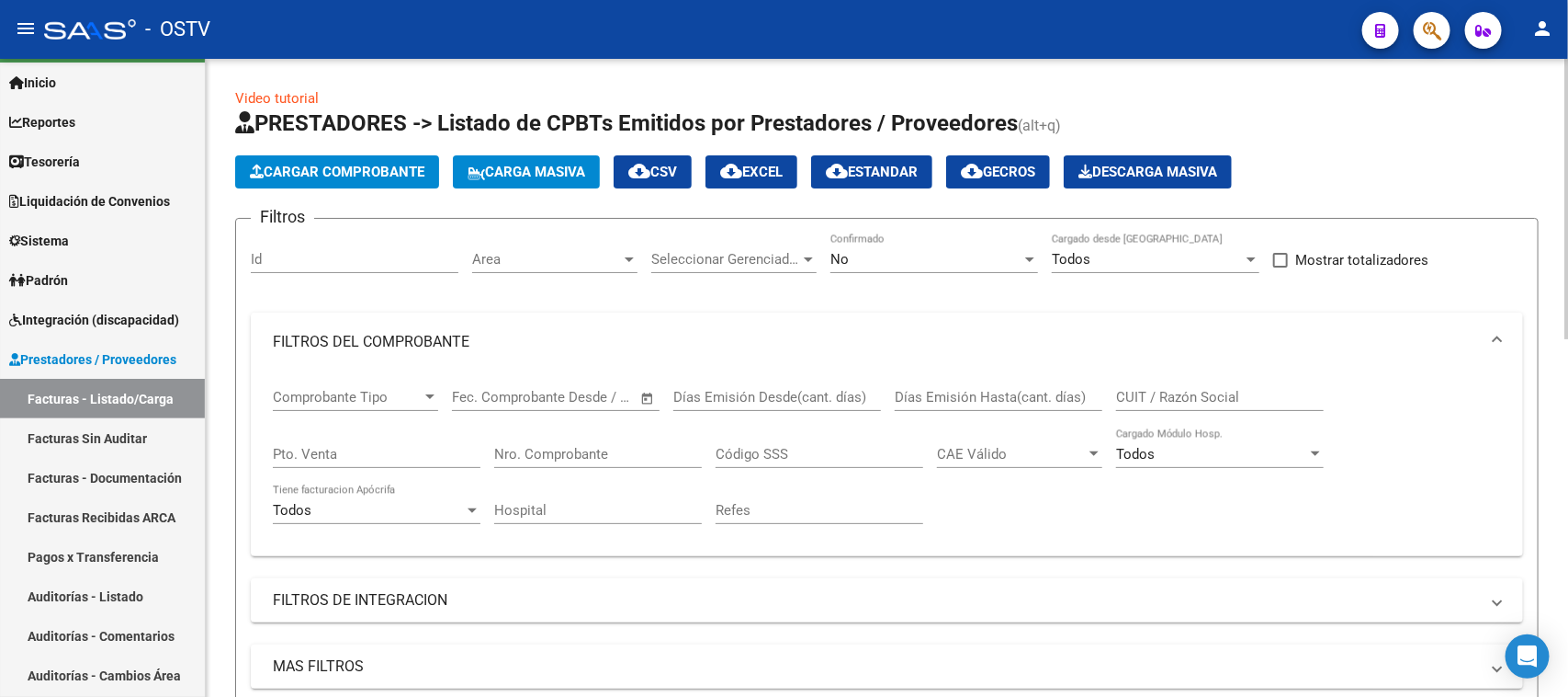
click at [1182, 397] on input "CUIT / Razón Social" at bounding box center [1219, 396] width 208 height 16
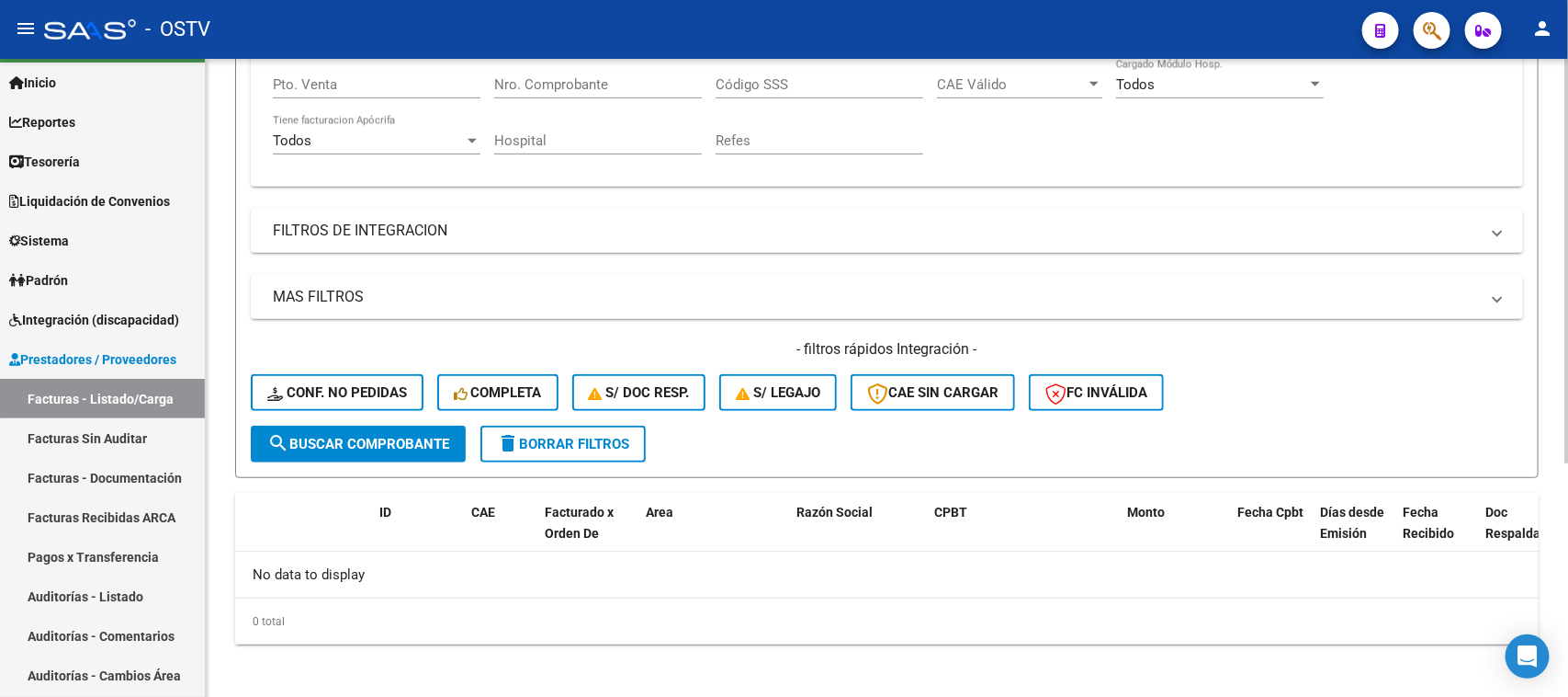
type input "armengol"
click at [354, 447] on button "search Buscar Comprobante" at bounding box center [358, 444] width 214 height 37
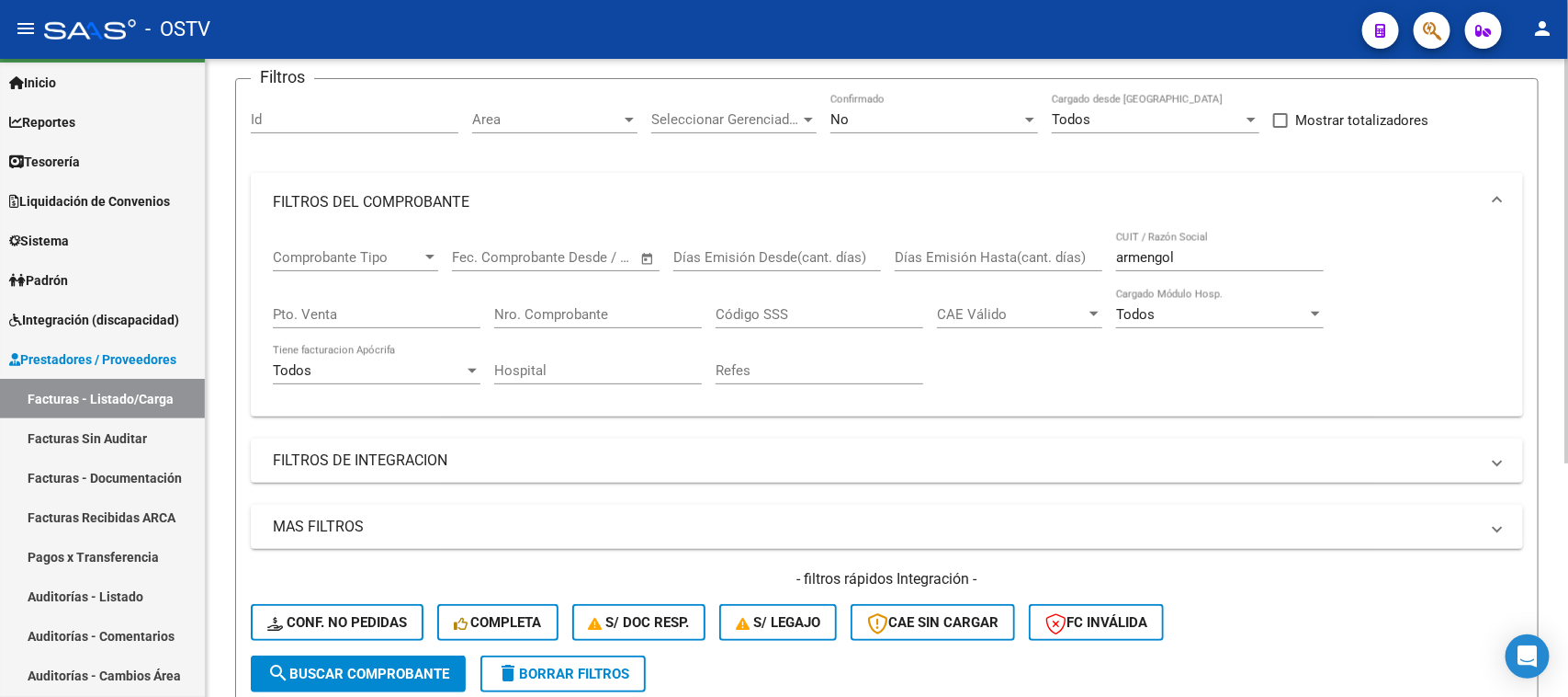
click at [1007, 131] on div "No Confirmado" at bounding box center [933, 122] width 208 height 57
click at [1004, 126] on div "No Confirmado" at bounding box center [933, 113] width 208 height 40
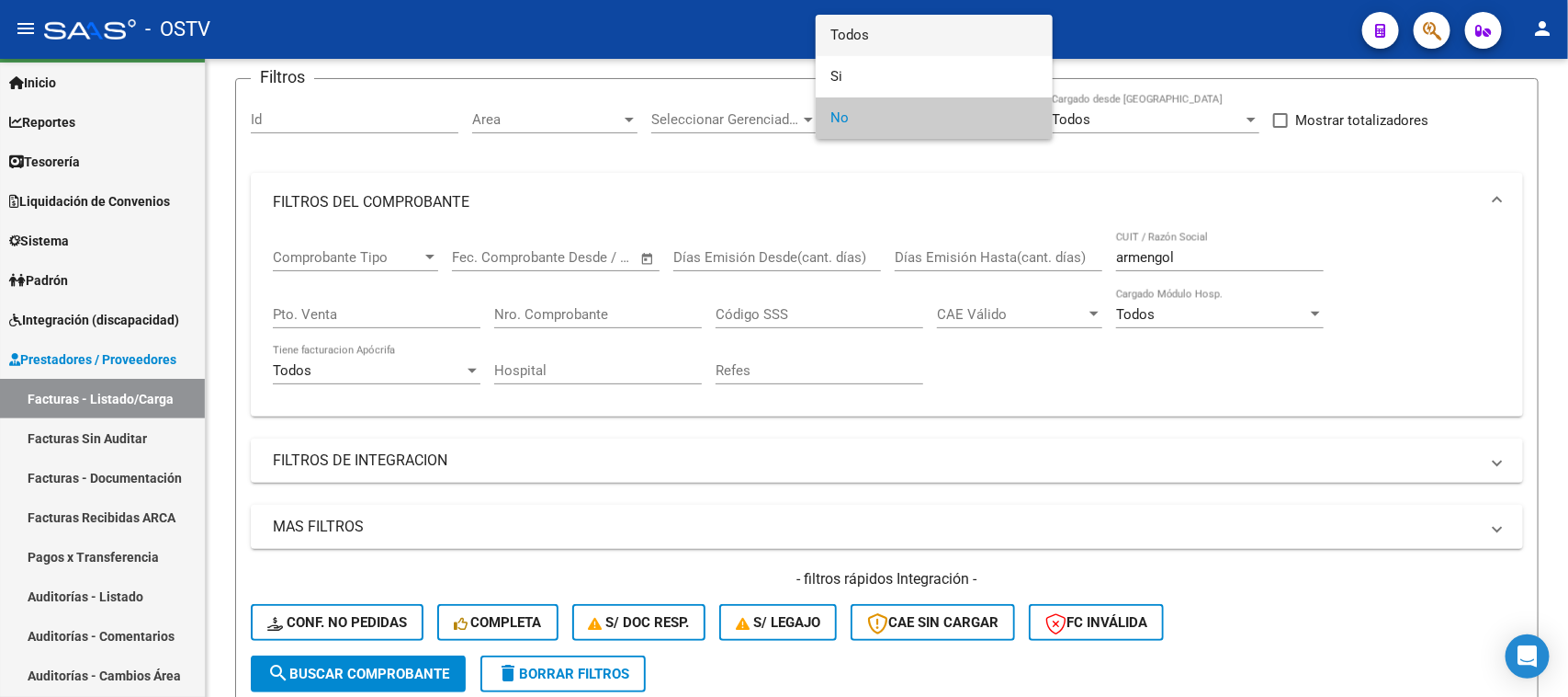
click at [984, 38] on span "Todos" at bounding box center [933, 35] width 208 height 42
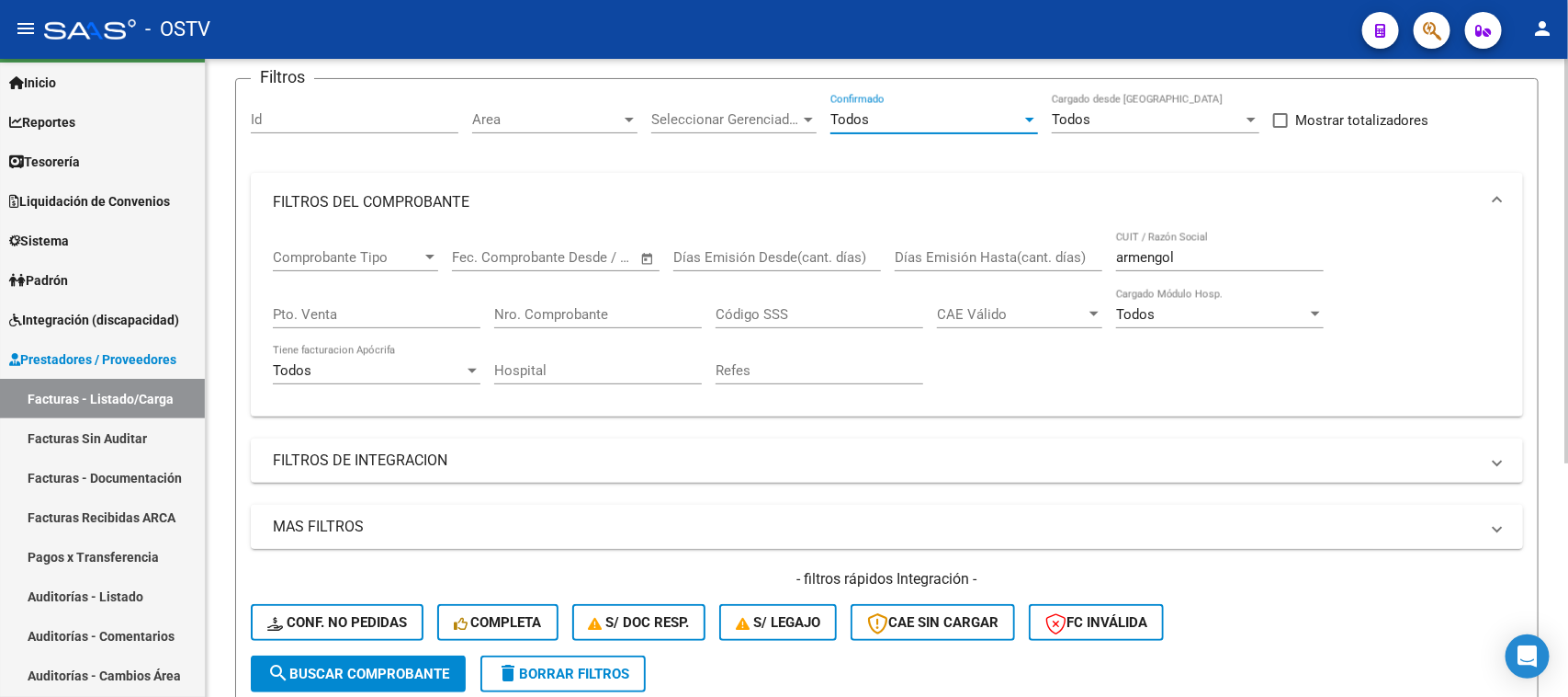
scroll to position [369, 0]
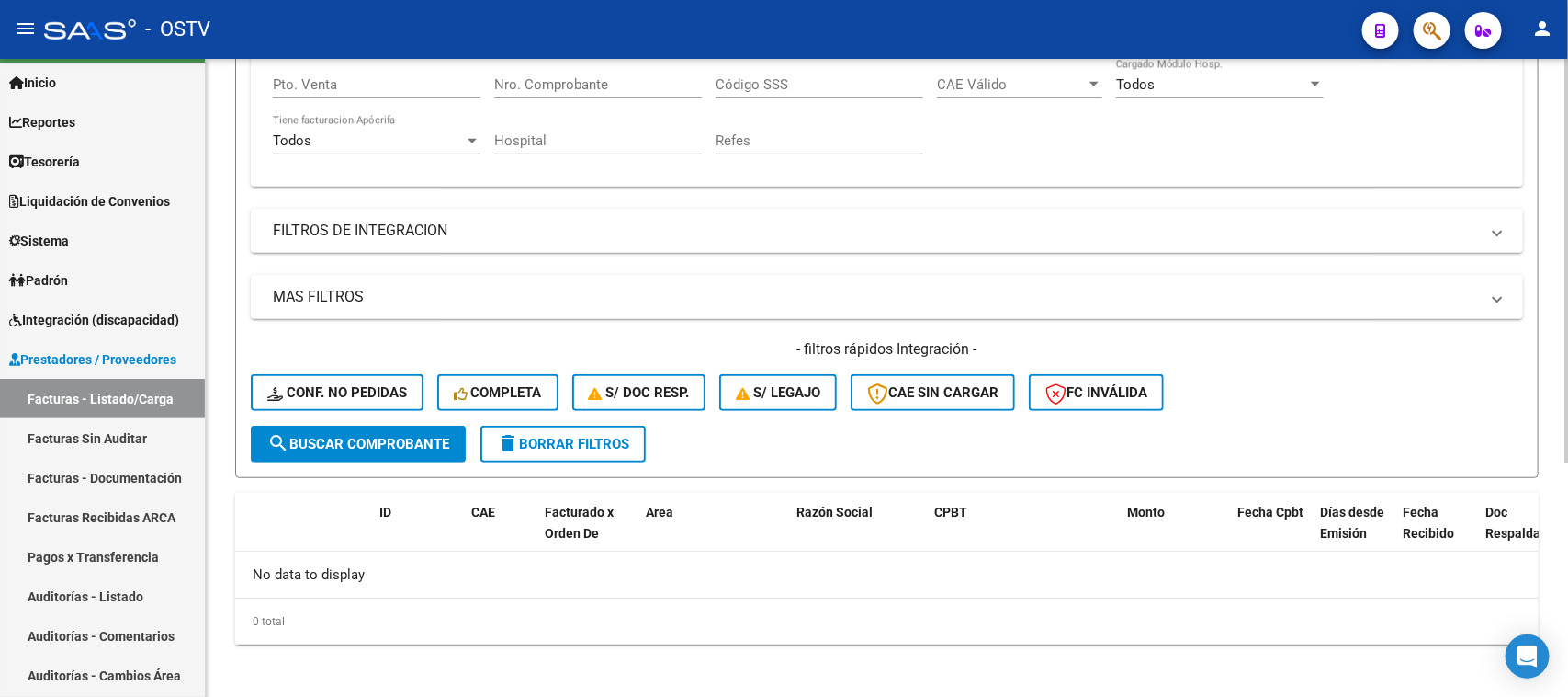
click at [397, 427] on button "search Buscar Comprobante" at bounding box center [358, 444] width 214 height 37
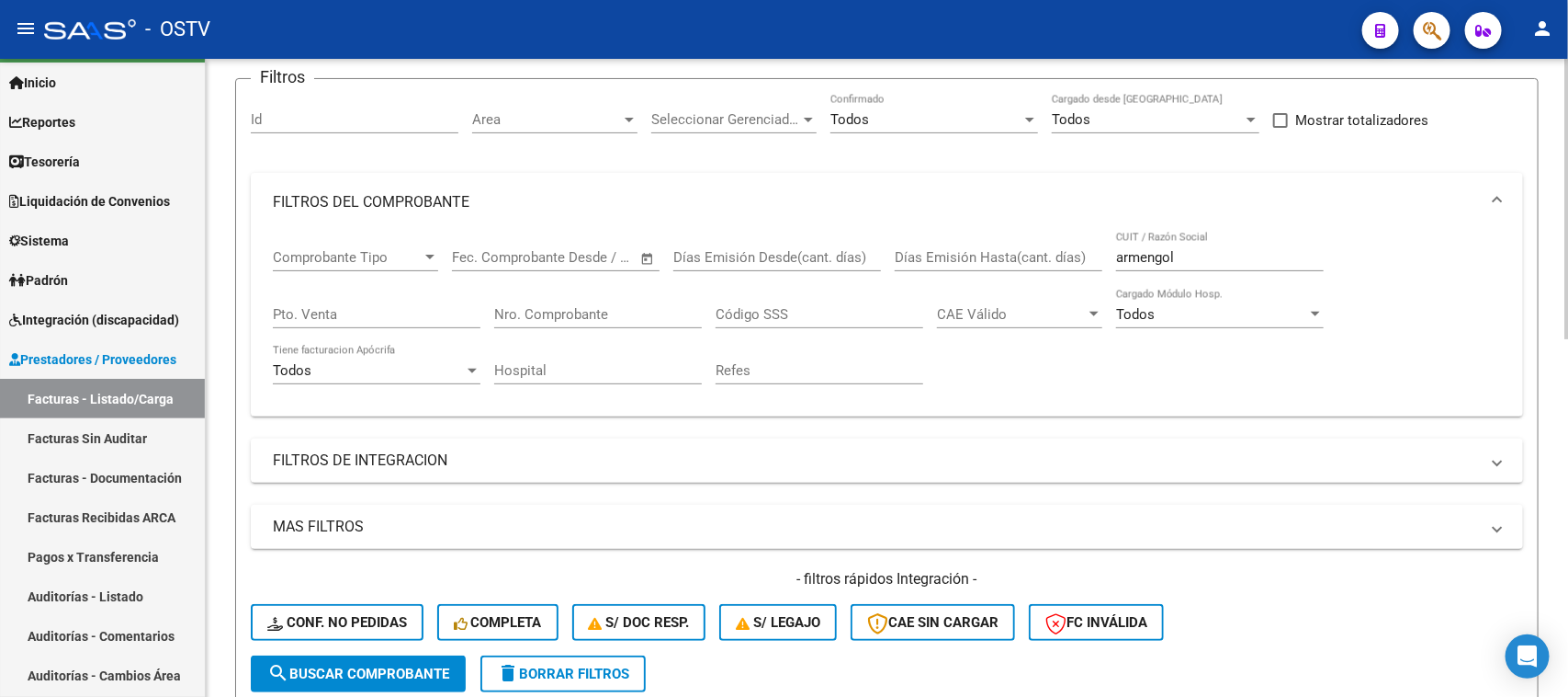
scroll to position [0, 0]
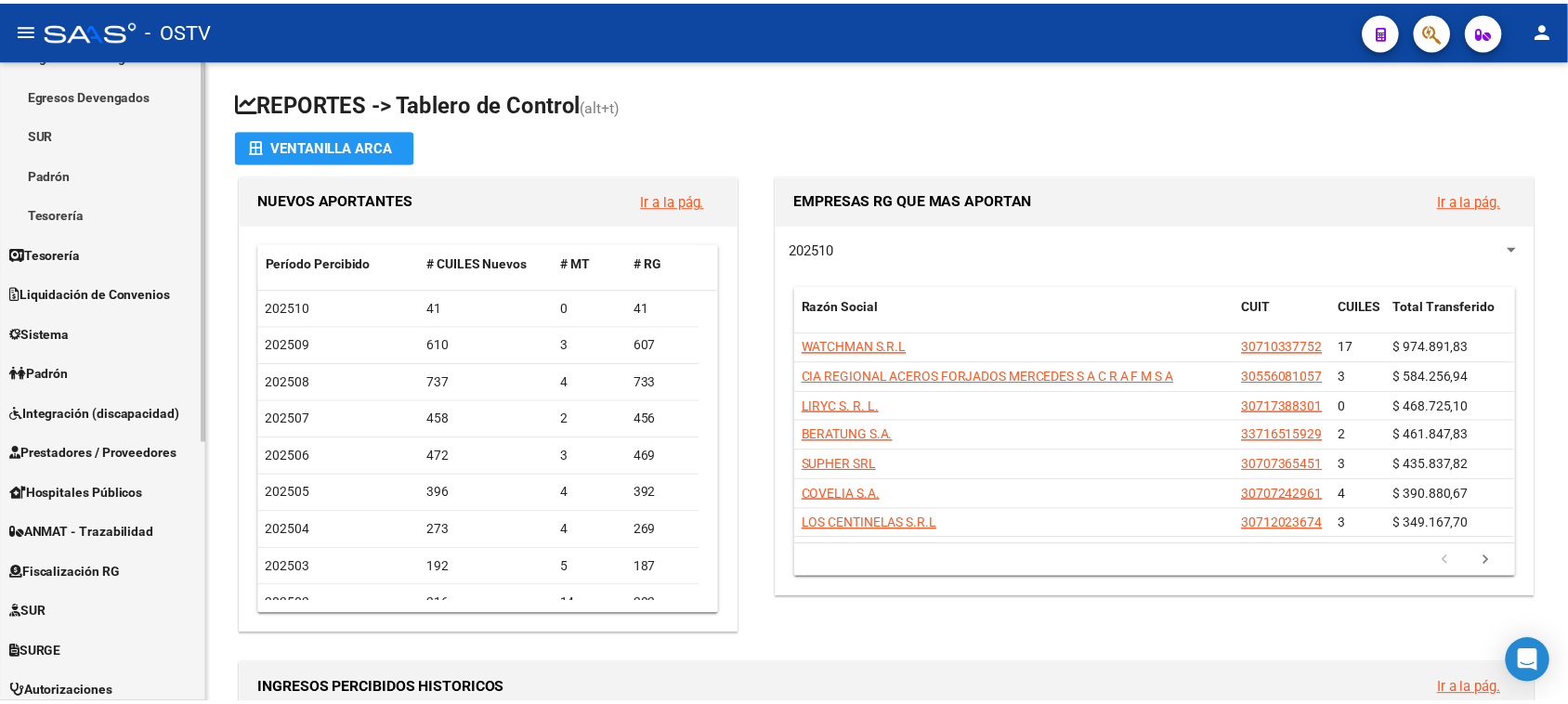
scroll to position [349, 0]
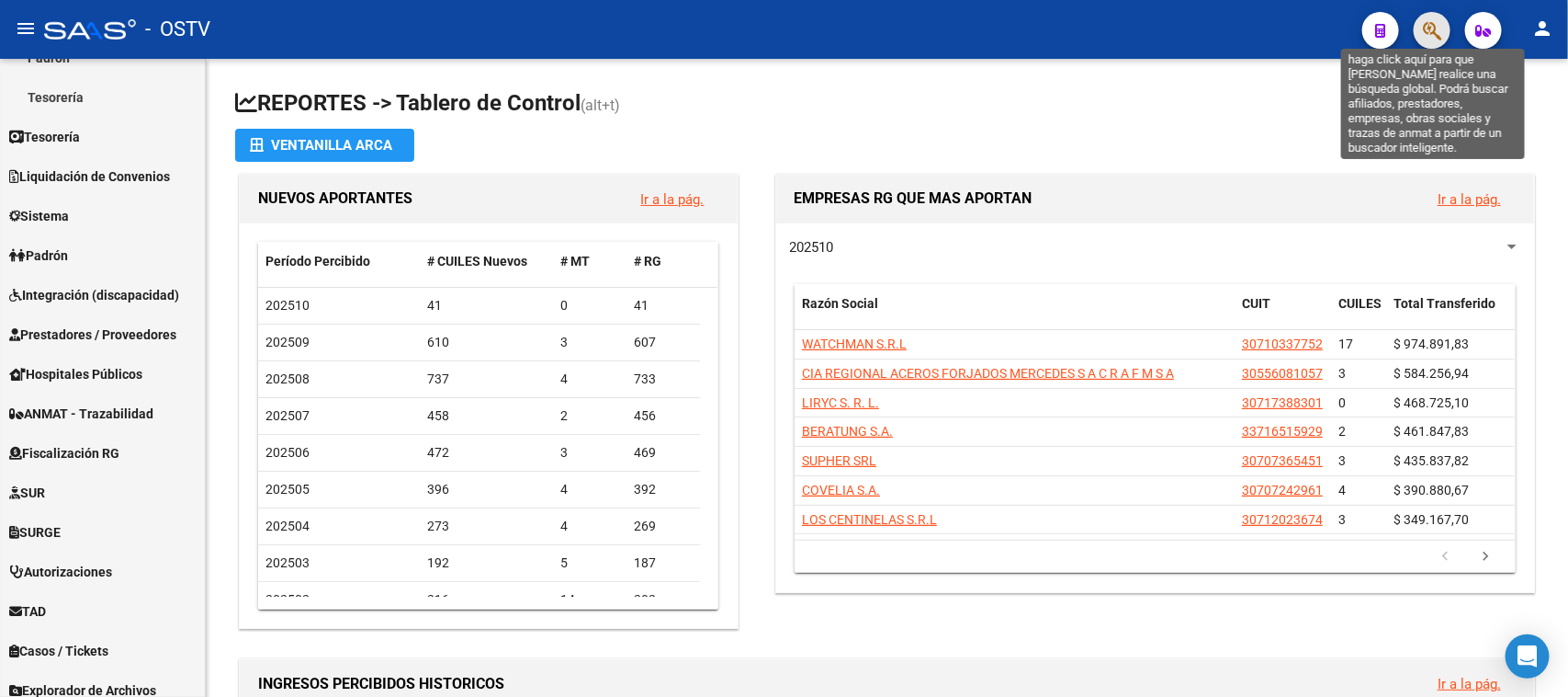
click at [1433, 42] on icon "button" at bounding box center [1432, 31] width 18 height 21
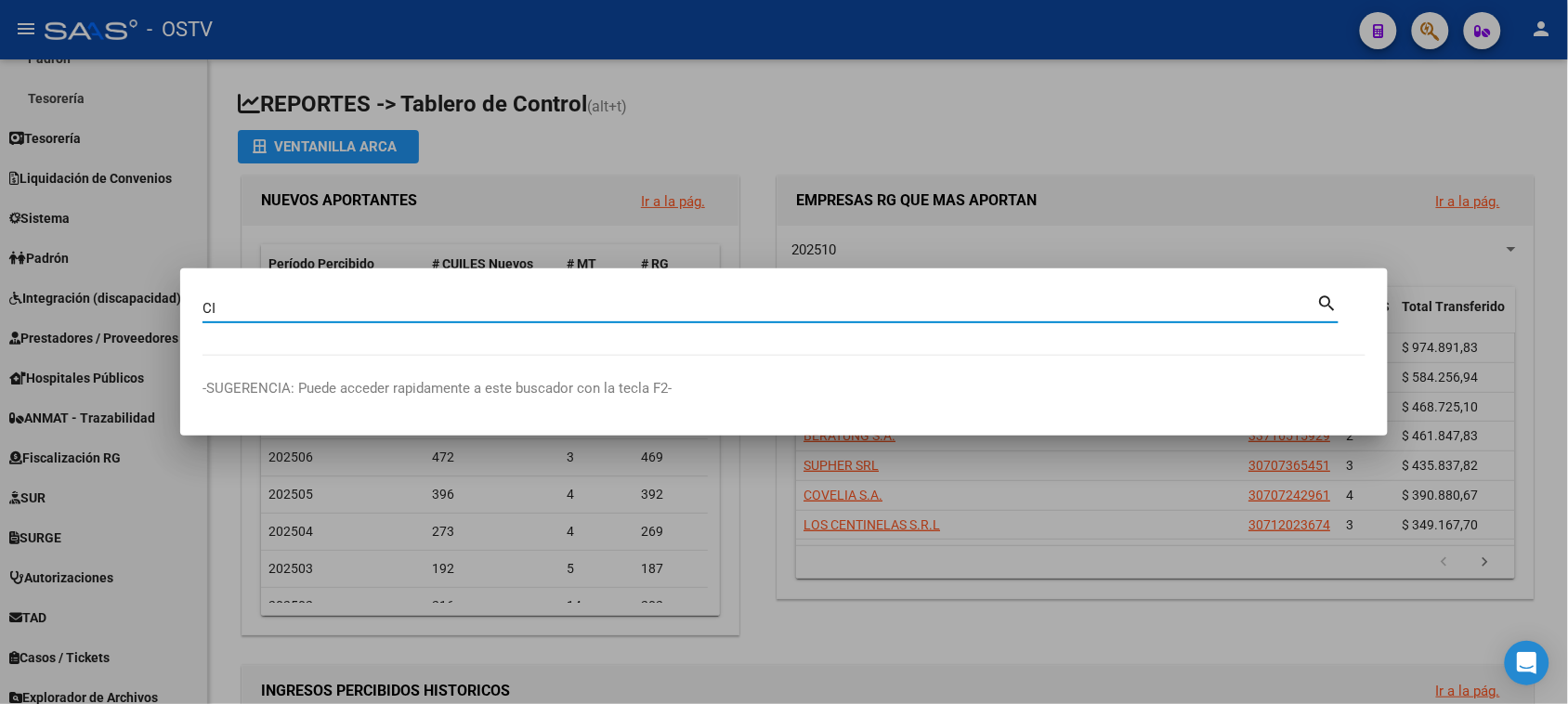
type input "C"
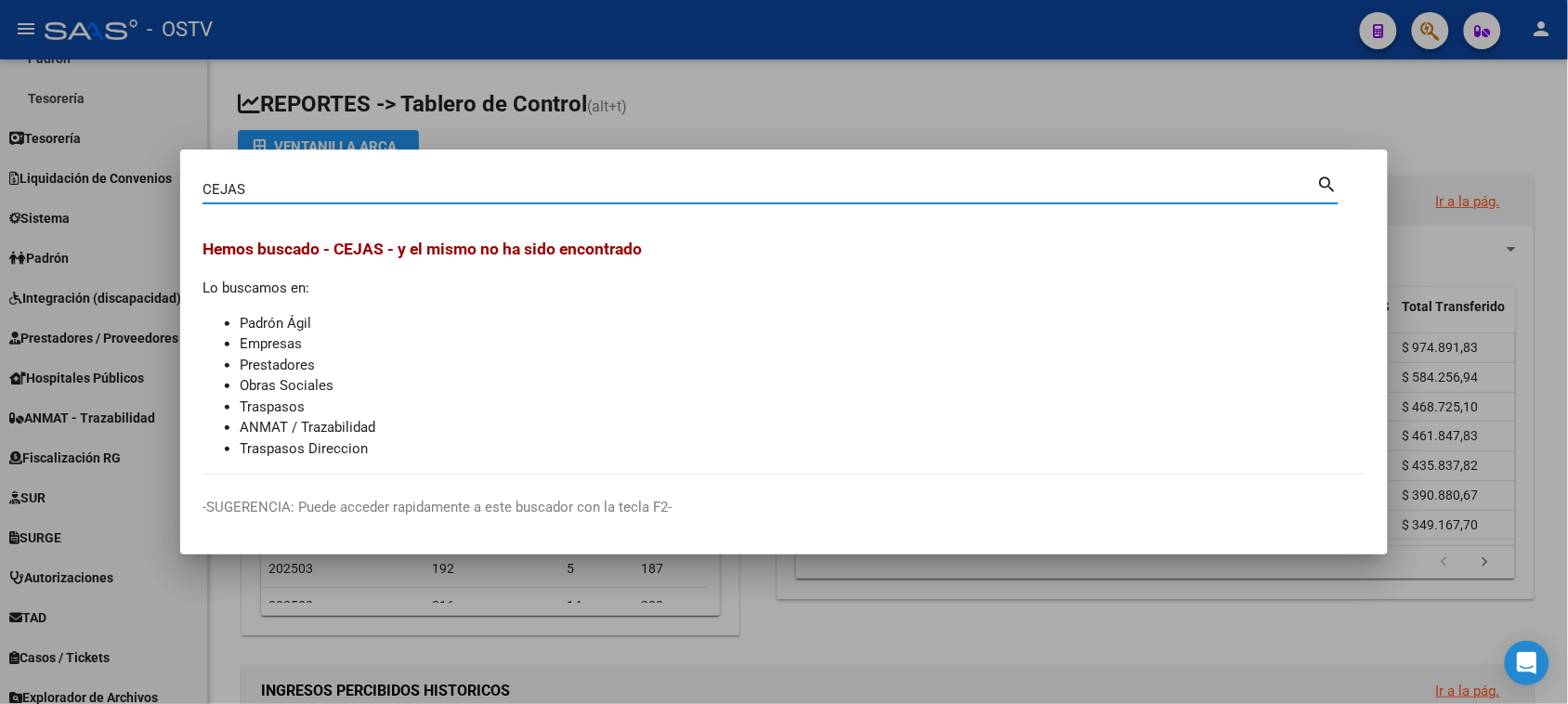
type input "CEJAS"
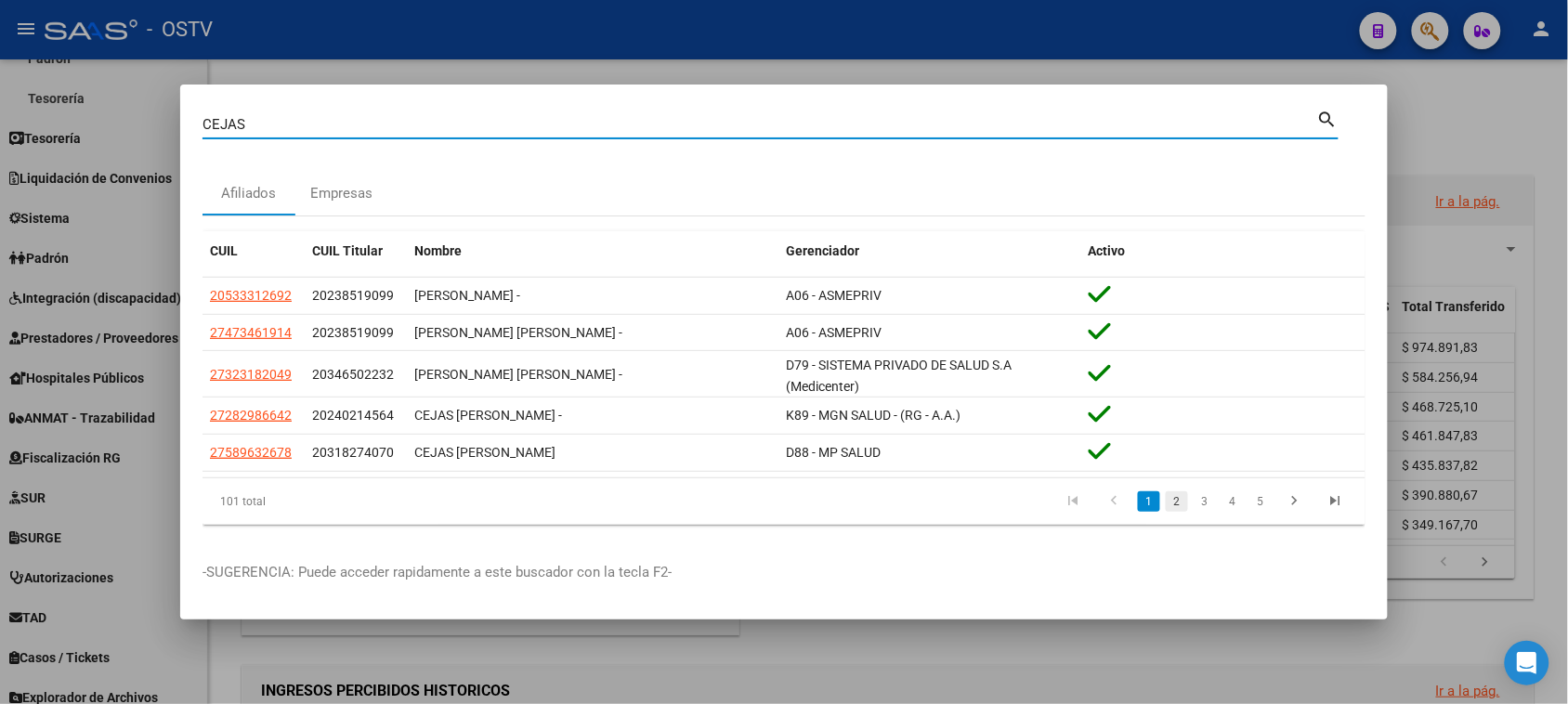
click at [1176, 494] on link "2" at bounding box center [1176, 501] width 22 height 21
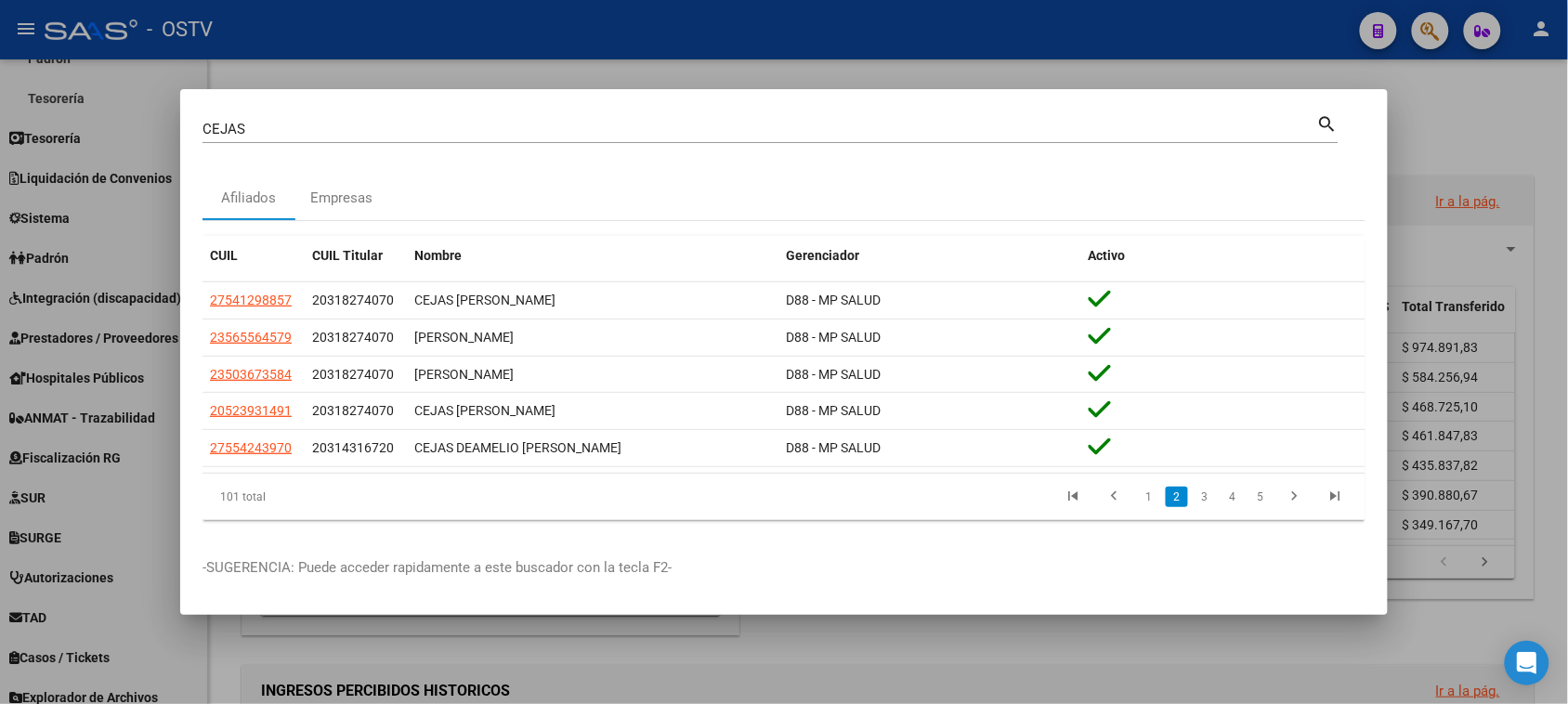
click at [1176, 494] on link "2" at bounding box center [1176, 496] width 22 height 21
click at [699, 47] on div at bounding box center [784, 352] width 1568 height 704
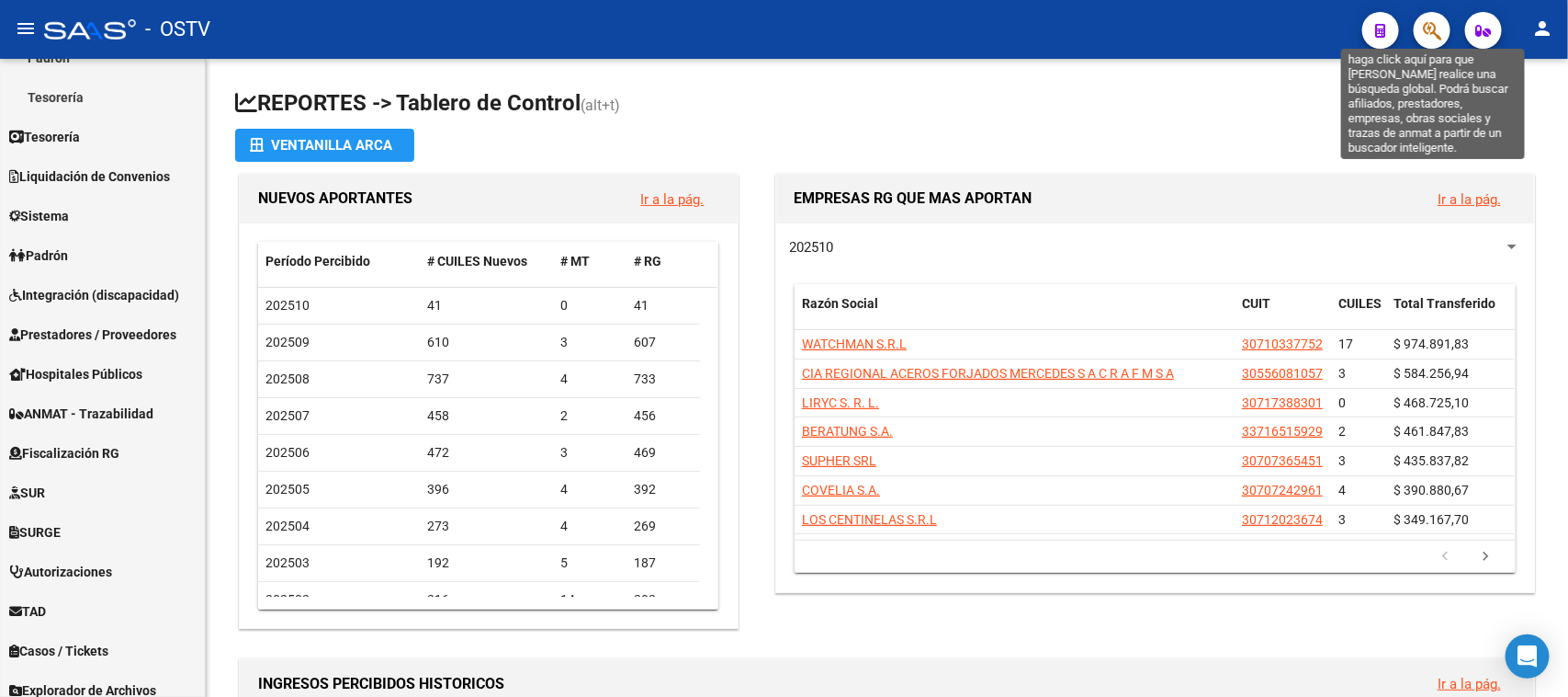
click at [1438, 30] on icon "button" at bounding box center [1432, 31] width 18 height 21
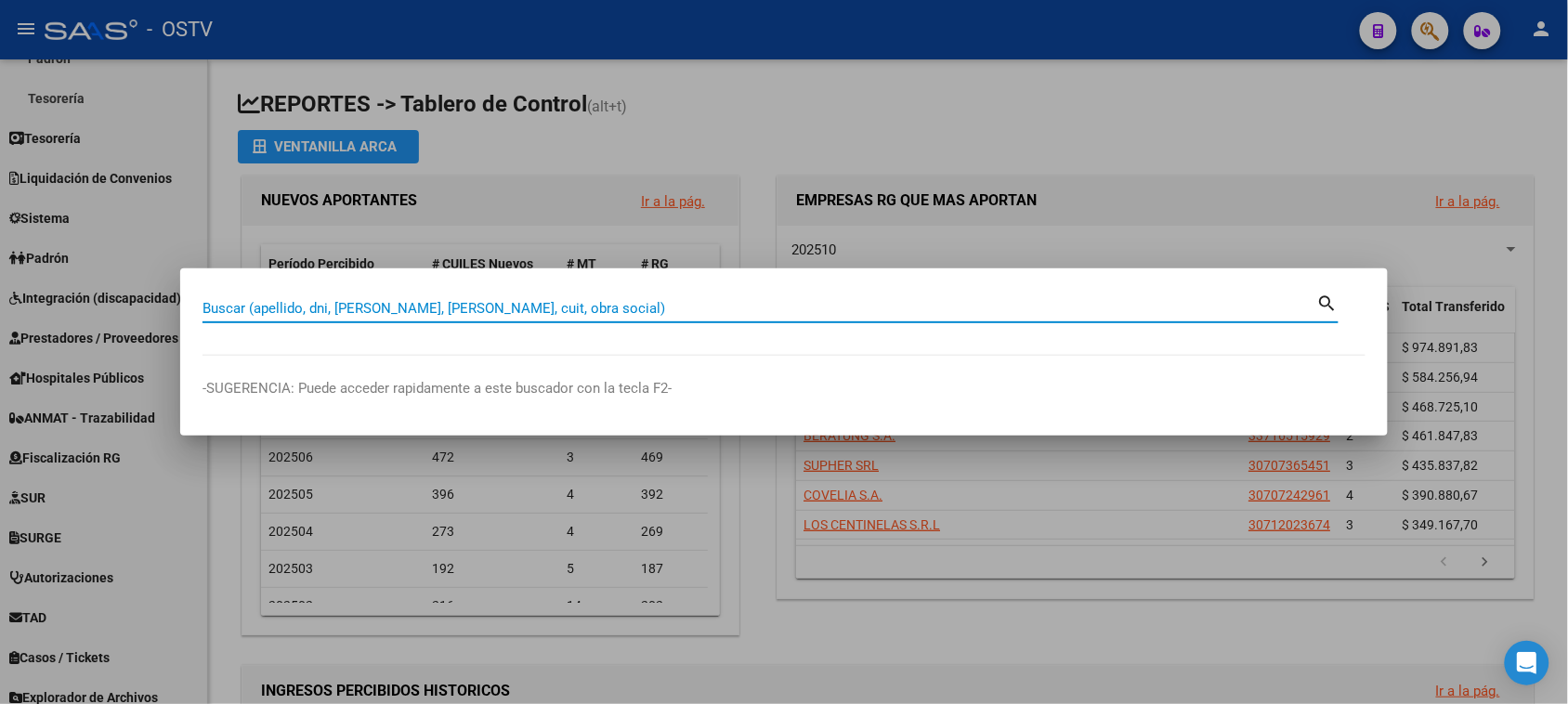
paste input "57685589"
type input "57685589"
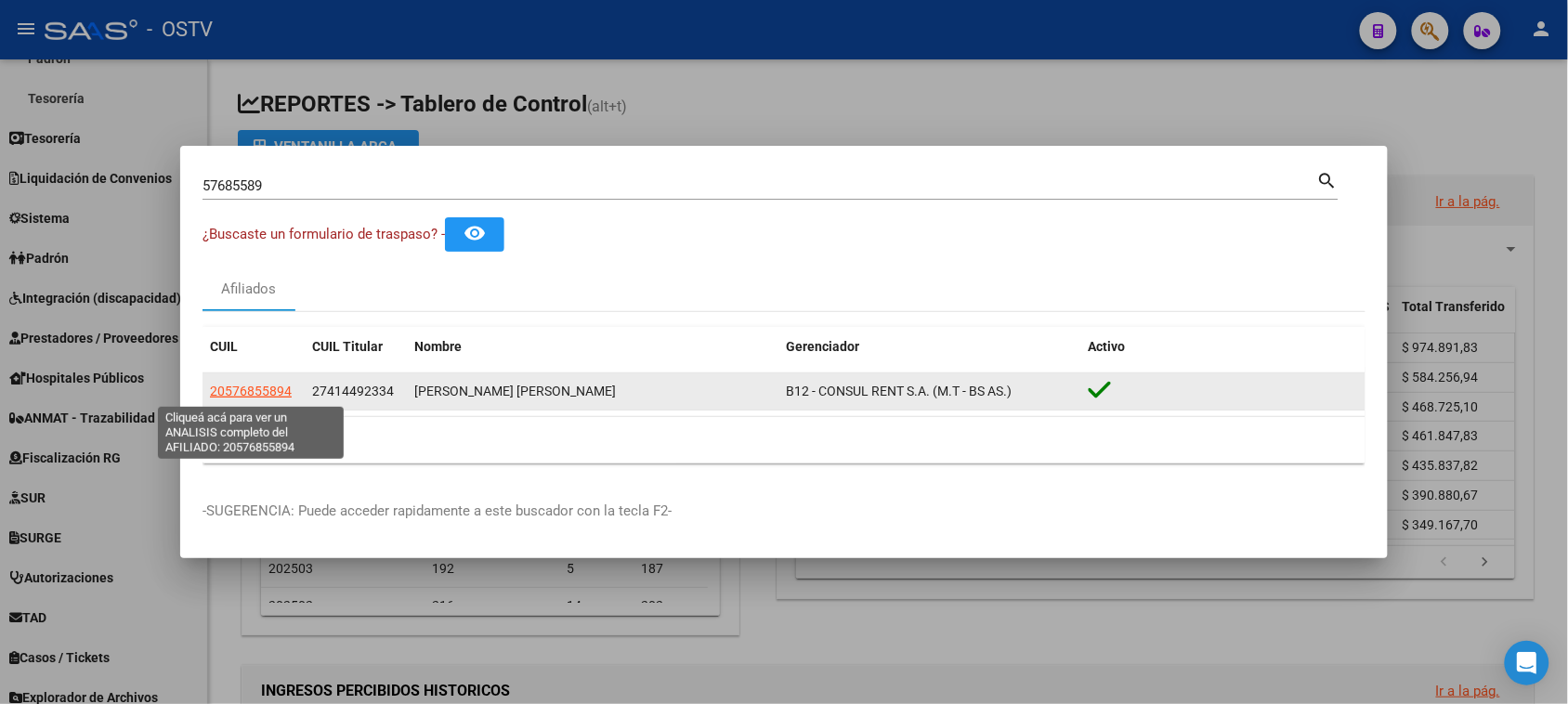
click at [286, 390] on span "20576855894" at bounding box center [251, 391] width 82 height 15
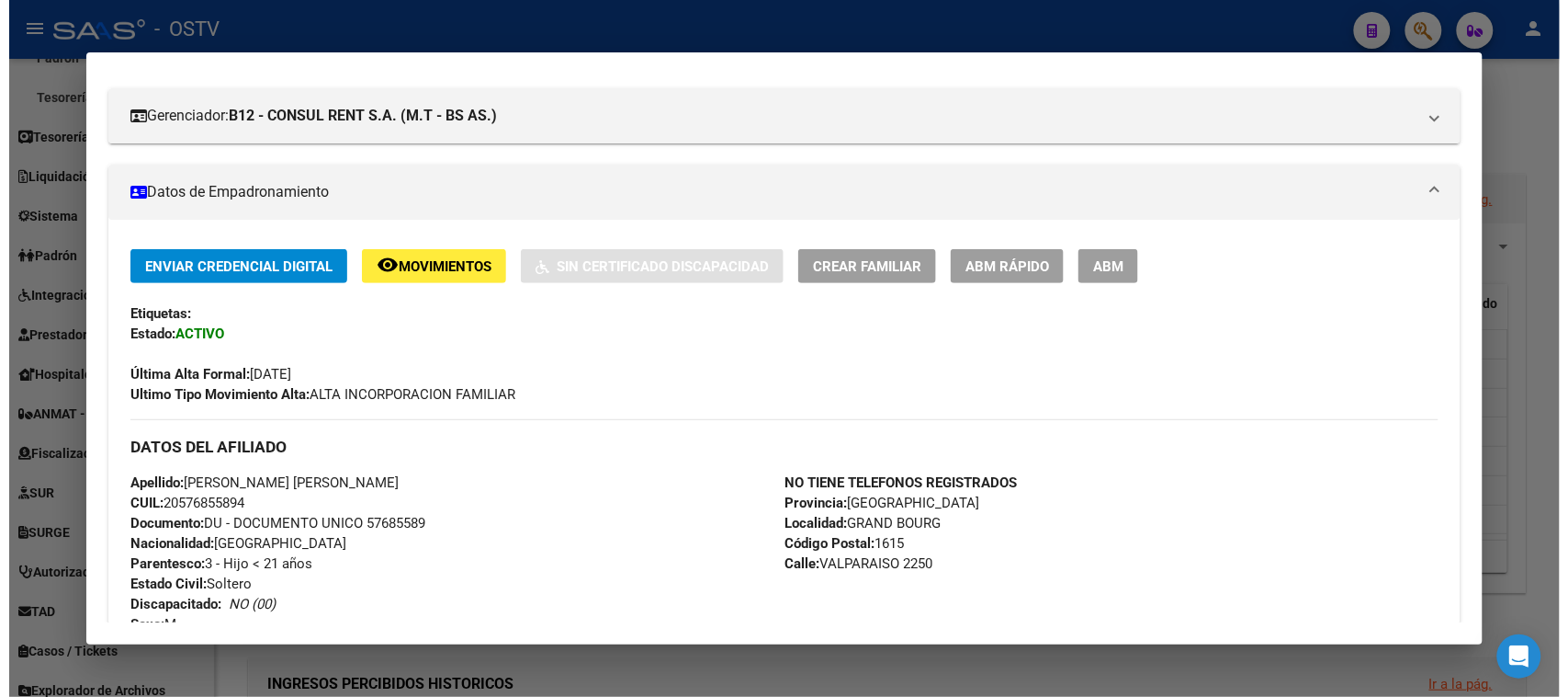
scroll to position [0, 0]
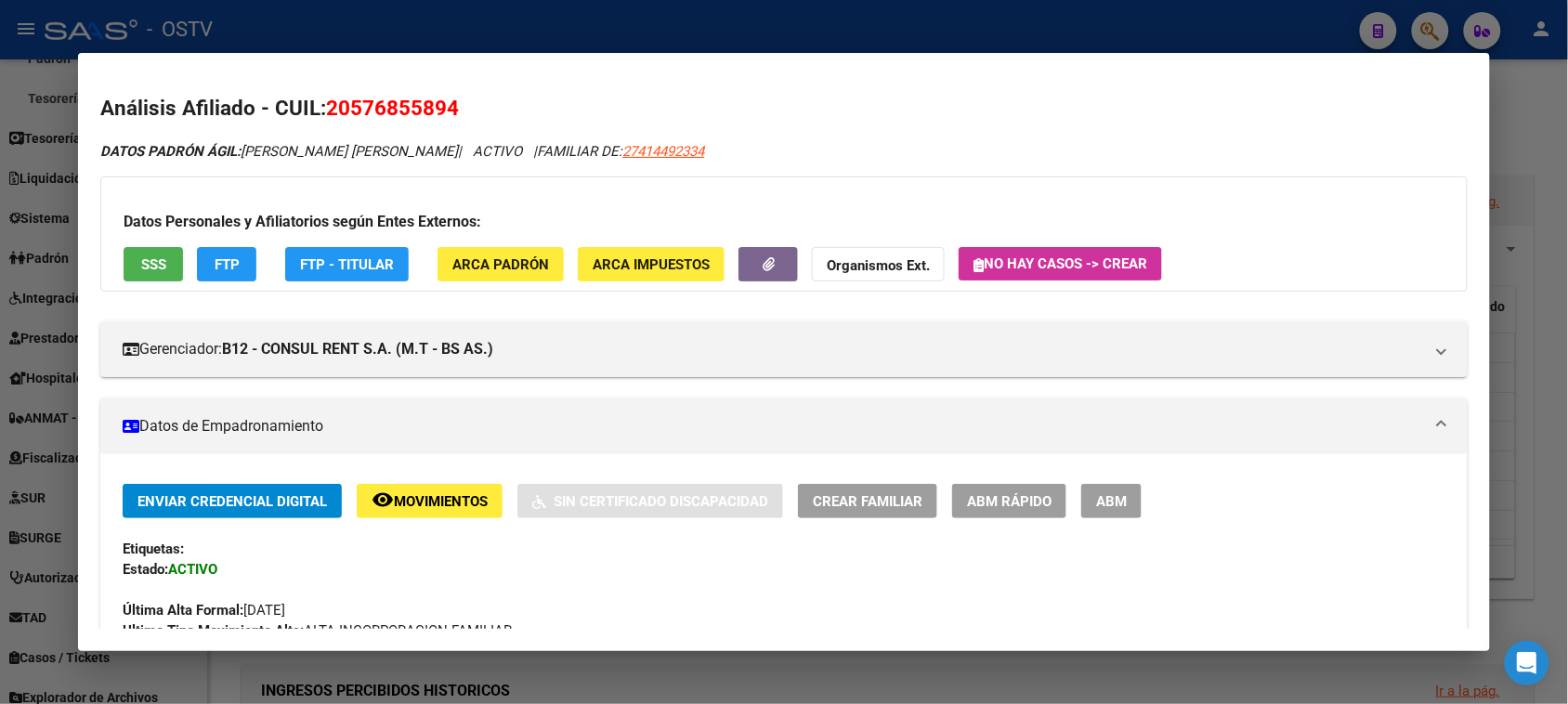
click at [411, 24] on div at bounding box center [784, 352] width 1568 height 704
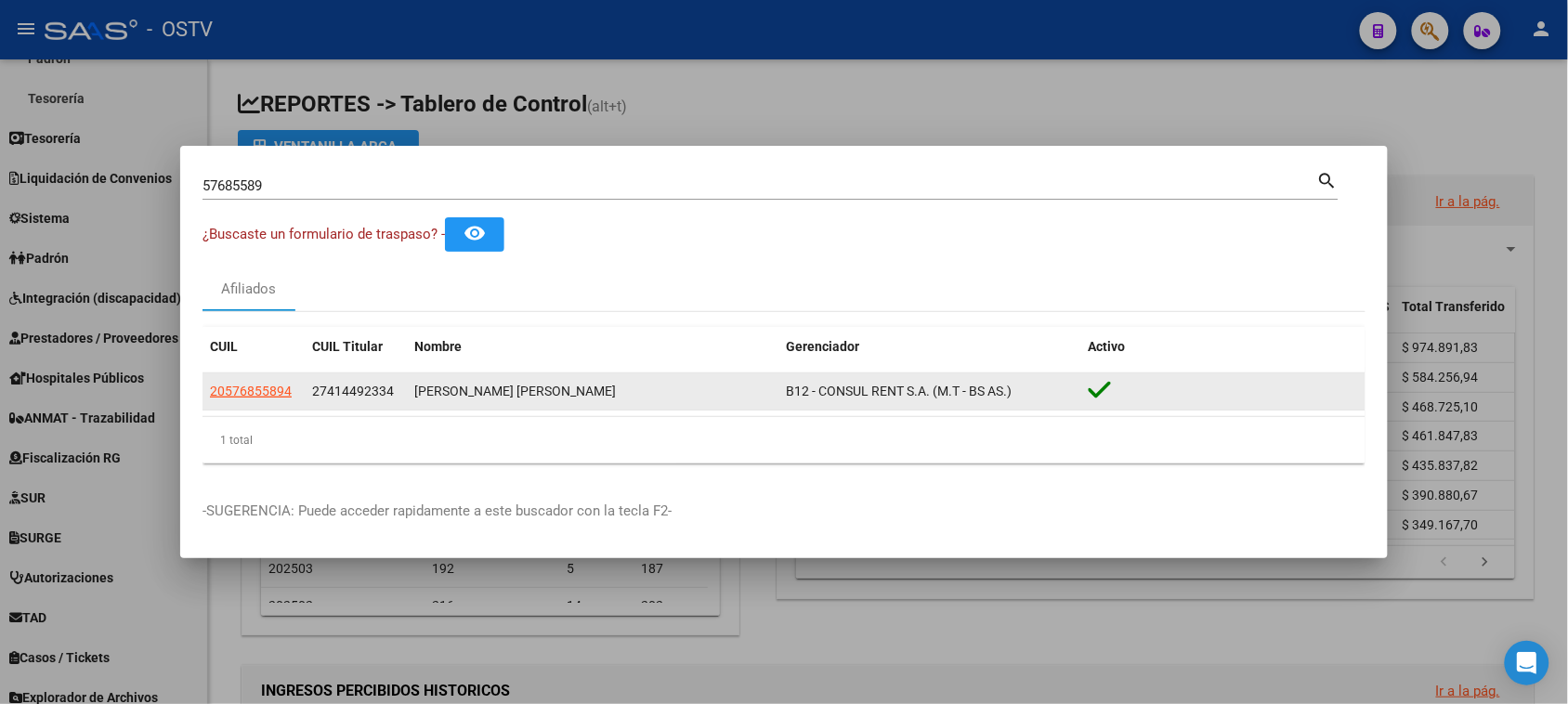
drag, startPoint x: 297, startPoint y: 391, endPoint x: 206, endPoint y: 401, distance: 91.5
click at [206, 401] on datatable-body-cell "20576855894" at bounding box center [253, 391] width 103 height 36
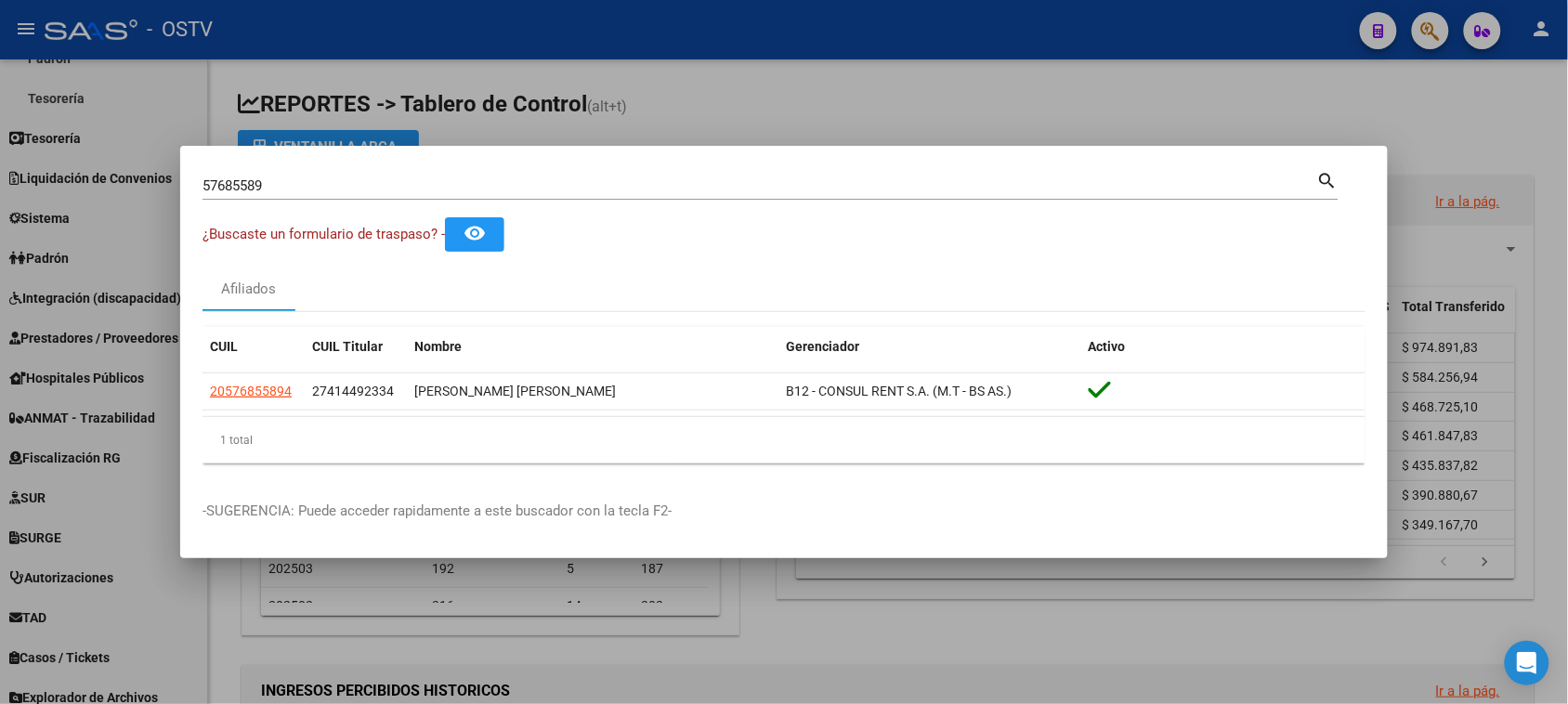
copy span "20576855894"
click at [1110, 142] on div at bounding box center [784, 352] width 1568 height 704
